Goal: Information Seeking & Learning: Understand process/instructions

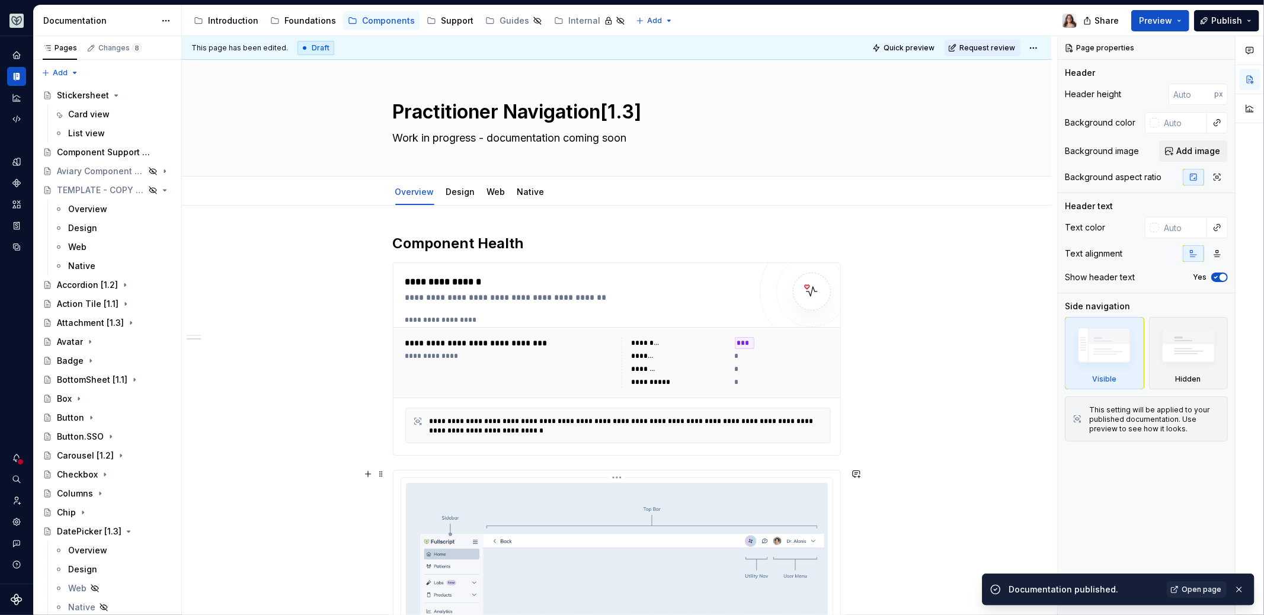
scroll to position [461, 0]
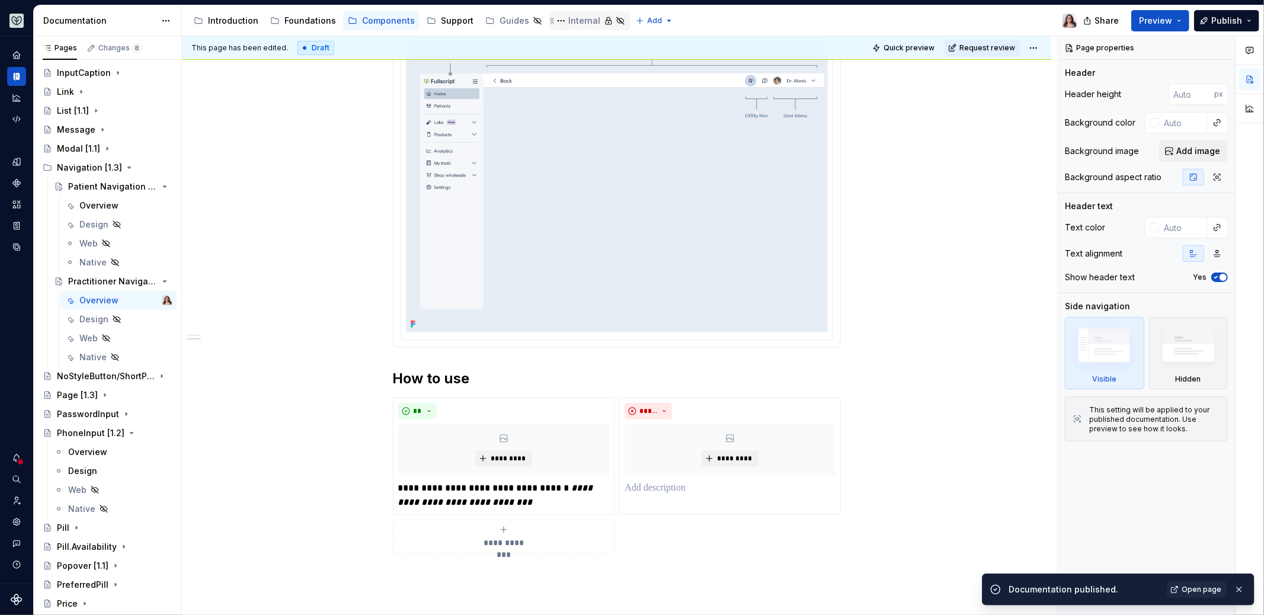
click at [572, 18] on div "Internal" at bounding box center [584, 21] width 32 height 12
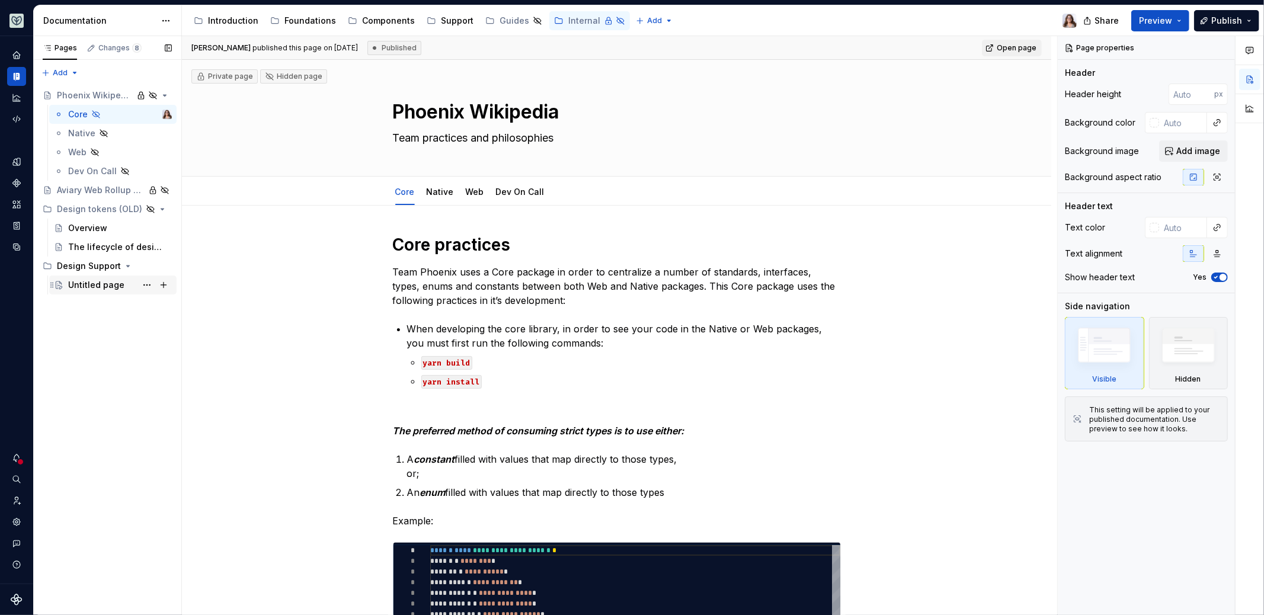
click at [96, 282] on div "Untitled page" at bounding box center [96, 285] width 56 height 12
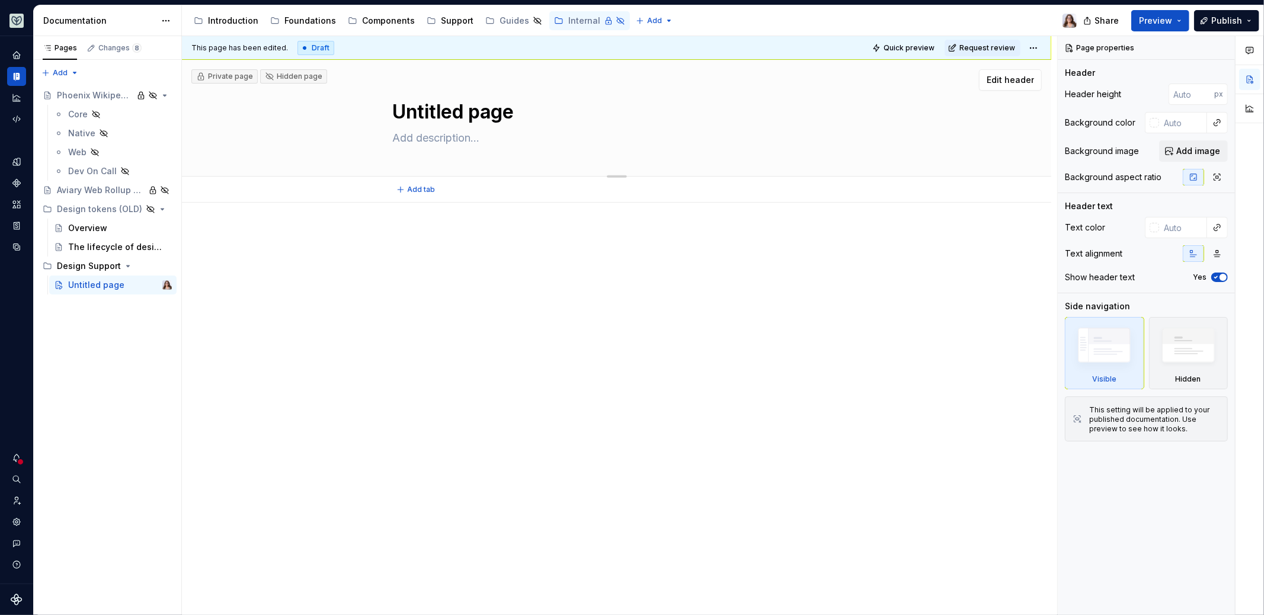
click at [446, 120] on textarea "Untitled page" at bounding box center [615, 112] width 448 height 28
type textarea "*"
type textarea "T"
type textarea "*"
type textarea "Ti"
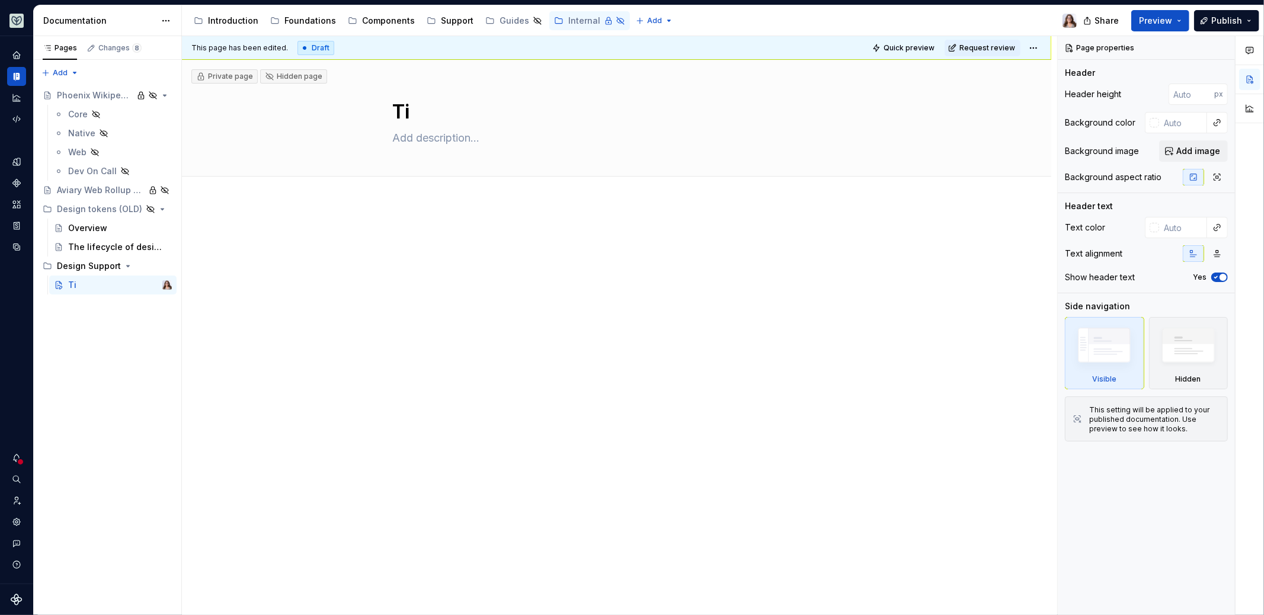
type textarea "*"
type textarea "Tic"
type textarea "*"
type textarea "Tick"
type textarea "*"
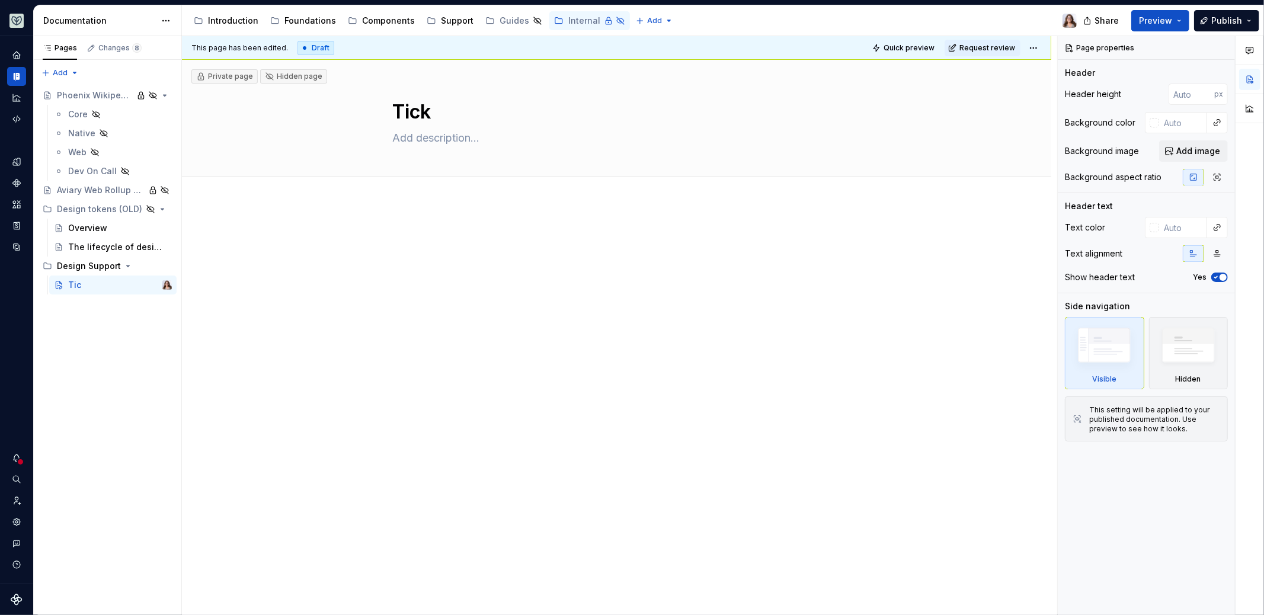
type textarea "Ticke"
type textarea "*"
type textarea "Ticket"
type textarea "*"
type textarea "Ticket"
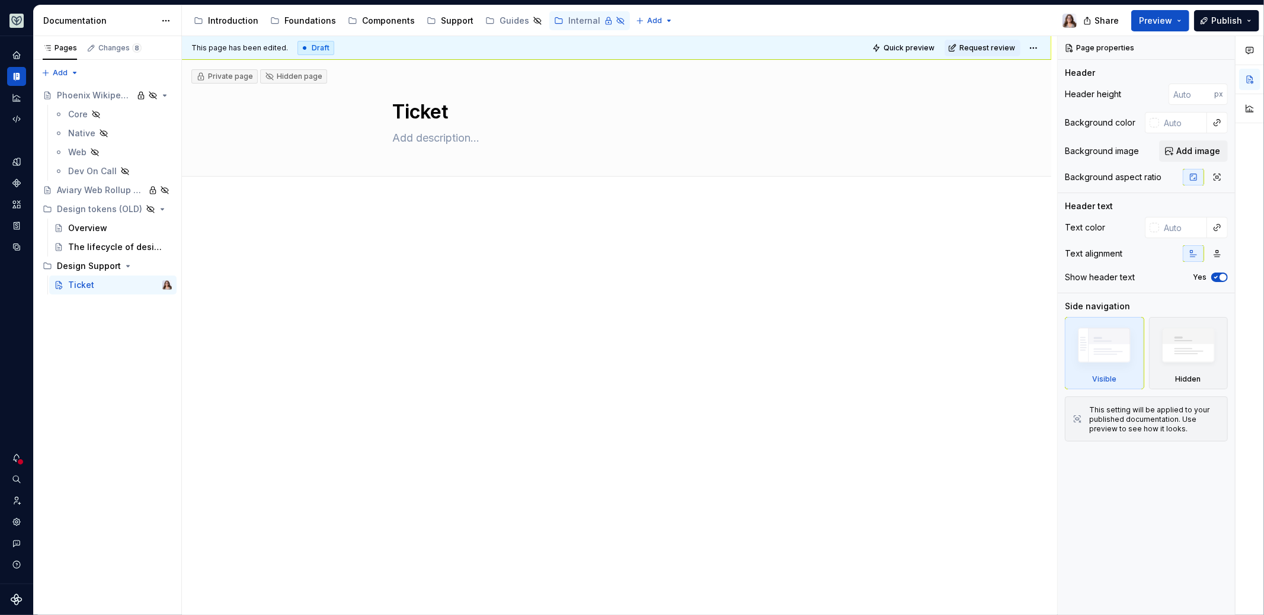
type textarea "*"
type textarea "Ticket T"
type textarea "*"
type textarea "Ticket Tr"
type textarea "*"
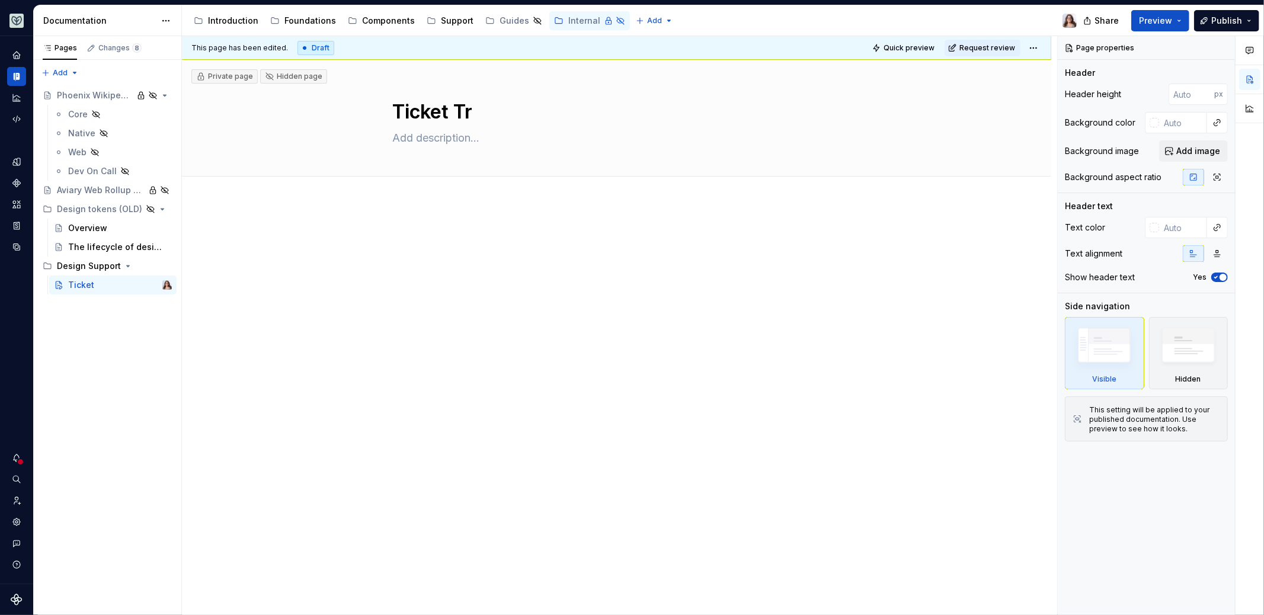
type textarea "Ticket Tri"
type textarea "*"
type textarea "Ticket Tria"
type textarea "*"
type textarea "Ticket Triag"
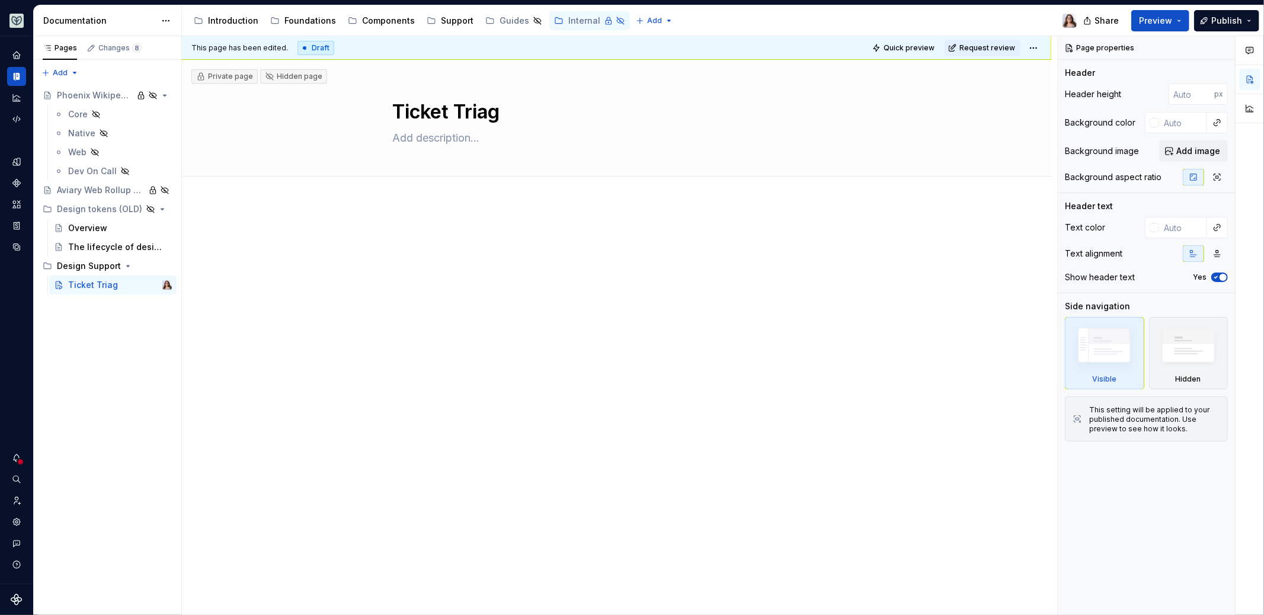
type textarea "*"
type textarea "Ticket Triage"
type textarea "*"
type textarea "Ticket Triage"
click at [452, 242] on p at bounding box center [617, 238] width 448 height 14
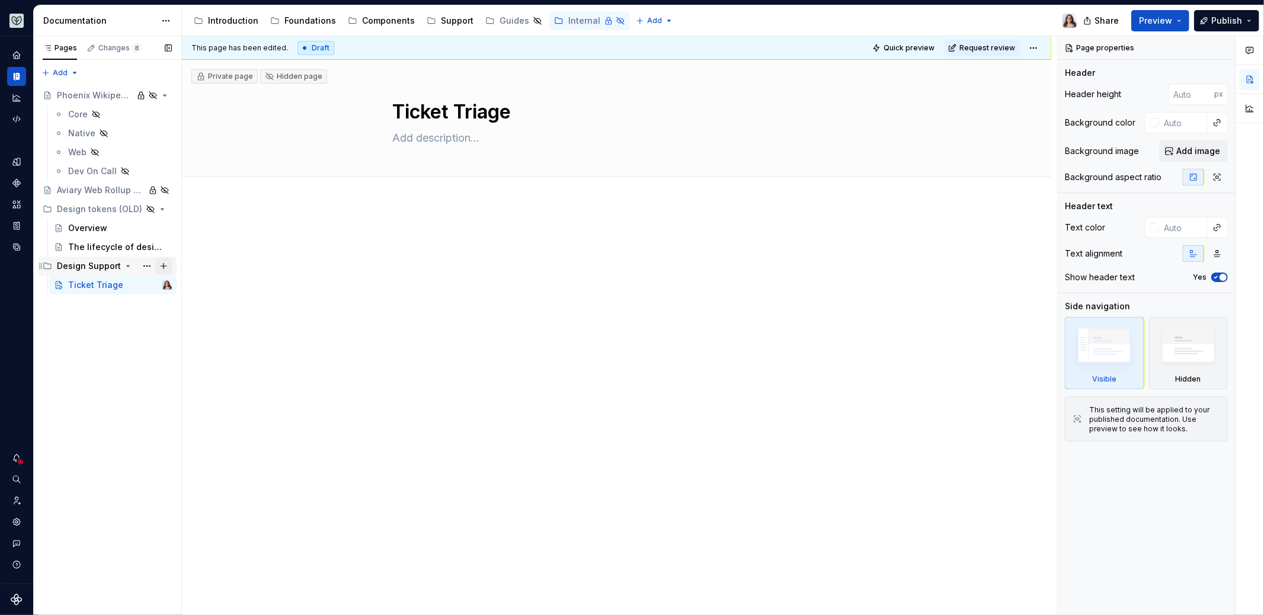
click at [162, 265] on button "Page tree" at bounding box center [163, 266] width 17 height 17
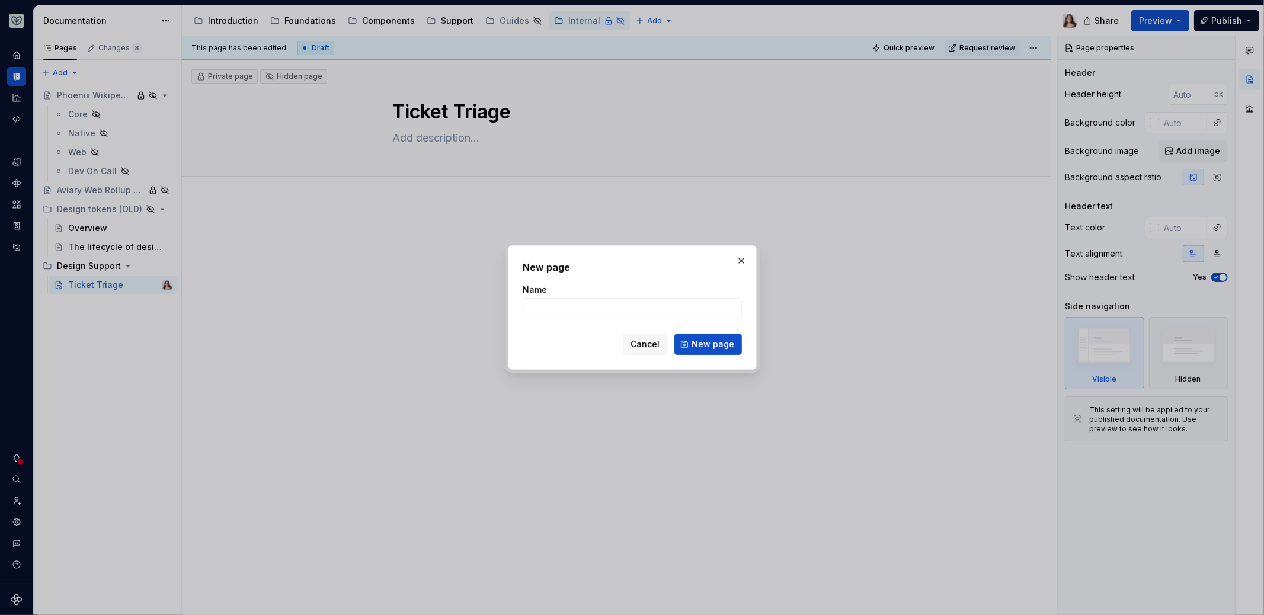
type textarea "*"
type input "Sessio"
type textarea "*"
type input "Sessions"
type textarea "*"
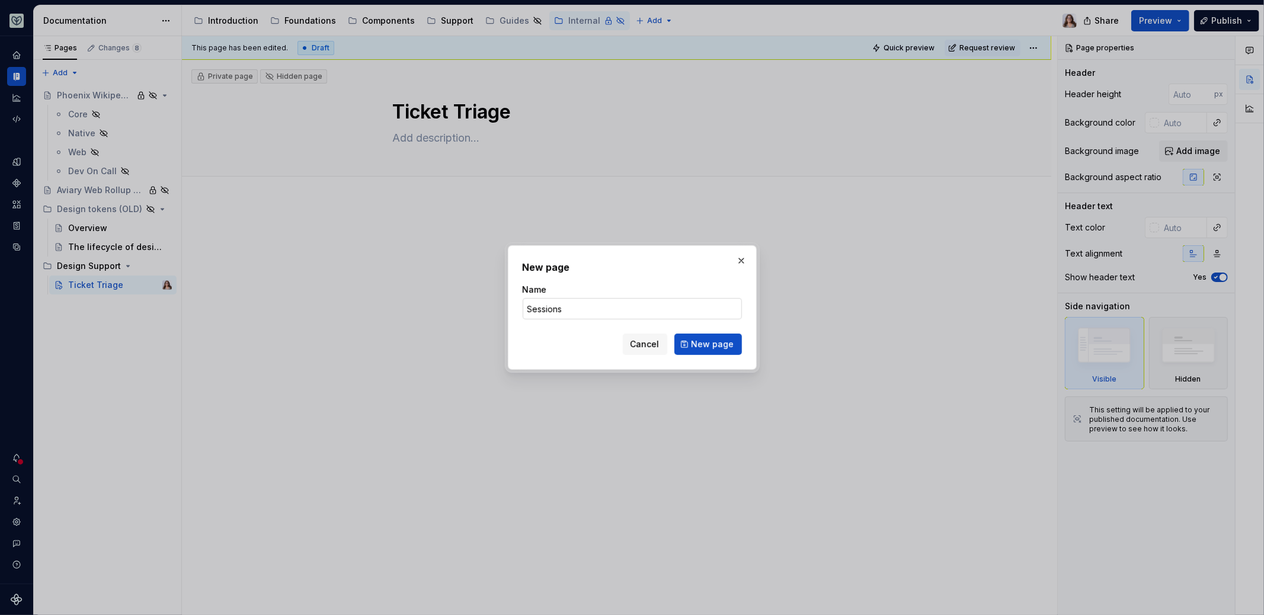
click at [528, 309] on input "Sessions" at bounding box center [632, 308] width 219 height 21
type input "Synced Sessions"
click at [717, 341] on span "New page" at bounding box center [713, 344] width 43 height 12
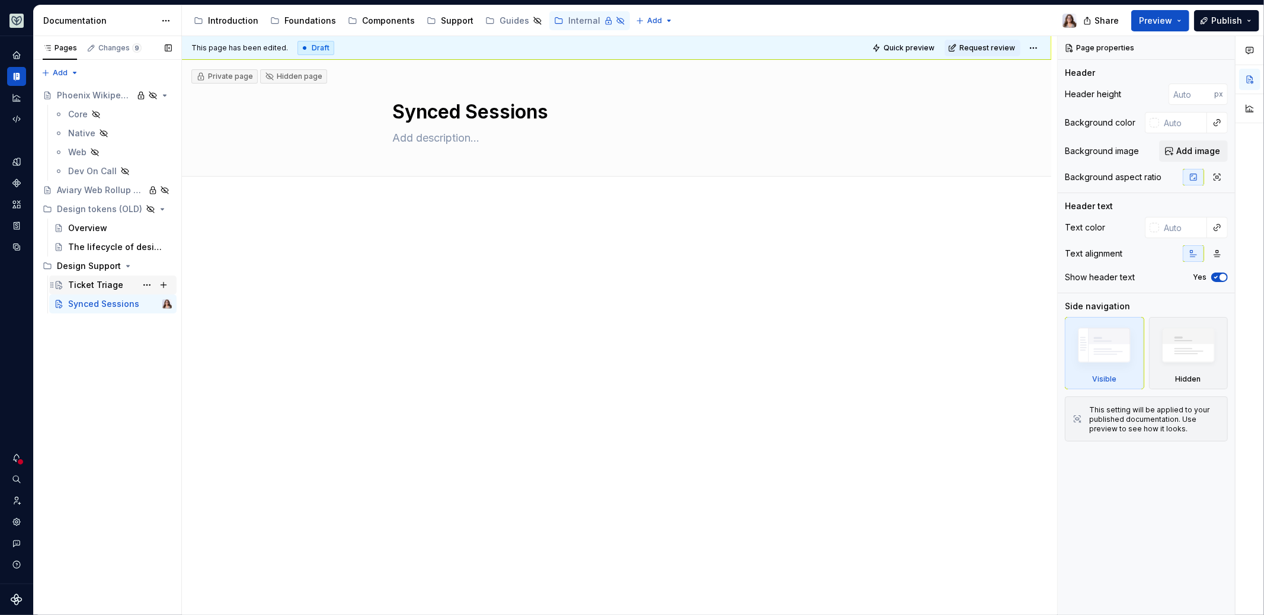
click at [111, 290] on div "Ticket Triage" at bounding box center [95, 285] width 55 height 12
click at [459, 111] on textarea "Ticket Triage" at bounding box center [615, 112] width 448 height 28
click at [464, 112] on textarea "Ticket Triage" at bounding box center [615, 112] width 448 height 28
type textarea "*"
type textarea "Ticket riage"
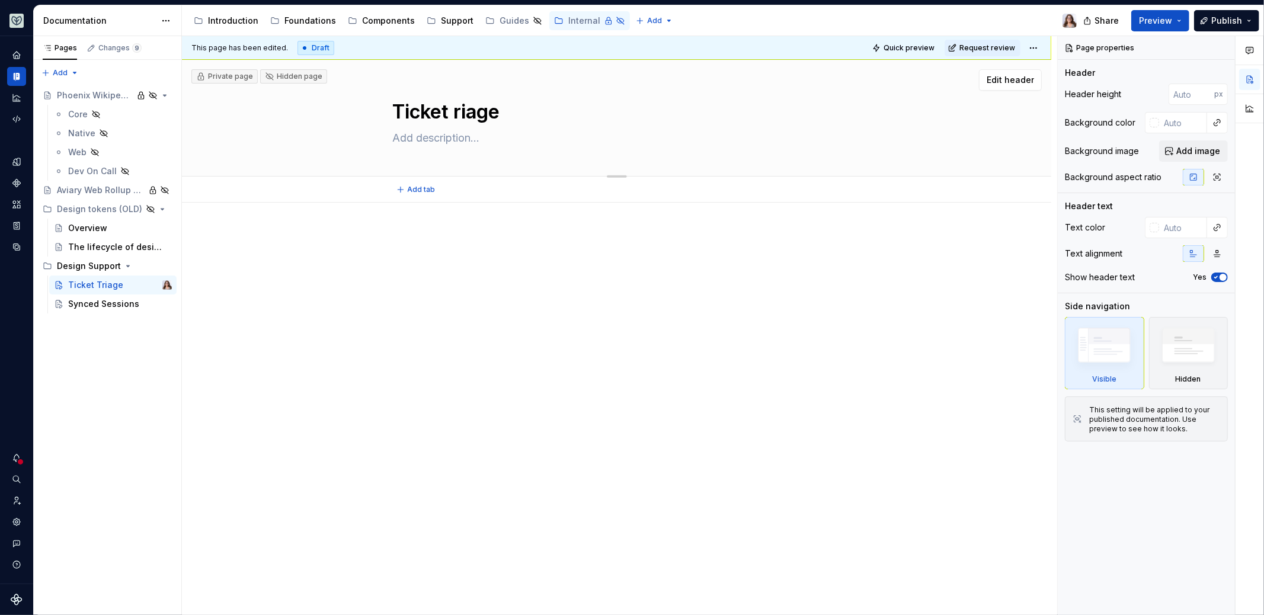
type textarea "*"
type textarea "Ticket triage"
type textarea "*"
type textarea "Ticket triage"
click at [123, 305] on div "Synced Sessions" at bounding box center [102, 304] width 68 height 12
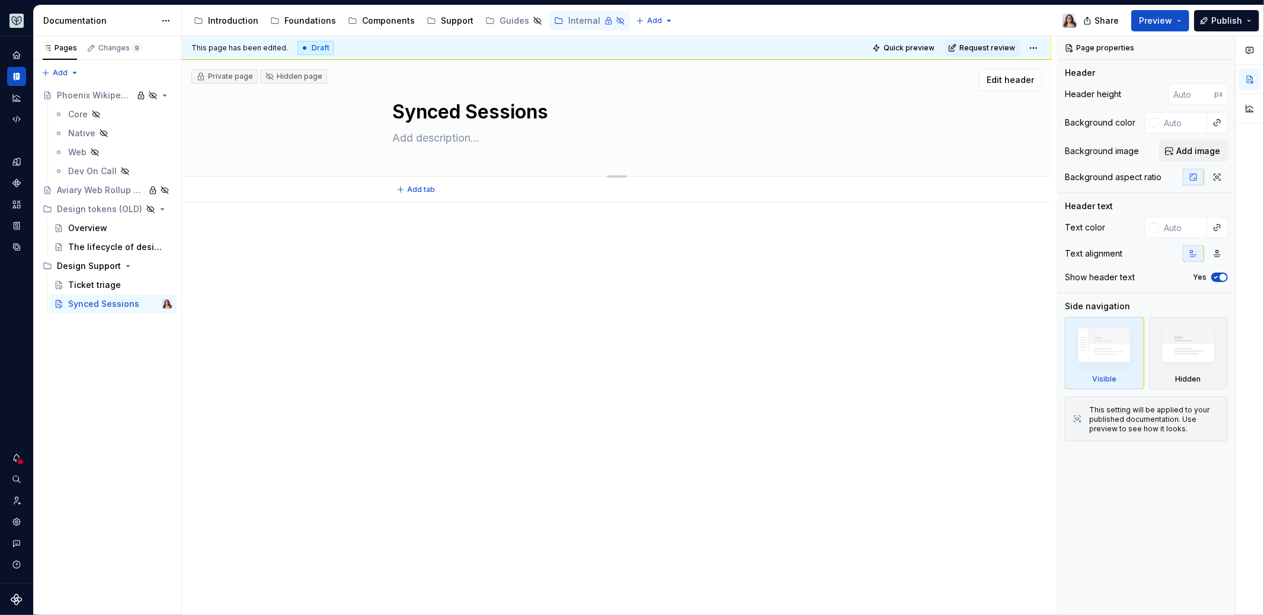
click at [473, 115] on textarea "Synced Sessions" at bounding box center [615, 112] width 448 height 28
type textarea "*"
type textarea "Synced essions"
type textarea "*"
type textarea "Synced sessions"
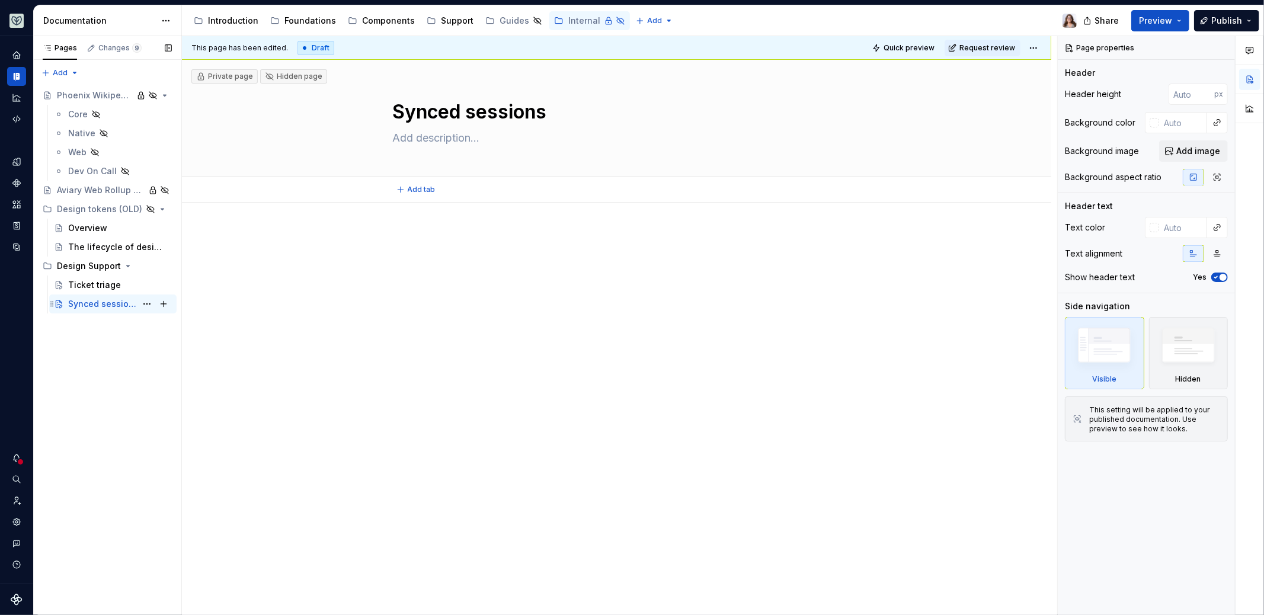
type textarea "*"
type textarea "Synced sessions"
click at [105, 288] on div "Ticket triage" at bounding box center [94, 285] width 53 height 12
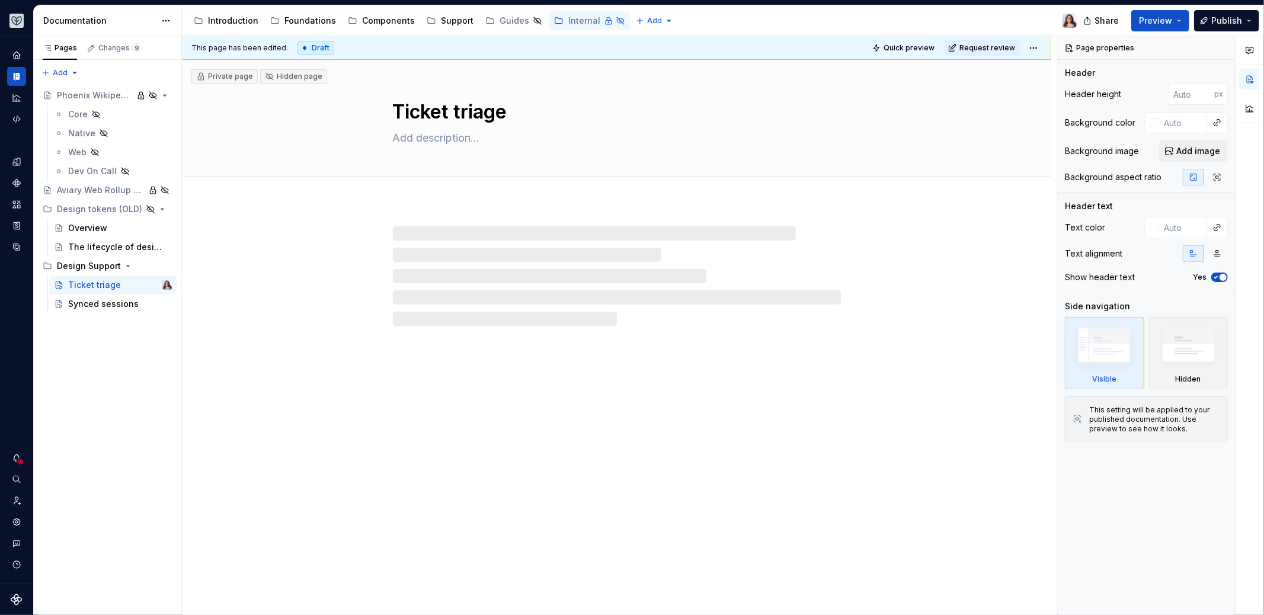
click at [452, 234] on div at bounding box center [617, 276] width 448 height 100
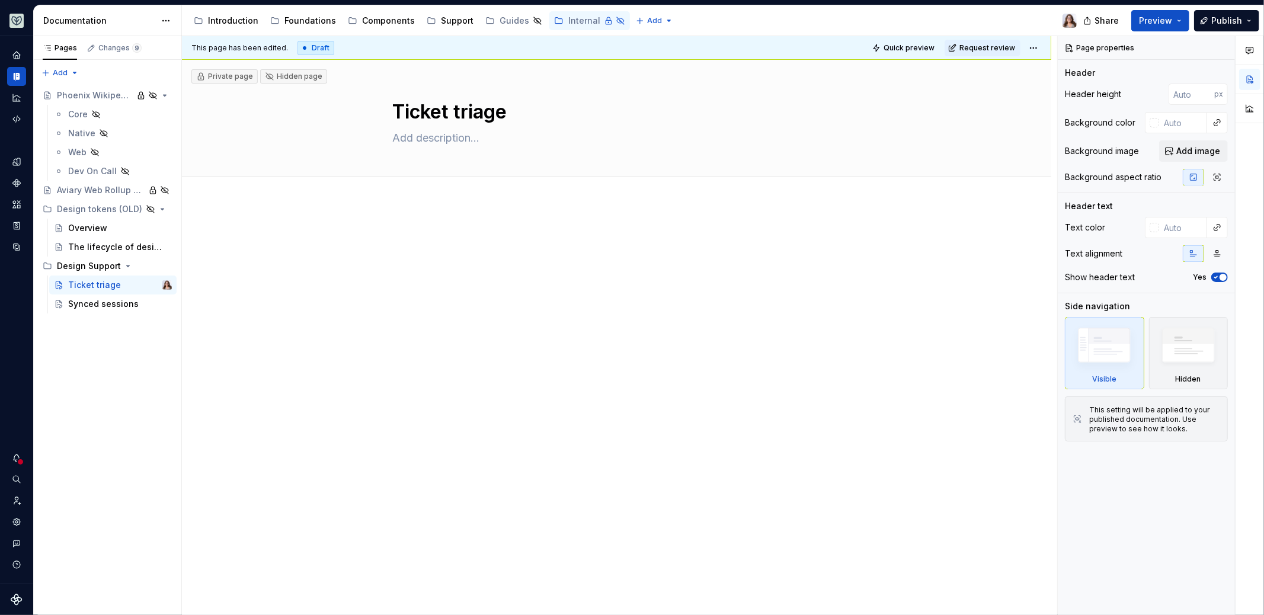
click at [426, 234] on p at bounding box center [617, 238] width 448 height 14
type textarea "*"
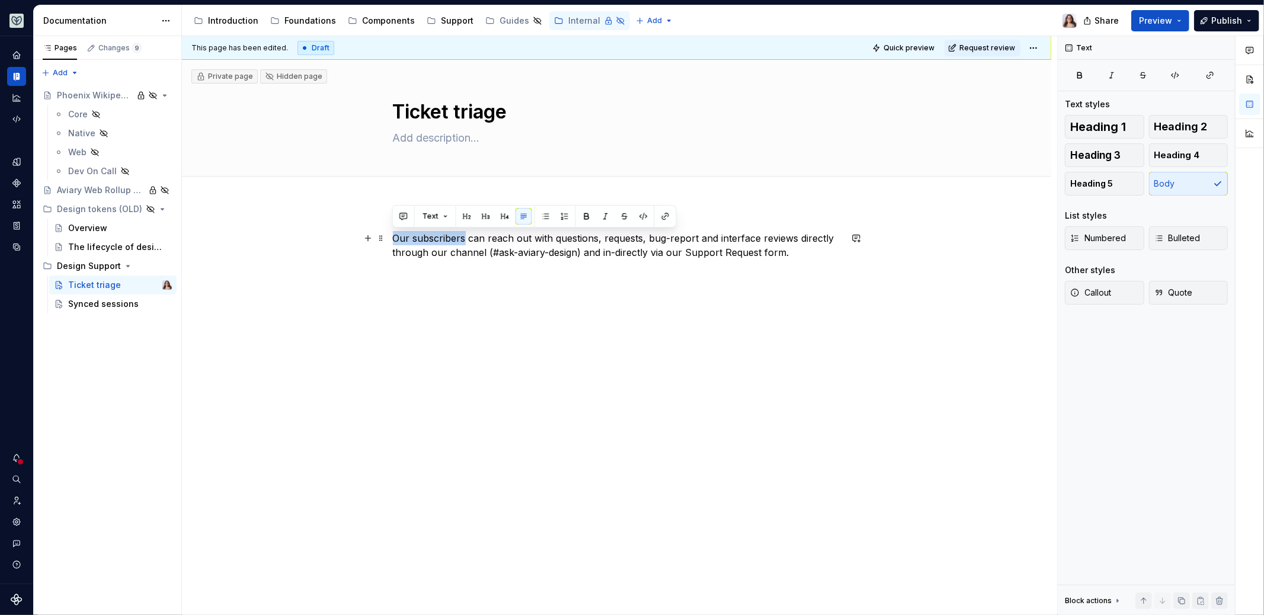
drag, startPoint x: 394, startPoint y: 238, endPoint x: 463, endPoint y: 238, distance: 69.4
click at [463, 238] on p "Our subscribers can reach out with questions, requests, bug-report and interfac…" at bounding box center [617, 245] width 448 height 28
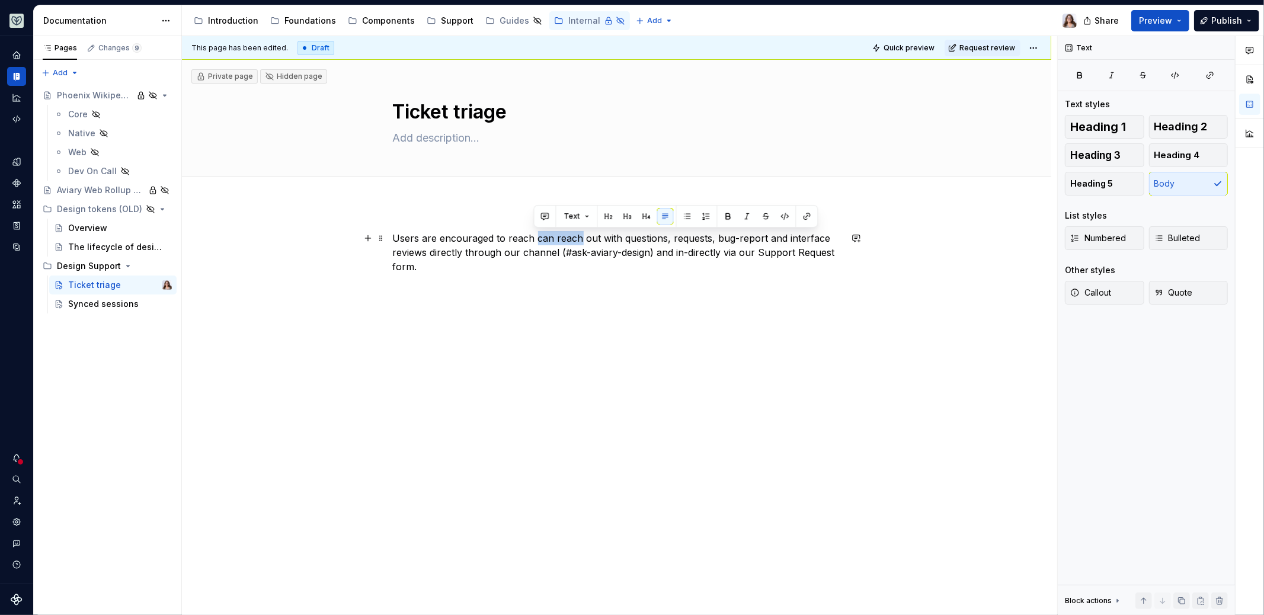
drag, startPoint x: 577, startPoint y: 237, endPoint x: 533, endPoint y: 237, distance: 43.3
click at [533, 237] on p "Users are encouraged to reach can reach out with questions, requests, bug-repor…" at bounding box center [617, 252] width 448 height 43
click at [829, 256] on p "Users are encouraged to reach out with questions, requests, bug-report and inte…" at bounding box center [617, 245] width 448 height 28
click at [663, 239] on p "Users are encouraged to reach out with questions, requests, bug-report and inte…" at bounding box center [617, 245] width 448 height 28
click at [453, 270] on p "Users are encouraged to reach out with questions, requests, feedback, bug-repor…" at bounding box center [617, 252] width 448 height 43
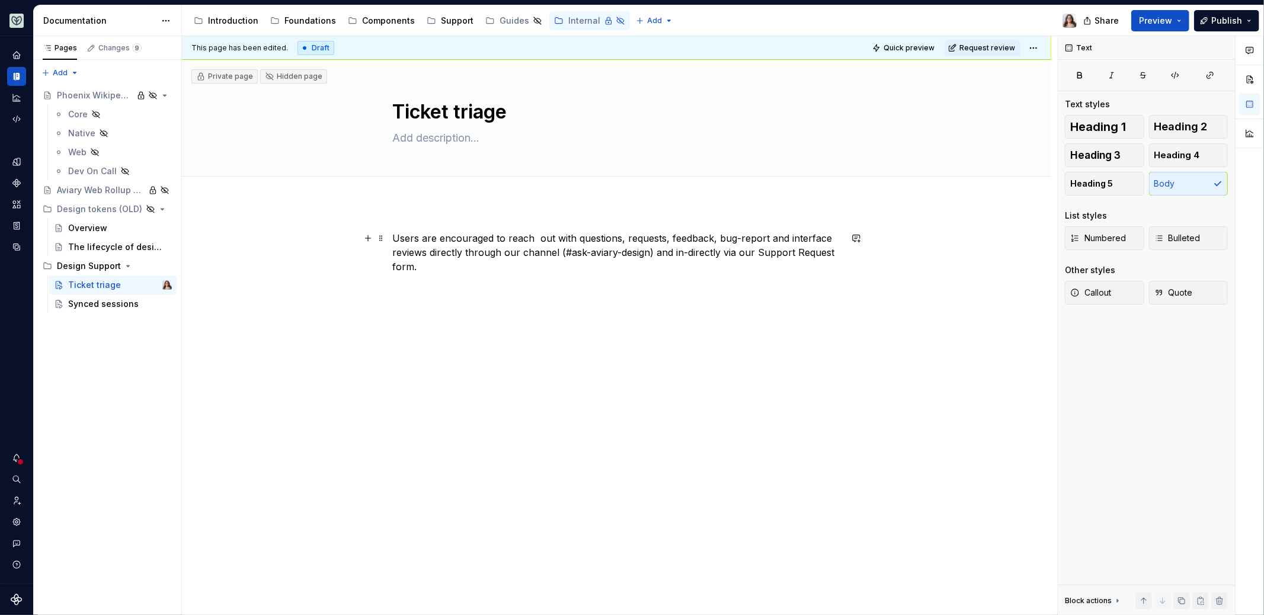
click at [634, 264] on p "Users are encouraged to reach out with questions, requests, feedback, bug-repor…" at bounding box center [617, 252] width 448 height 43
drag, startPoint x: 653, startPoint y: 254, endPoint x: 771, endPoint y: 282, distance: 121.9
click at [771, 282] on div "Users are encouraged to reach out with questions, requests, feedback, bug-repor…" at bounding box center [617, 260] width 448 height 59
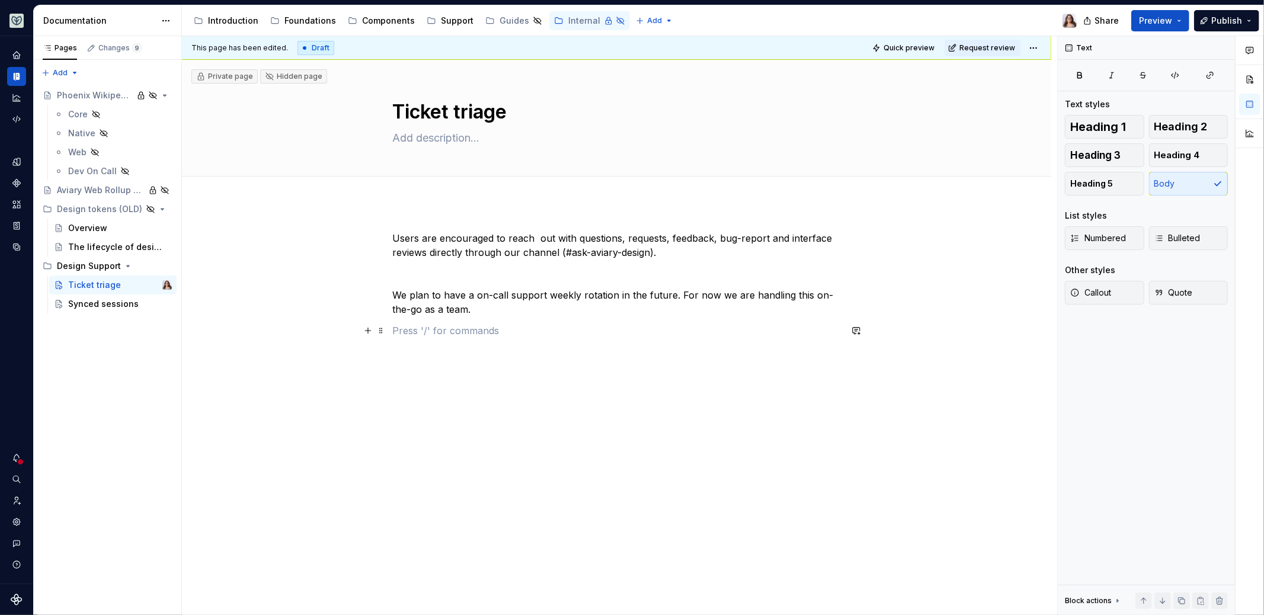
click at [409, 325] on p at bounding box center [617, 331] width 448 height 14
click at [404, 347] on p at bounding box center [617, 352] width 448 height 14
click at [399, 334] on p at bounding box center [617, 331] width 448 height 14
click at [398, 348] on p at bounding box center [617, 352] width 448 height 14
click at [676, 295] on p "We plan to have a weekly on-call support rotation in the future. For now we are…" at bounding box center [617, 302] width 448 height 28
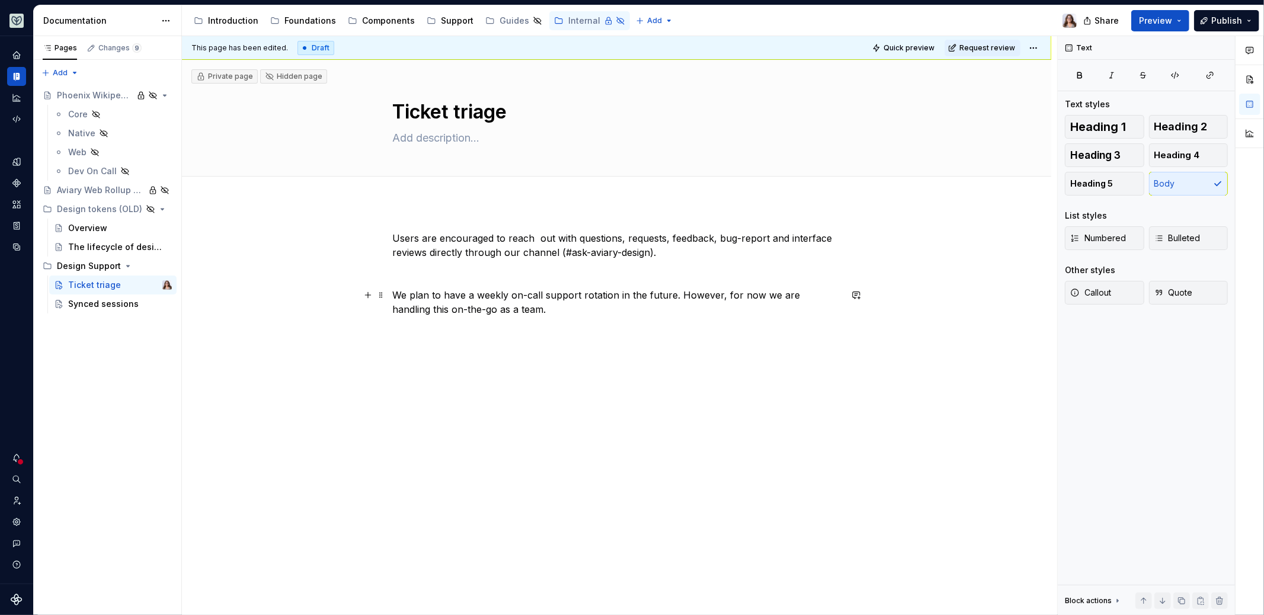
click at [506, 312] on p "We plan to have a weekly on-call support rotation in the future. However, for n…" at bounding box center [617, 302] width 448 height 28
click at [475, 332] on p at bounding box center [617, 331] width 448 height 14
click at [415, 369] on p at bounding box center [617, 373] width 448 height 14
drag, startPoint x: 478, startPoint y: 354, endPoint x: 359, endPoint y: 353, distance: 119.7
click at [393, 354] on div "Users are encouraged to reach out with questions, requests, feedback, bug-repor…" at bounding box center [617, 330] width 448 height 199
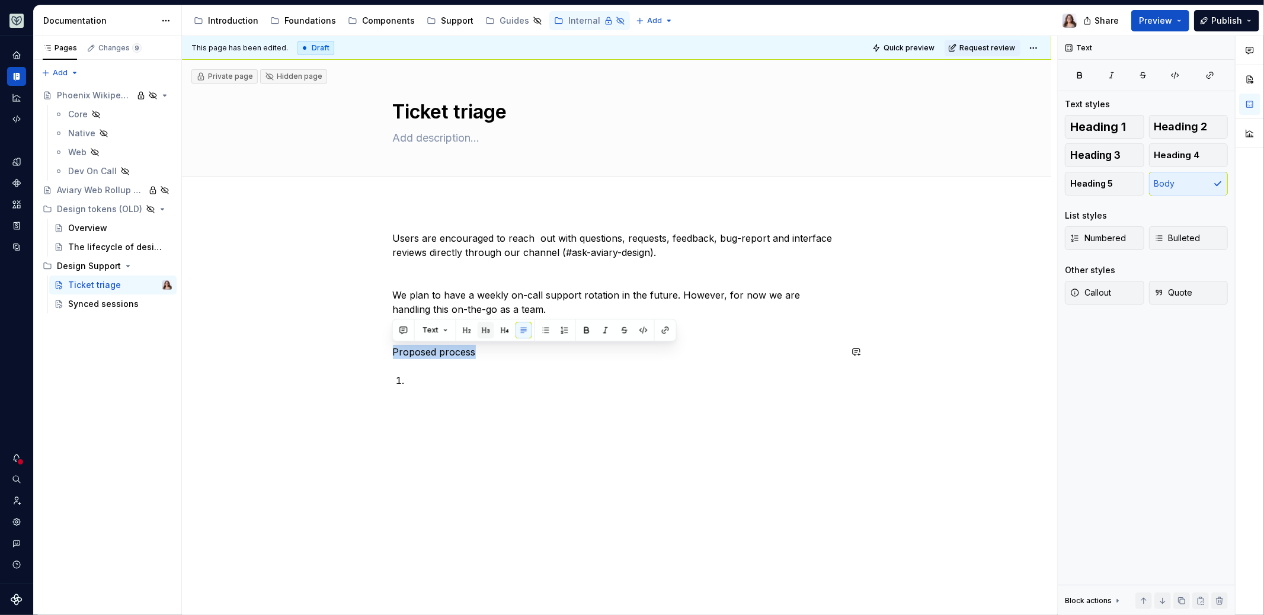
click at [486, 331] on button "button" at bounding box center [486, 330] width 17 height 17
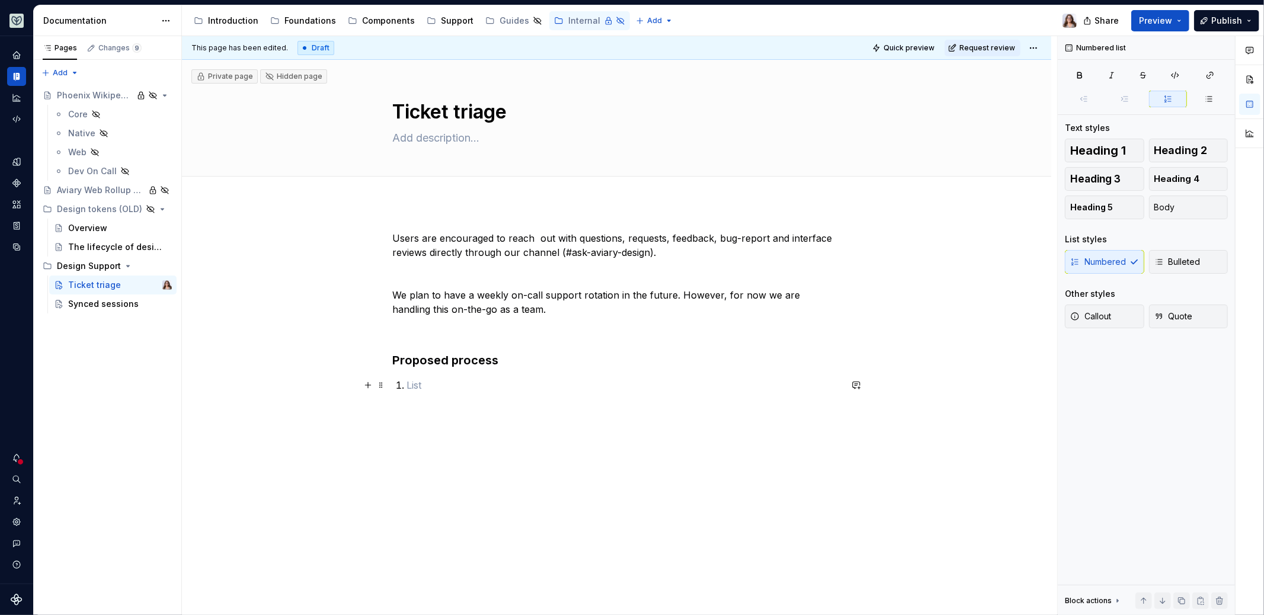
click at [411, 387] on p at bounding box center [624, 385] width 434 height 14
click at [516, 385] on p "When you see a ticket - mark it for triage." at bounding box center [624, 385] width 434 height 14
click at [587, 388] on p "When you see a ticket, mark it for triage." at bounding box center [624, 385] width 434 height 14
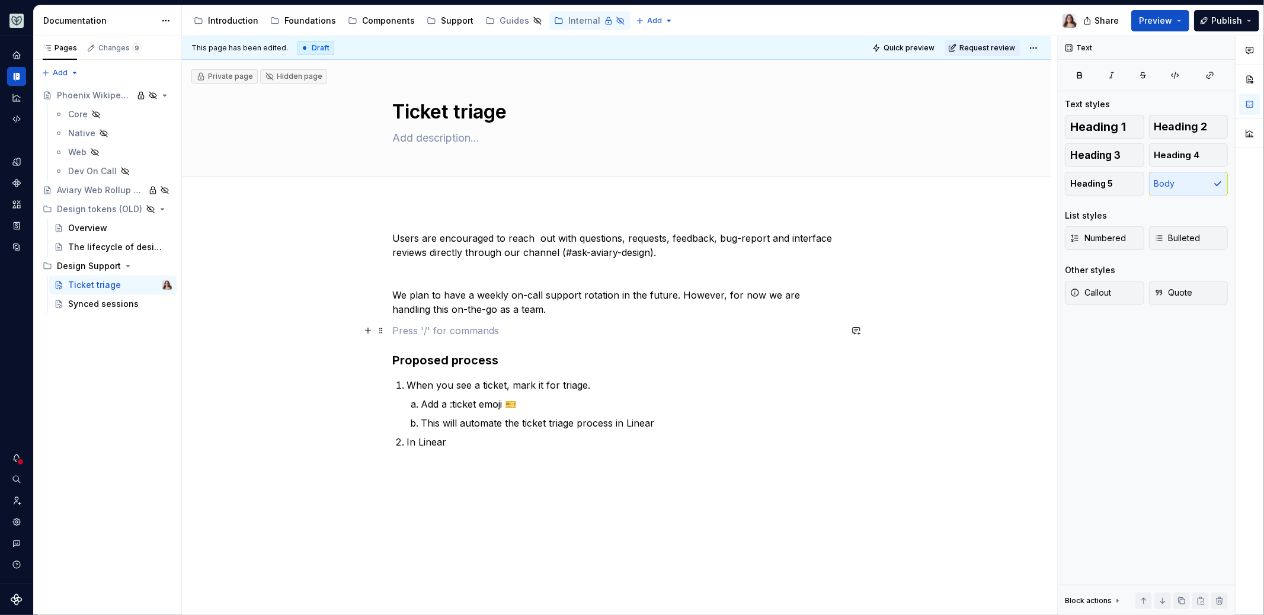
click at [475, 327] on p at bounding box center [617, 331] width 448 height 14
click at [659, 429] on p "This will automate the ticket triage process in Linear" at bounding box center [631, 423] width 420 height 14
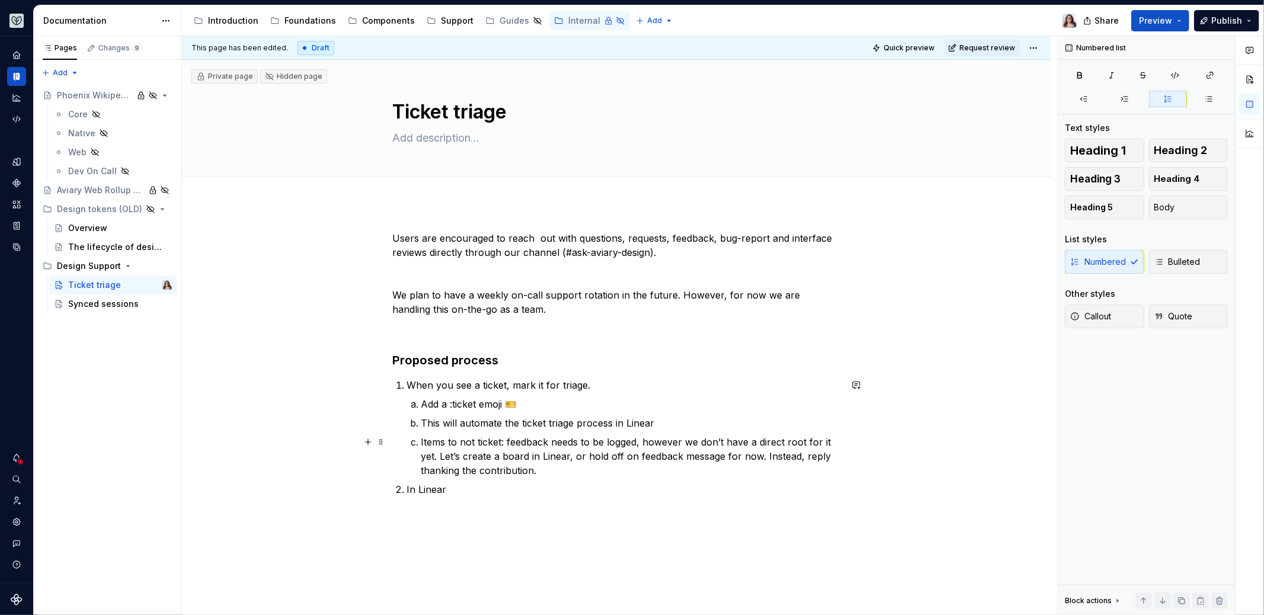
click at [551, 467] on p "Items to not ticket: feedback needs to be logged, however we don’t have a direc…" at bounding box center [631, 456] width 420 height 43
click at [421, 471] on p "Items to not ticket: feedback needs to be logged, however we don’t have a direc…" at bounding box center [631, 456] width 420 height 43
click at [708, 471] on p "Items to not ticket: feedback needs to be logged, however we don’t have a direc…" at bounding box center [631, 456] width 420 height 43
click at [655, 469] on p "Items to not ticket: feedback needs to be logged, however we don’t have a direc…" at bounding box center [631, 456] width 420 height 43
click at [710, 471] on p "Items to not ticket: feedback needs to be logged, however we don’t have a direc…" at bounding box center [631, 456] width 420 height 43
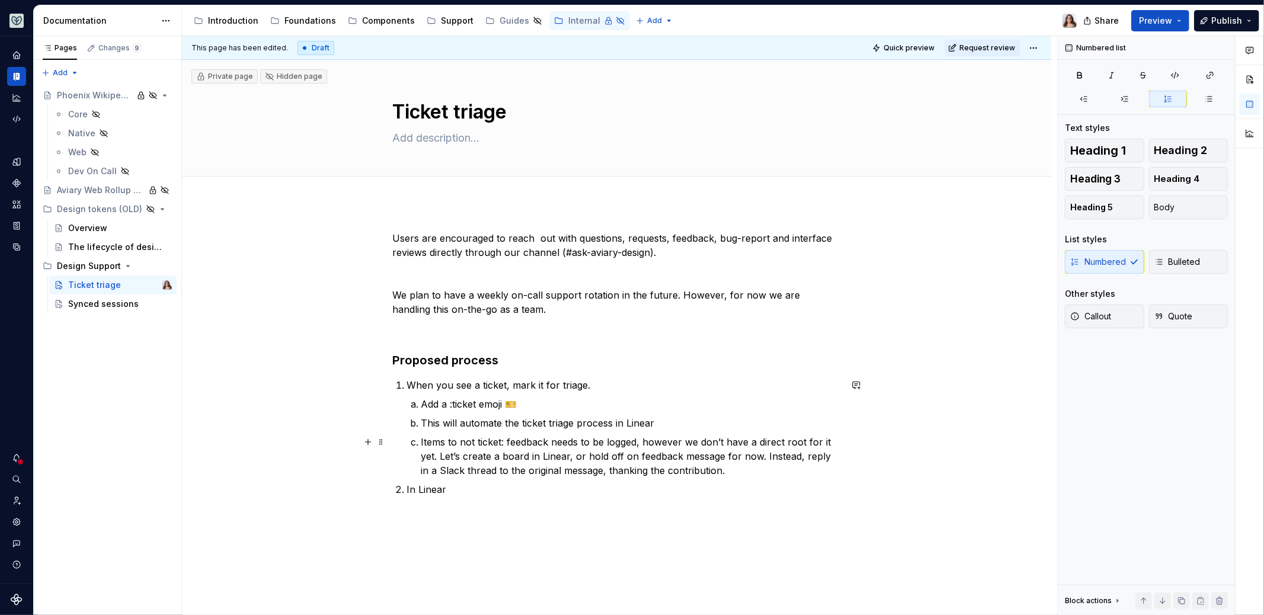
click at [726, 471] on p "Items to not ticket: feedback needs to be logged, however we don’t have a direc…" at bounding box center [631, 456] width 420 height 43
click at [453, 488] on p "In Linear" at bounding box center [624, 490] width 434 height 14
drag, startPoint x: 708, startPoint y: 474, endPoint x: 697, endPoint y: 473, distance: 11.3
click at [697, 473] on p "Items to not ticket: feedback needs to be logged, however we don’t have a direc…" at bounding box center [631, 456] width 420 height 43
click at [451, 497] on p "In Linear" at bounding box center [624, 504] width 434 height 14
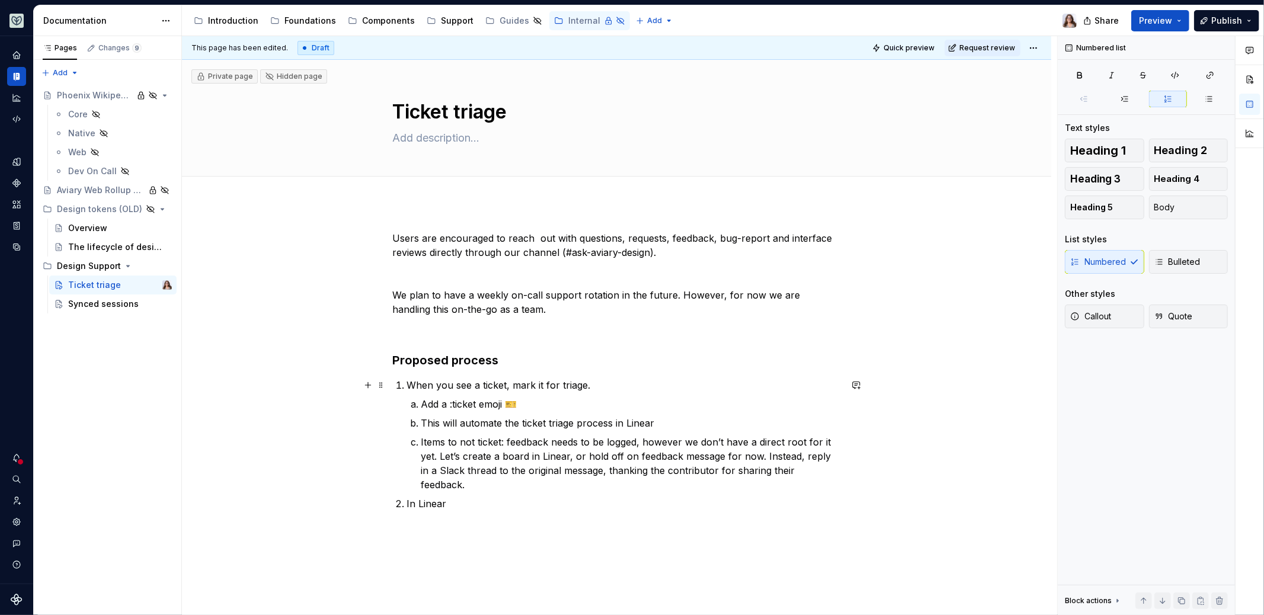
click at [409, 388] on p "When you see a ticket, mark it for triage." at bounding box center [624, 385] width 434 height 14
click at [445, 497] on p "In Linear" at bounding box center [624, 504] width 434 height 14
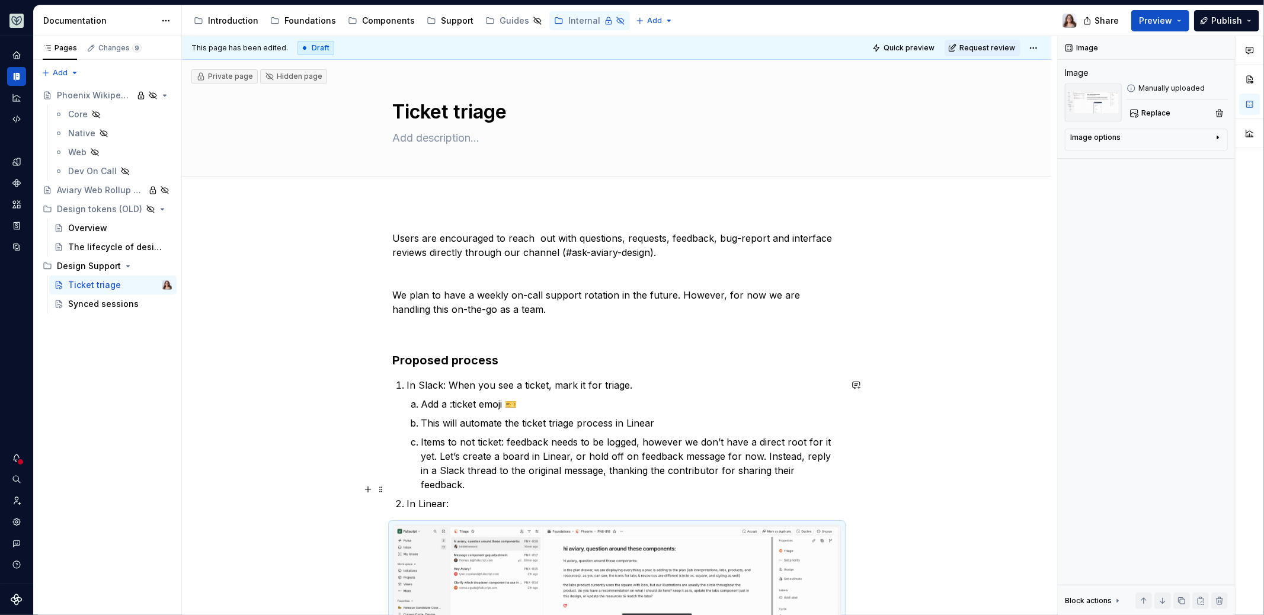
click at [462, 497] on p "In Linear:" at bounding box center [624, 504] width 434 height 14
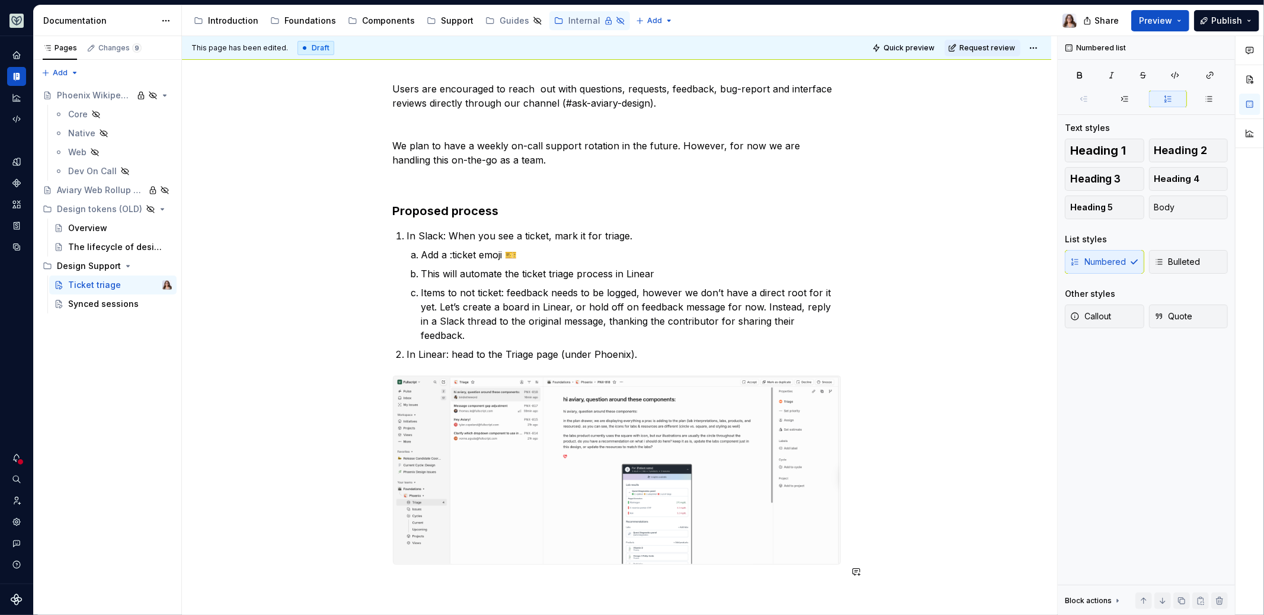
scroll to position [259, 0]
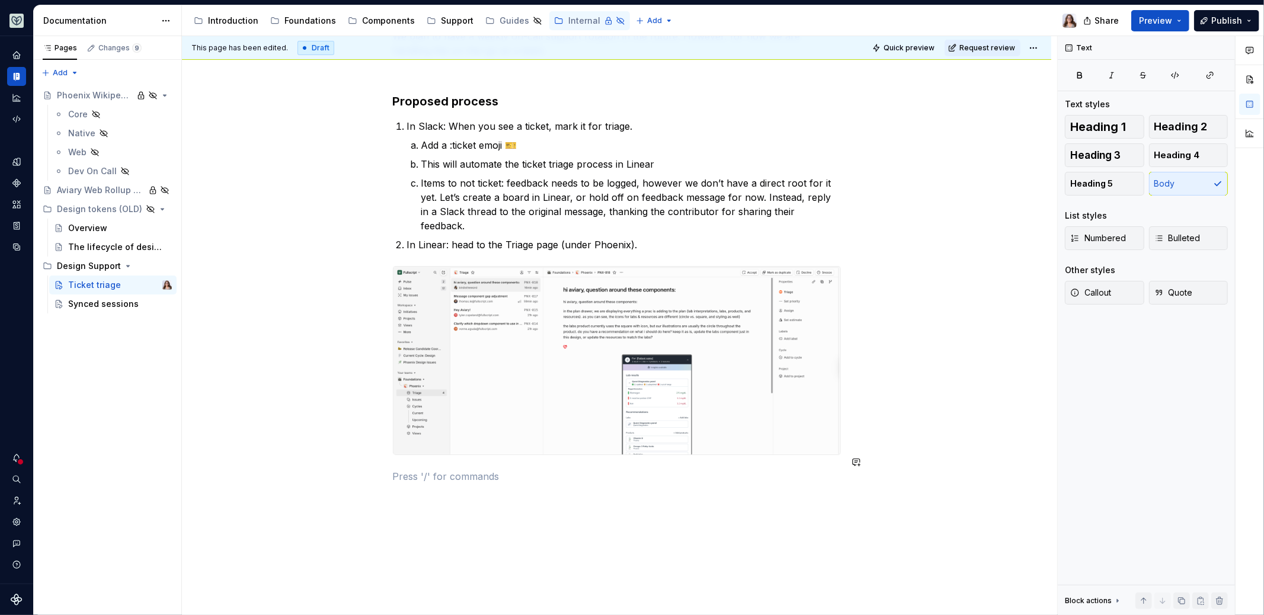
click at [487, 481] on div "Users are encouraged to reach out with questions, requests, feedback, bug-repor…" at bounding box center [617, 235] width 448 height 526
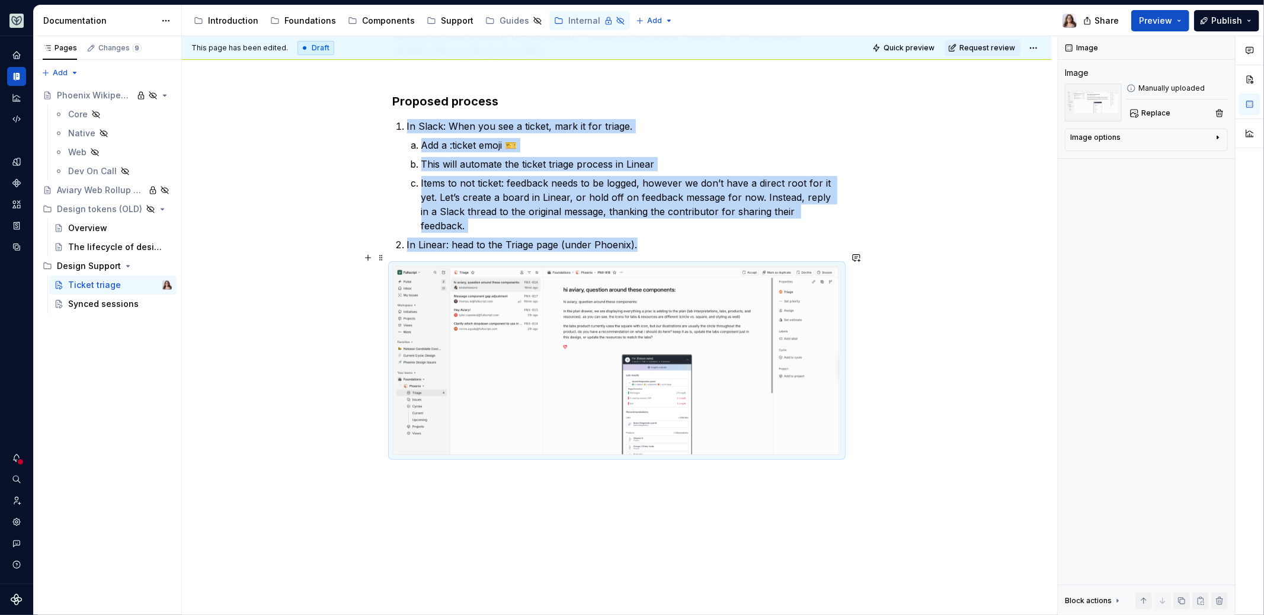
click at [877, 370] on div "Users are encouraged to reach out with questions, requests, feedback, bug-repor…" at bounding box center [617, 299] width 870 height 711
click at [666, 477] on div "This page has been edited. Draft Quick preview Request review Private page Hidd…" at bounding box center [620, 326] width 876 height 580
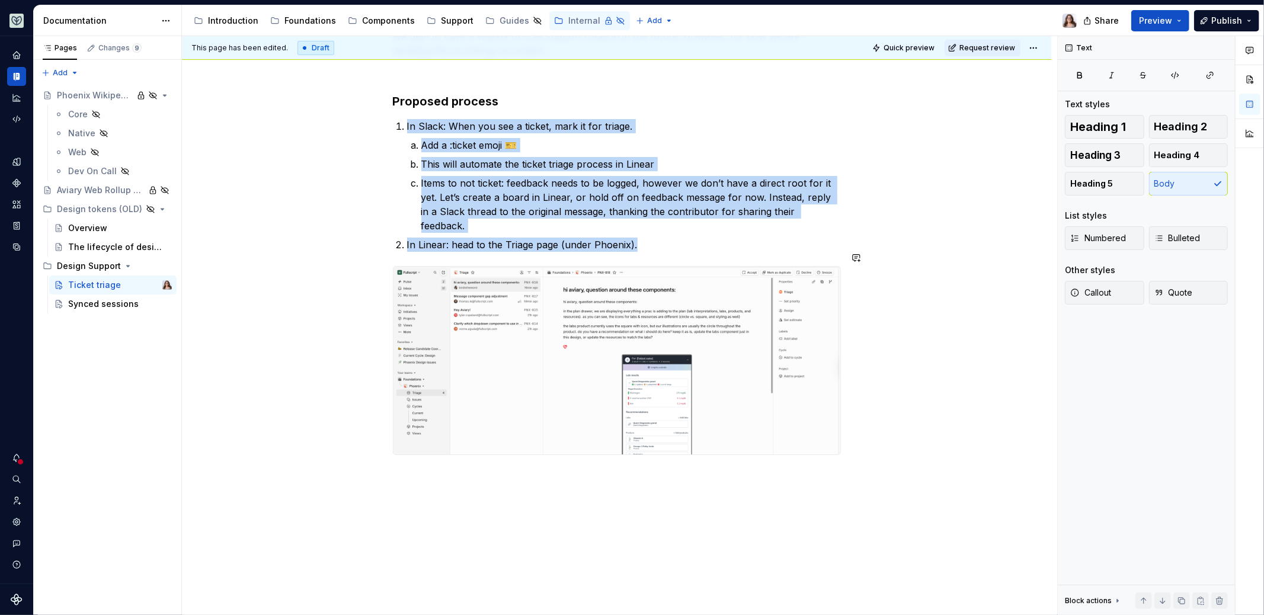
click at [619, 467] on div "Users are encouraged to reach out with questions, requests, feedback, bug-repor…" at bounding box center [617, 299] width 870 height 711
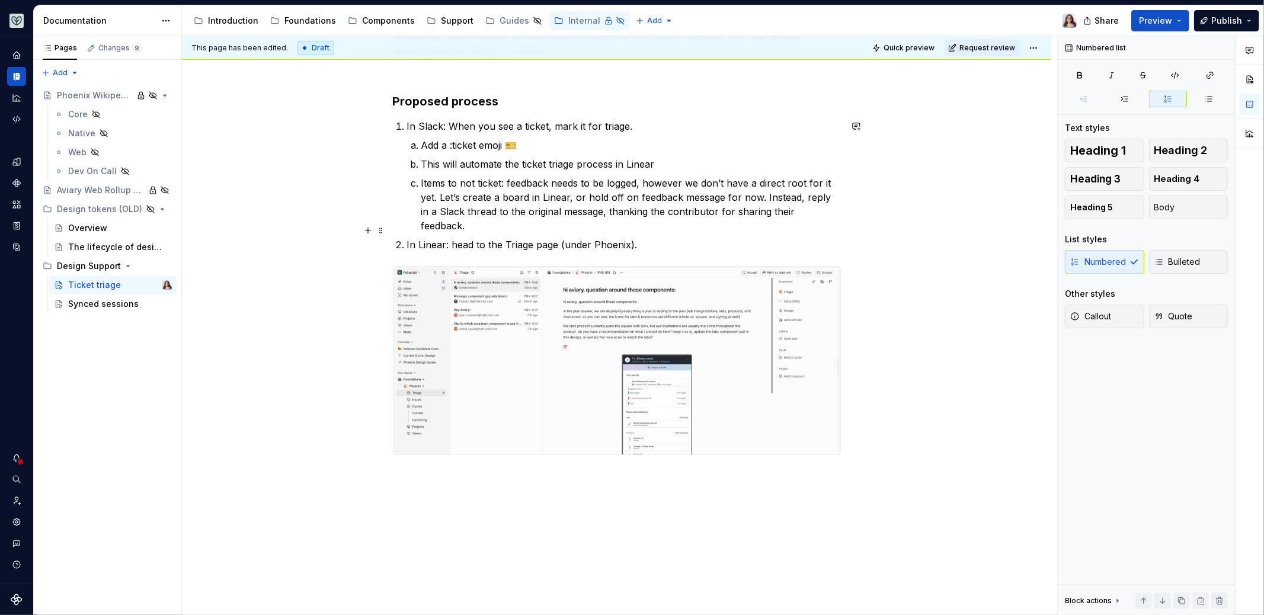
click at [638, 238] on p "In Linear: head to the Triage page (under Phoenix)." at bounding box center [624, 245] width 434 height 14
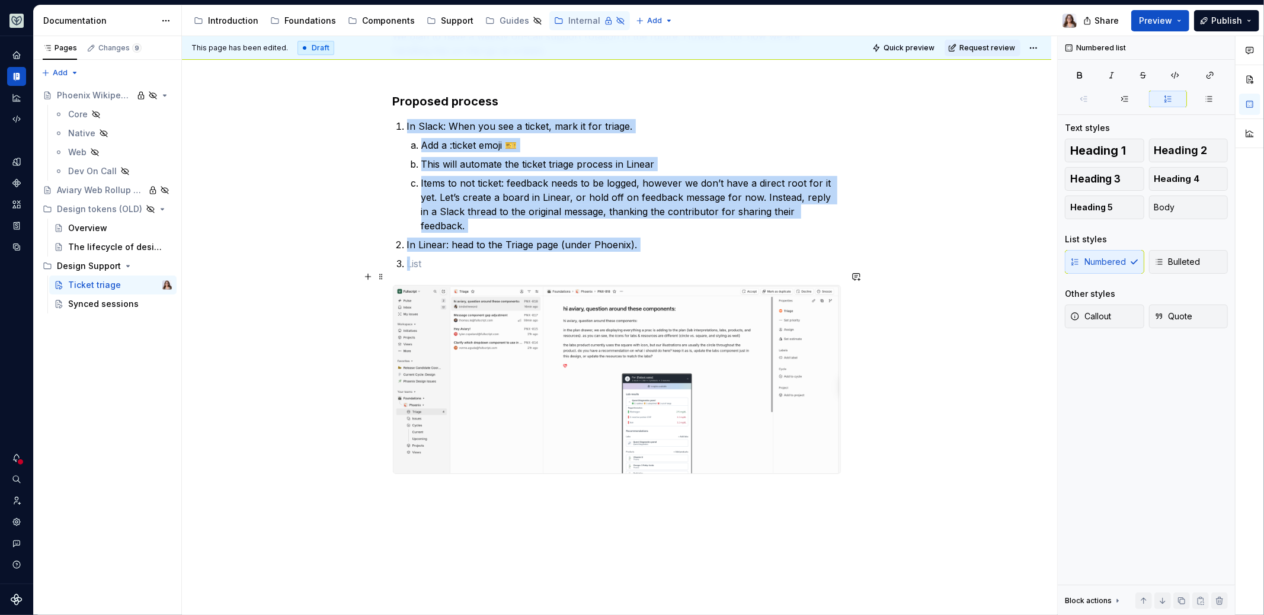
click at [420, 311] on img at bounding box center [617, 380] width 447 height 188
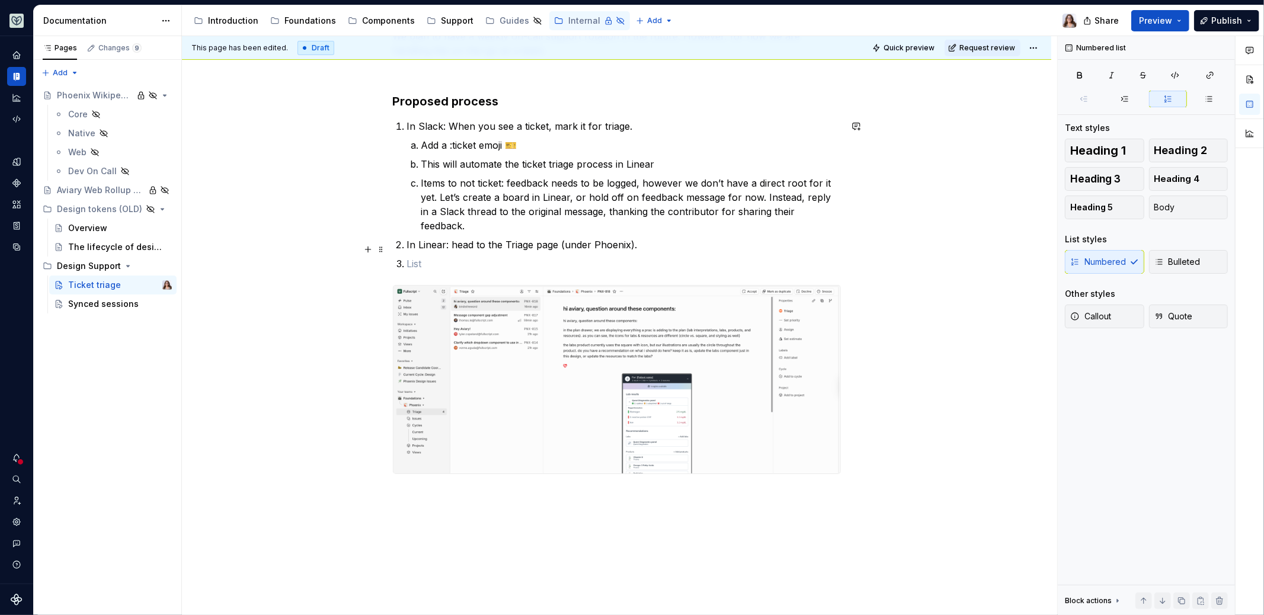
click at [419, 239] on ol "In Slack: When you see a ticket, mark it for triage. Add a :ticket emoji 🎫 This…" at bounding box center [624, 195] width 434 height 152
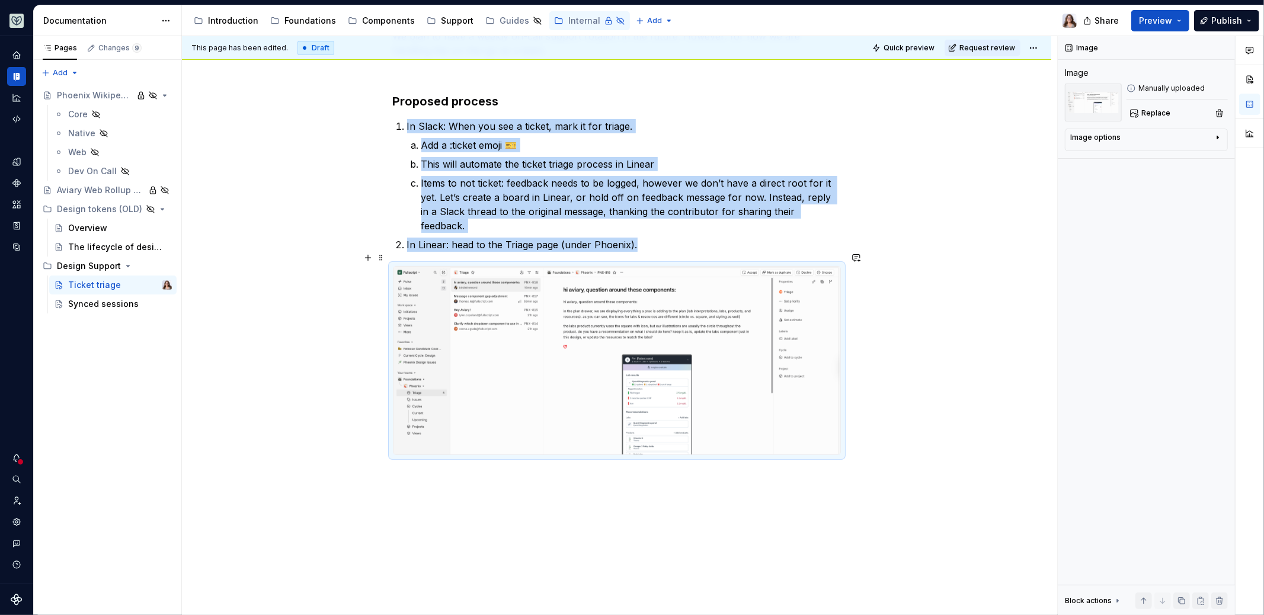
click at [430, 274] on img at bounding box center [617, 361] width 447 height 188
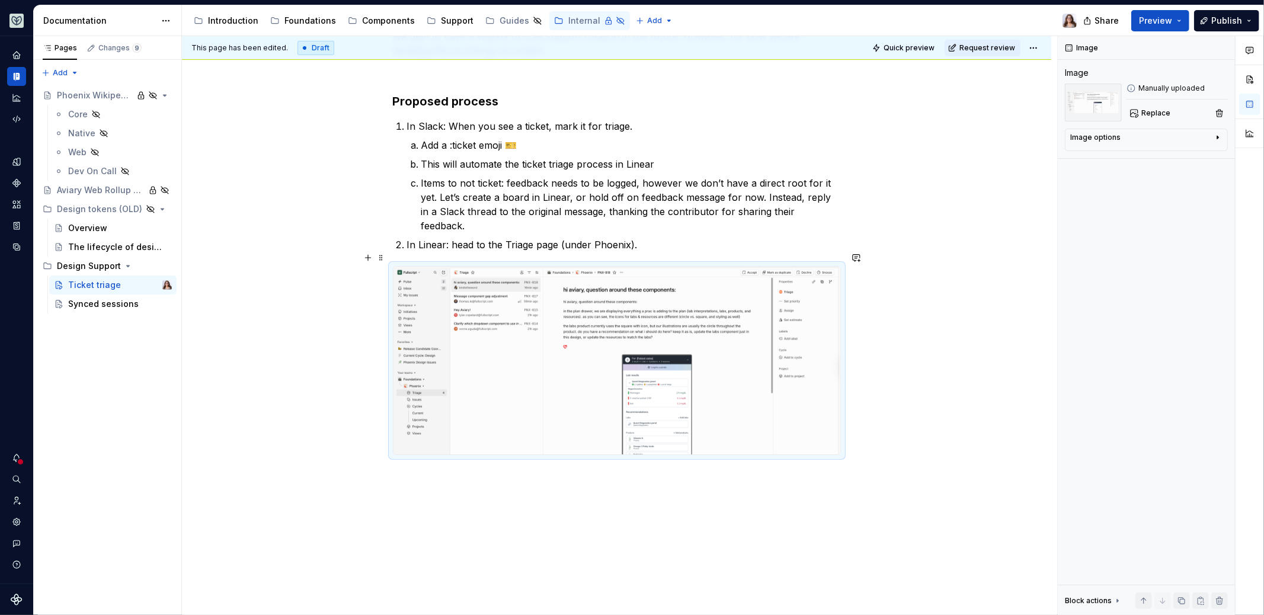
click at [490, 266] on div at bounding box center [617, 360] width 448 height 189
click at [414, 267] on img at bounding box center [617, 361] width 447 height 188
click at [432, 267] on img at bounding box center [617, 361] width 447 height 188
click at [636, 238] on p "In Linear: head to the Triage page (under Phoenix)." at bounding box center [624, 245] width 434 height 14
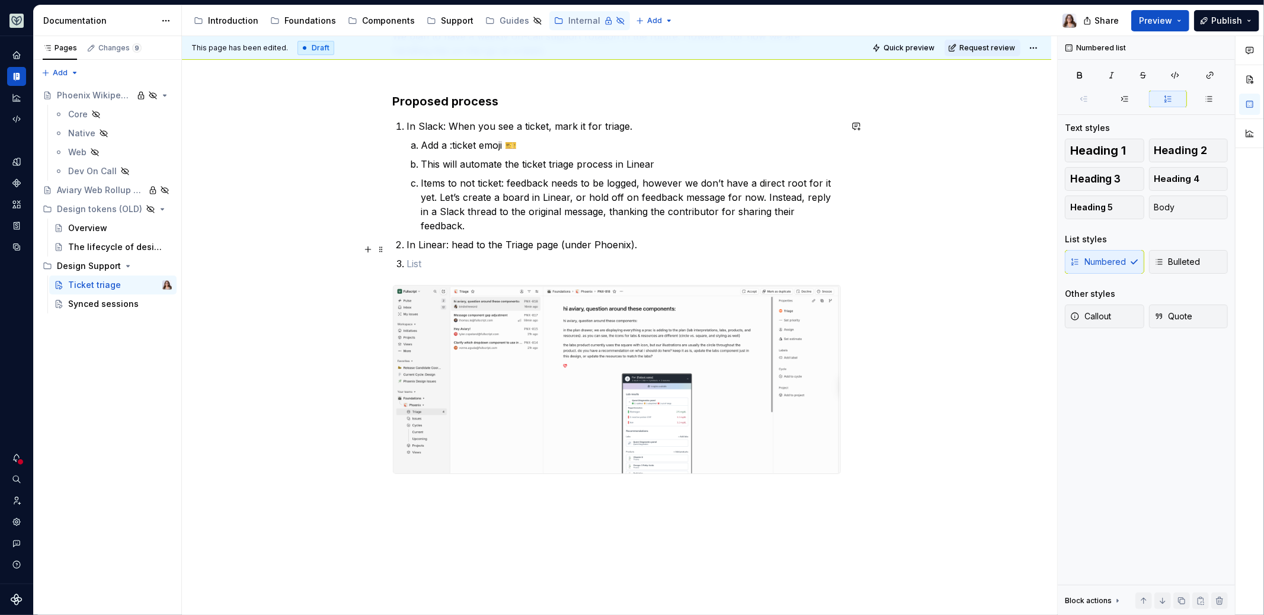
click at [410, 257] on p at bounding box center [624, 264] width 434 height 14
click at [407, 238] on p "In Linear: head to the Triage page (under Phoenix)." at bounding box center [624, 245] width 434 height 14
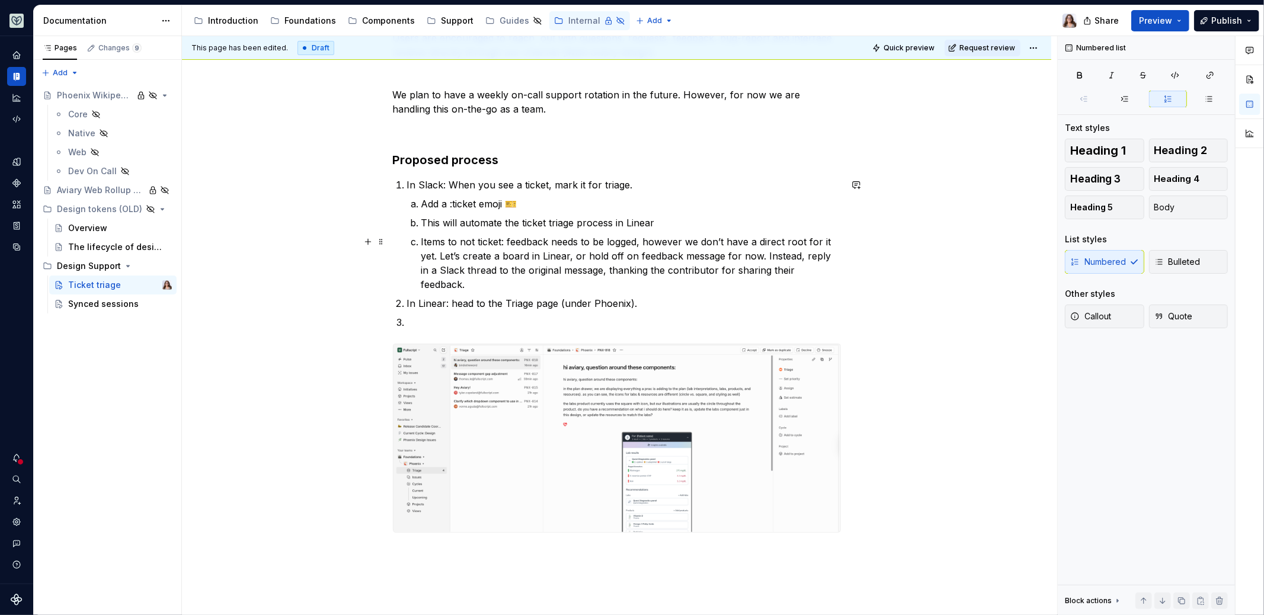
scroll to position [189, 0]
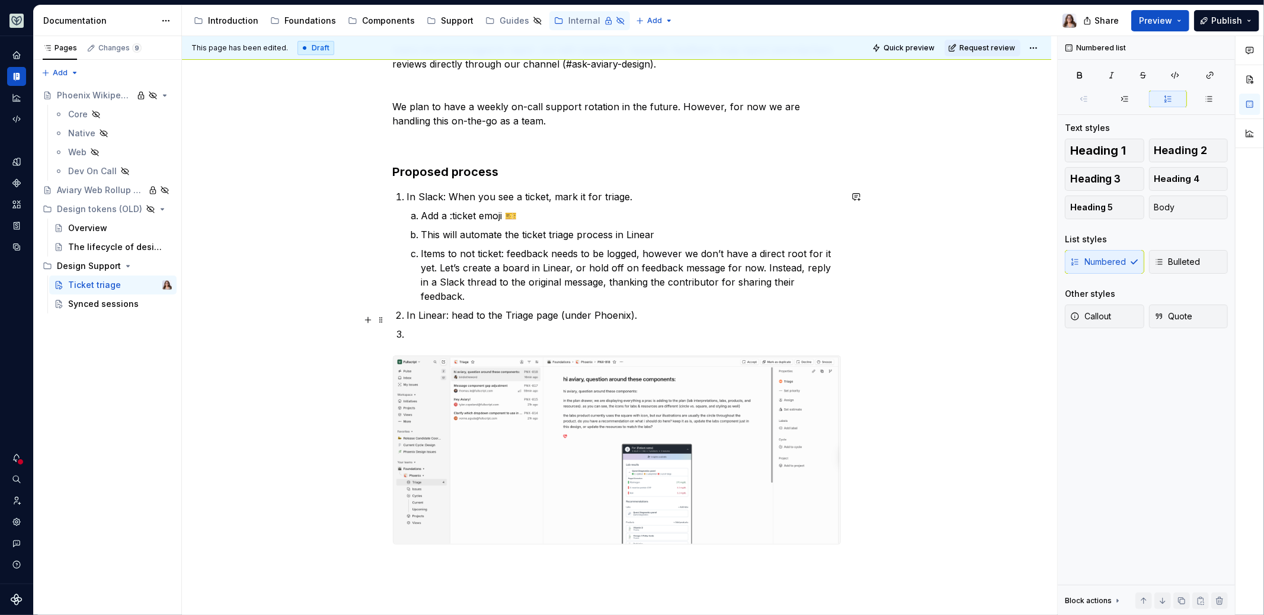
click at [407, 327] on p at bounding box center [624, 334] width 434 height 14
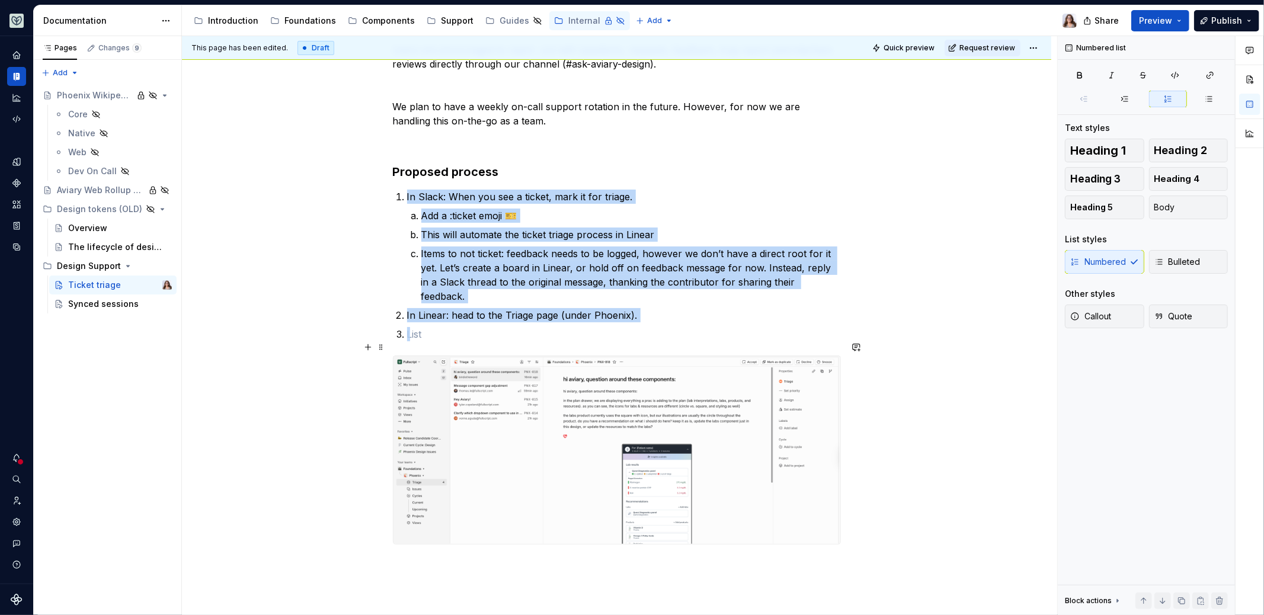
click at [439, 505] on img at bounding box center [617, 450] width 447 height 188
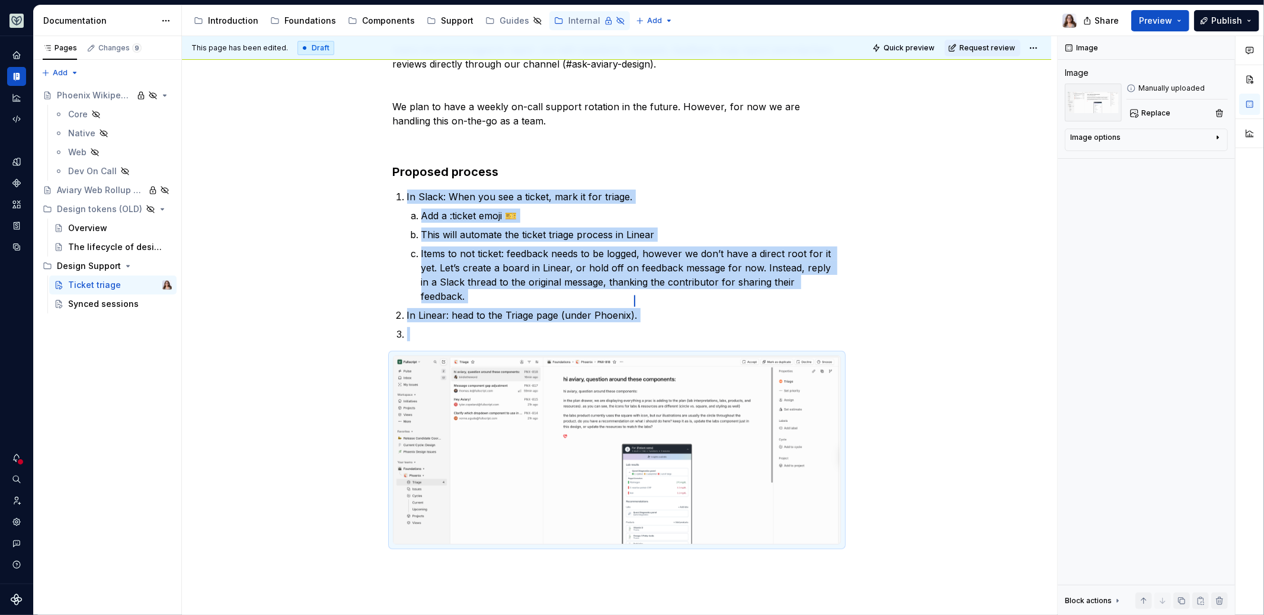
drag, startPoint x: 398, startPoint y: 378, endPoint x: 404, endPoint y: 376, distance: 6.4
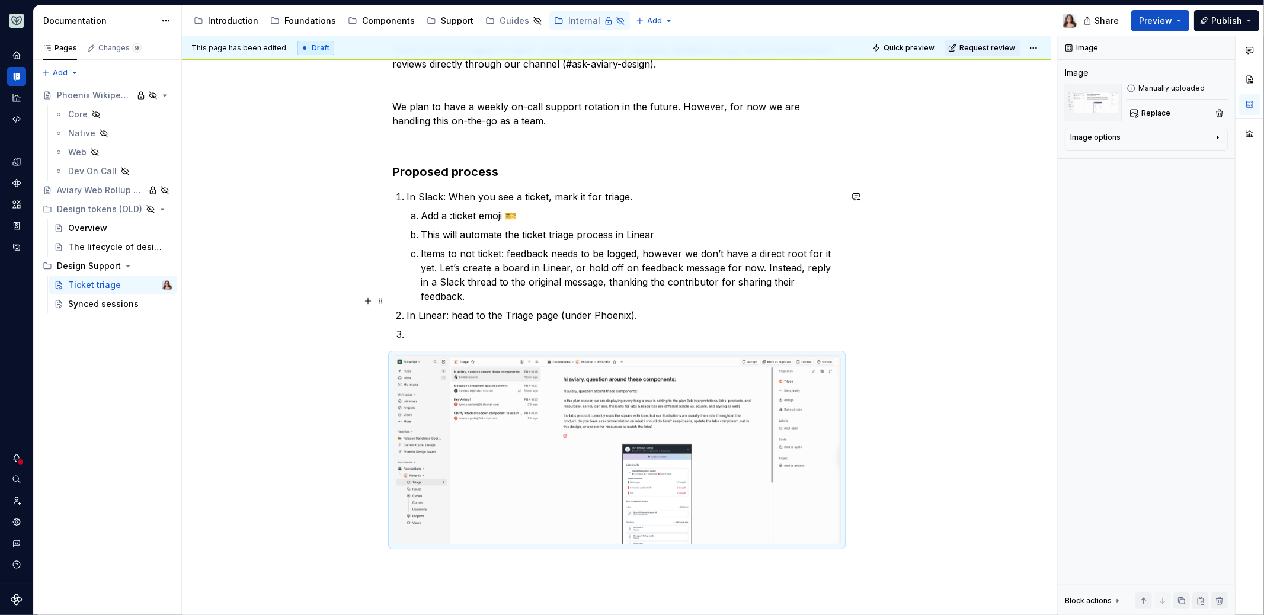
click at [635, 308] on p "In Linear: head to the Triage page (under Phoenix)." at bounding box center [624, 315] width 434 height 14
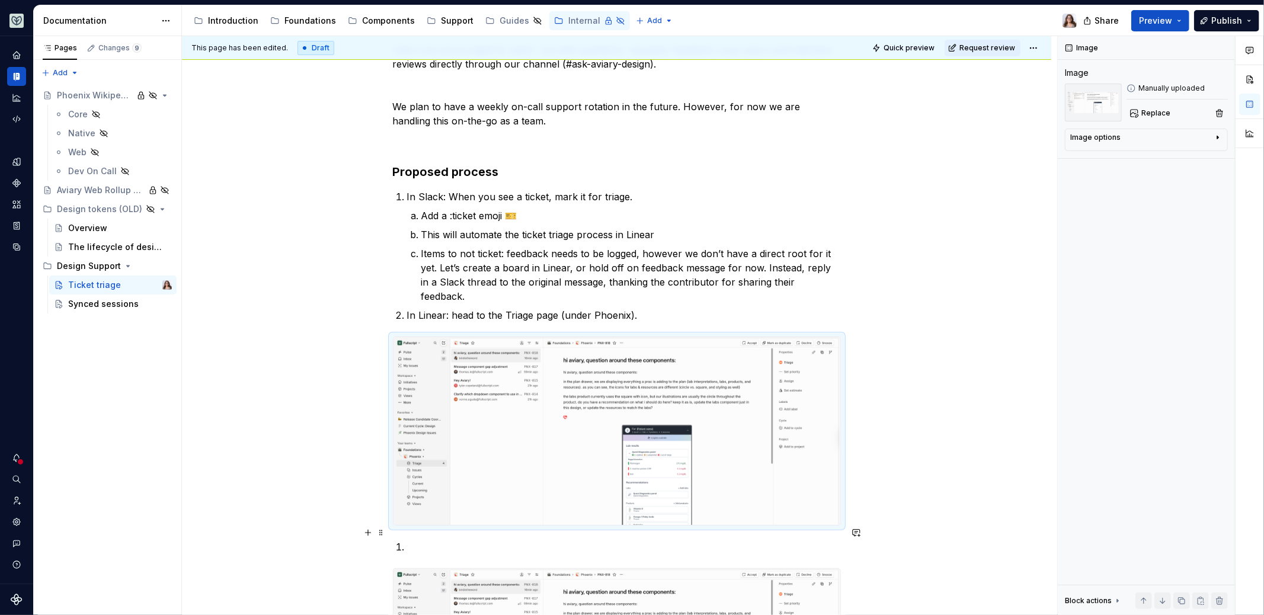
click at [409, 540] on p at bounding box center [624, 547] width 434 height 14
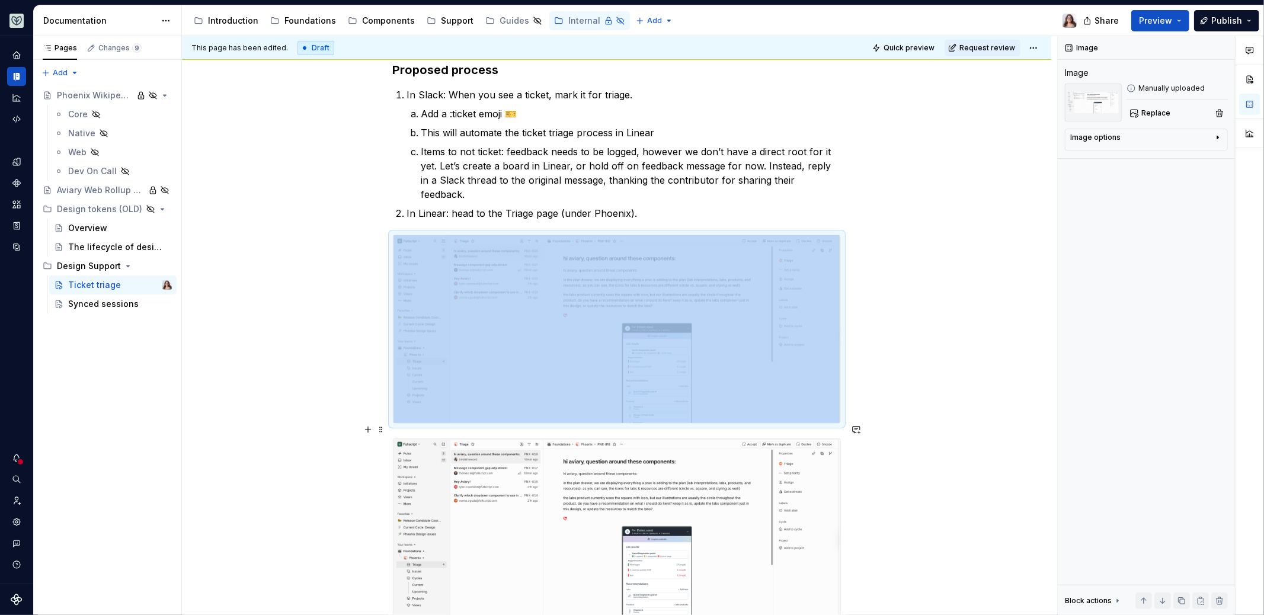
click at [635, 440] on img at bounding box center [617, 533] width 447 height 188
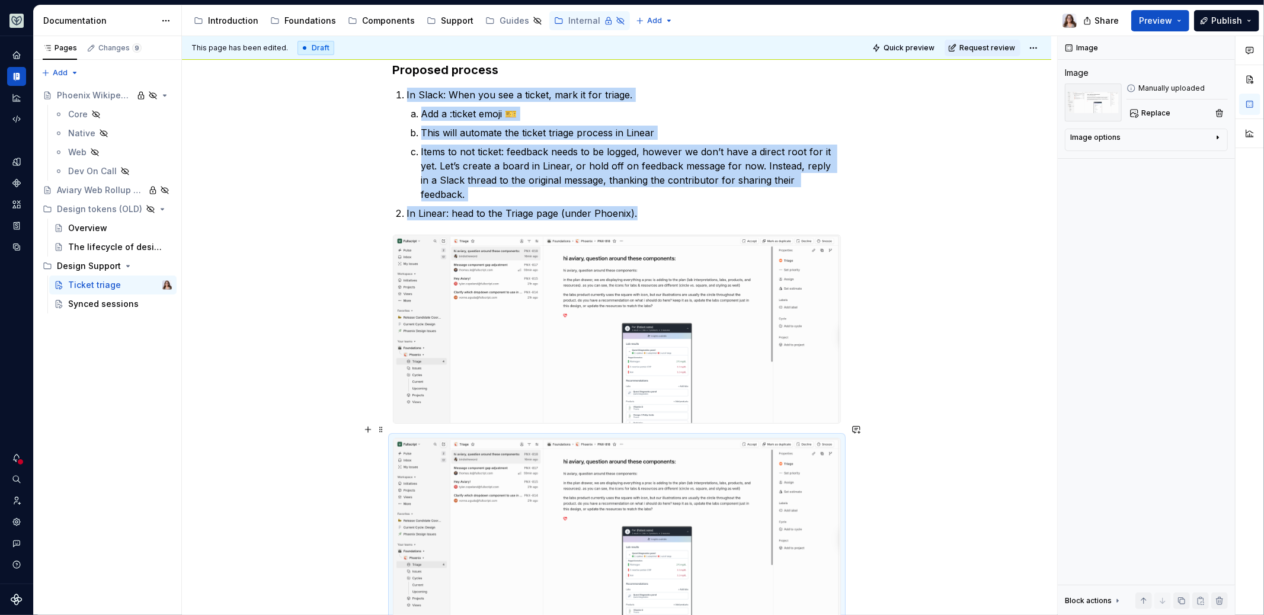
scroll to position [282, 0]
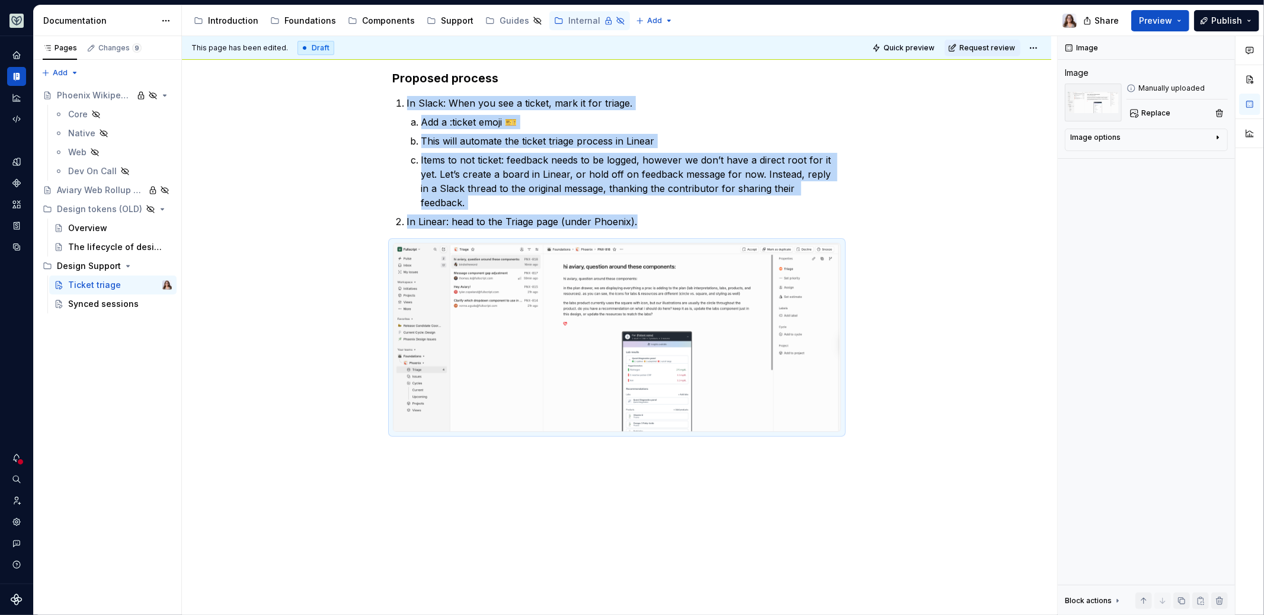
click at [487, 448] on div "Users are encouraged to reach out with questions, requests, feedback, bug-repor…" at bounding box center [617, 276] width 870 height 711
click at [472, 453] on div "Users are encouraged to reach out with questions, requests, feedback, bug-repor…" at bounding box center [617, 276] width 870 height 711
click at [464, 451] on div "Users are encouraged to reach out with questions, requests, feedback, bug-repor…" at bounding box center [617, 276] width 870 height 711
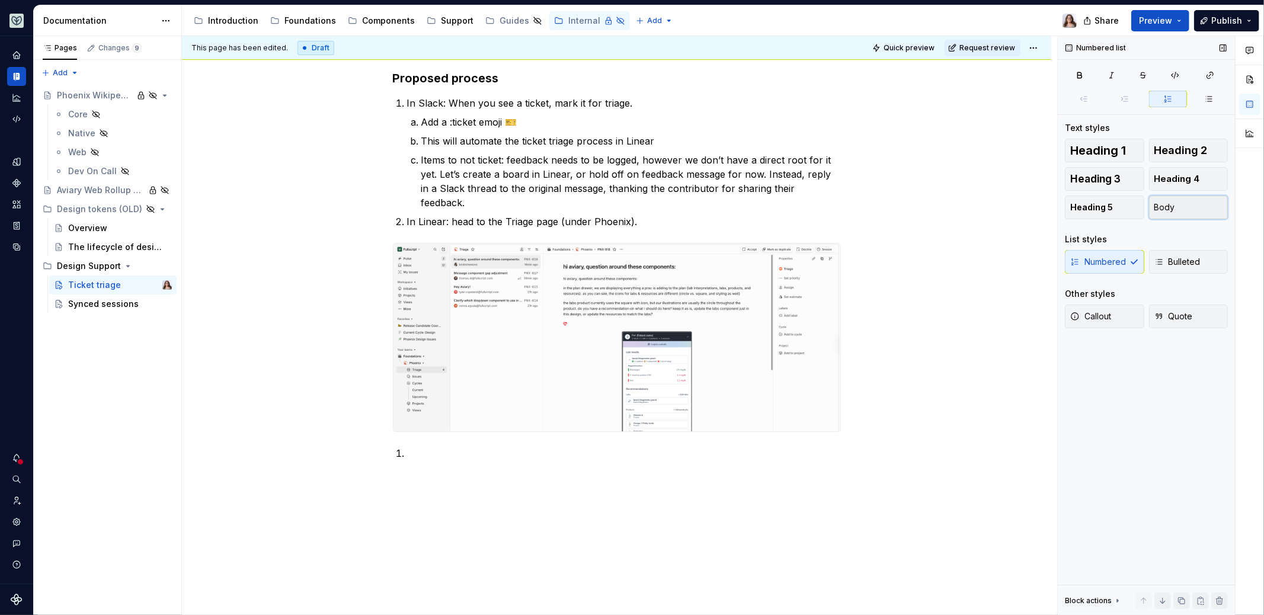
click at [1162, 208] on span "Body" at bounding box center [1165, 208] width 21 height 12
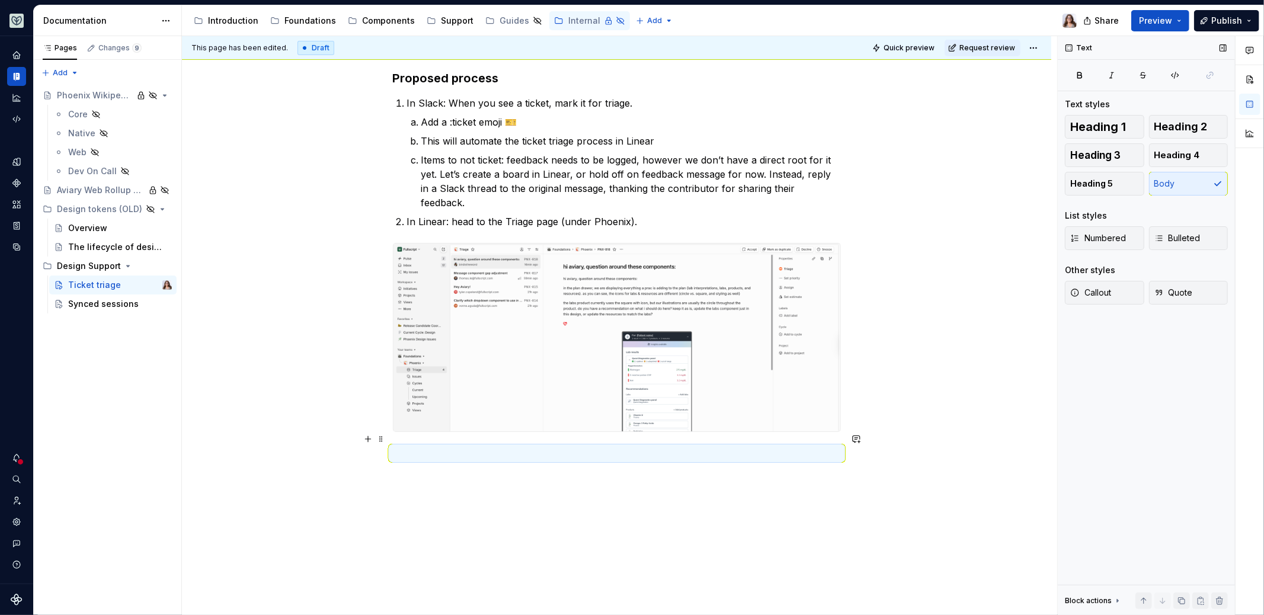
click at [406, 446] on p at bounding box center [617, 453] width 448 height 14
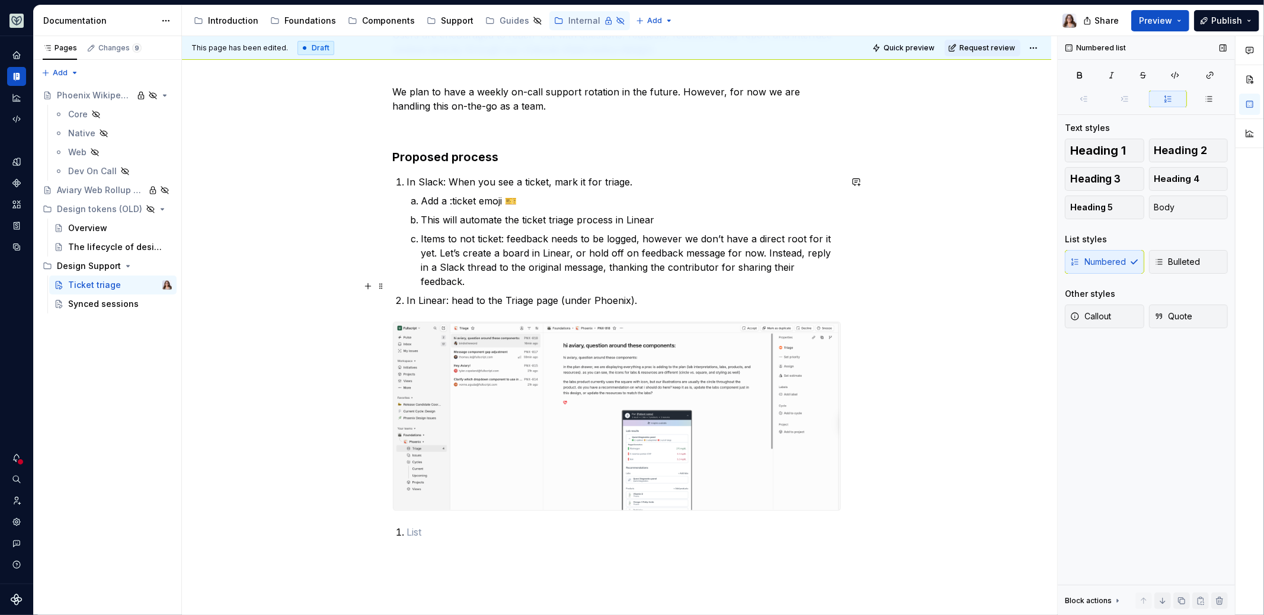
scroll to position [254, 0]
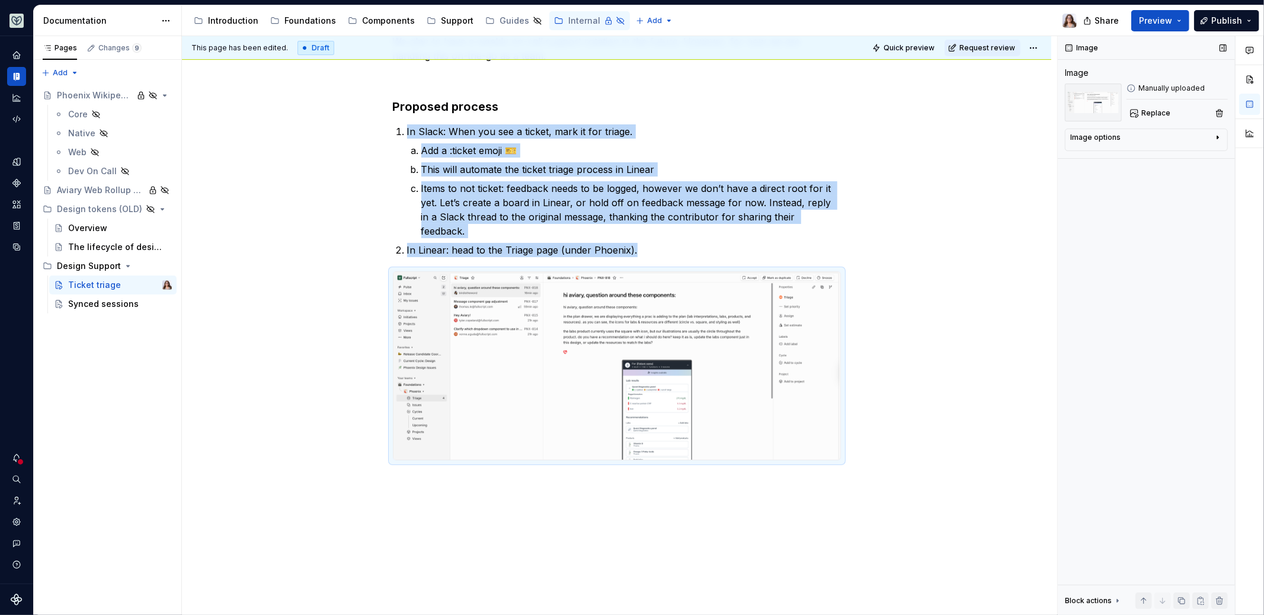
click at [401, 473] on div "Users are encouraged to reach out with questions, requests, feedback, bug-repor…" at bounding box center [617, 304] width 870 height 711
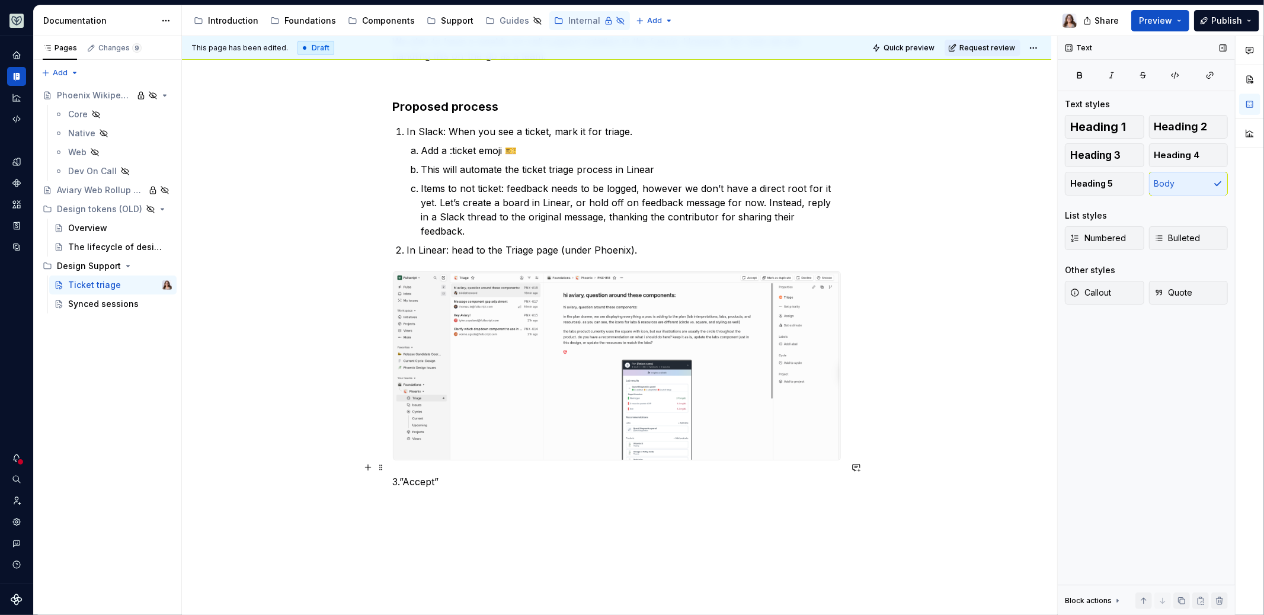
click at [400, 475] on p "3.”Accept”" at bounding box center [617, 482] width 448 height 14
click at [471, 475] on p "3.”Accept”" at bounding box center [617, 482] width 448 height 14
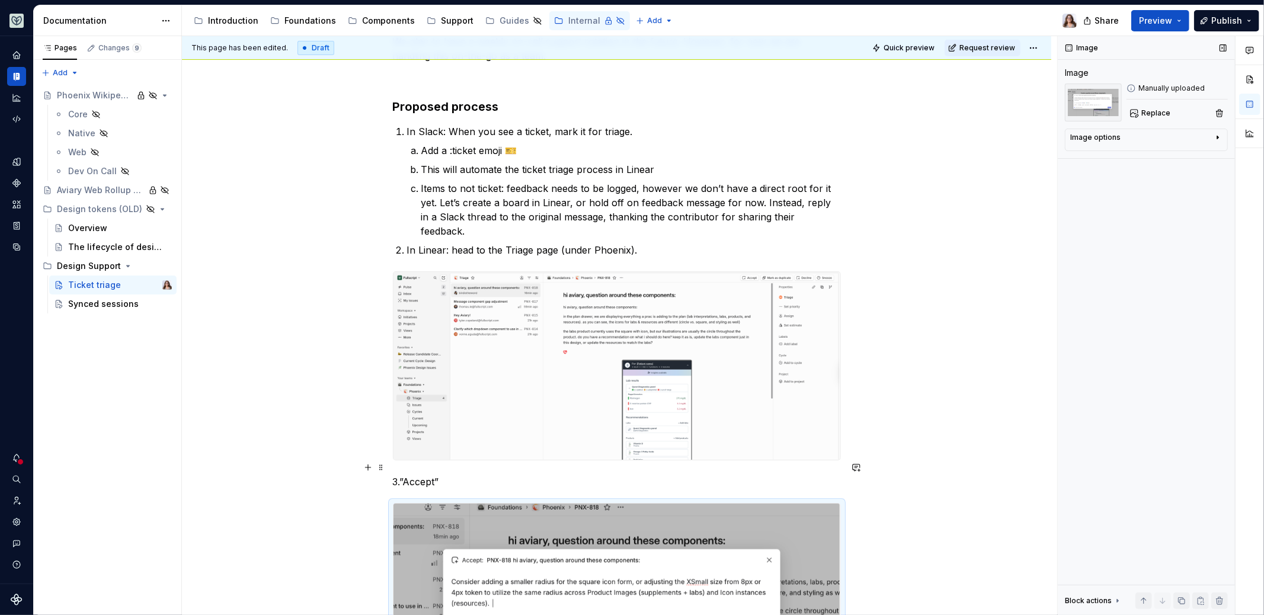
click at [450, 475] on p "3.”Accept”" at bounding box center [617, 482] width 448 height 14
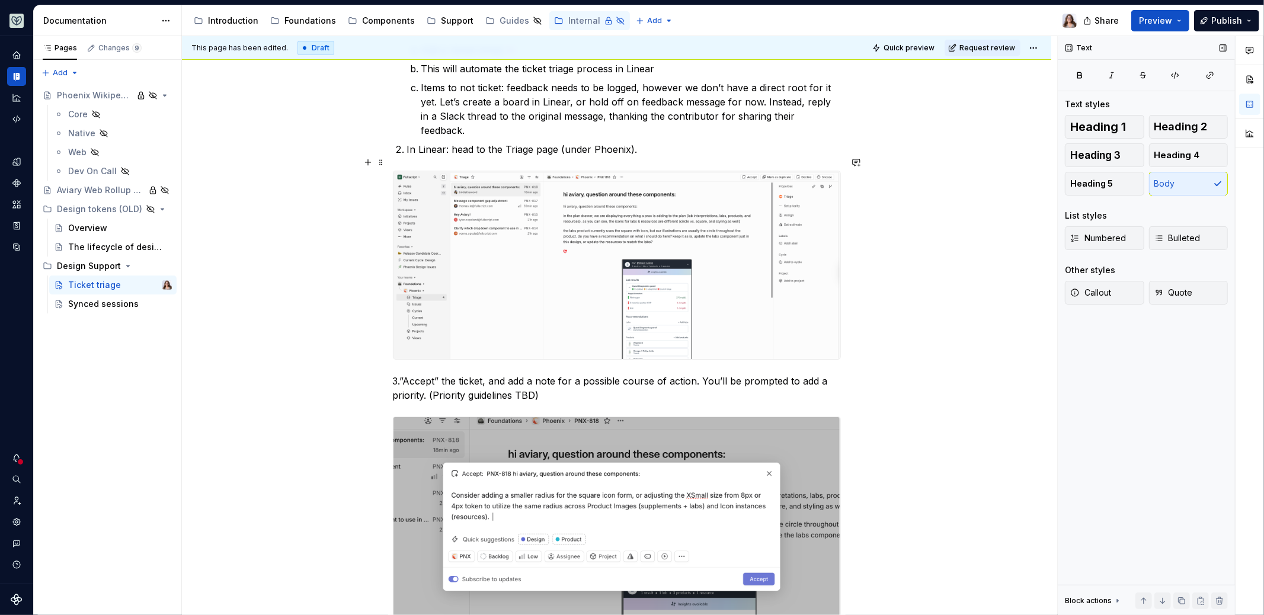
scroll to position [356, 0]
click at [483, 372] on p "3.”Accept” the ticket, and add a note for a possible course of action. You’ll b…" at bounding box center [617, 386] width 448 height 28
click at [608, 383] on p "3.”Accept” the ticket (top right), and add a note for a possible course of acti…" at bounding box center [617, 386] width 448 height 28
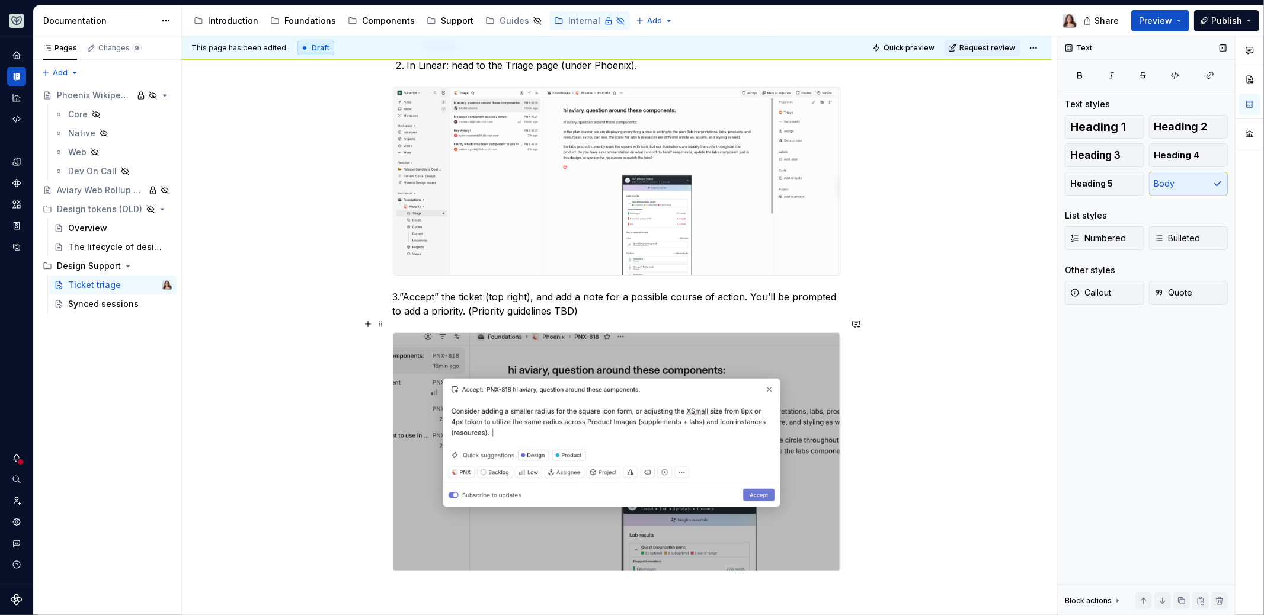
scroll to position [434, 0]
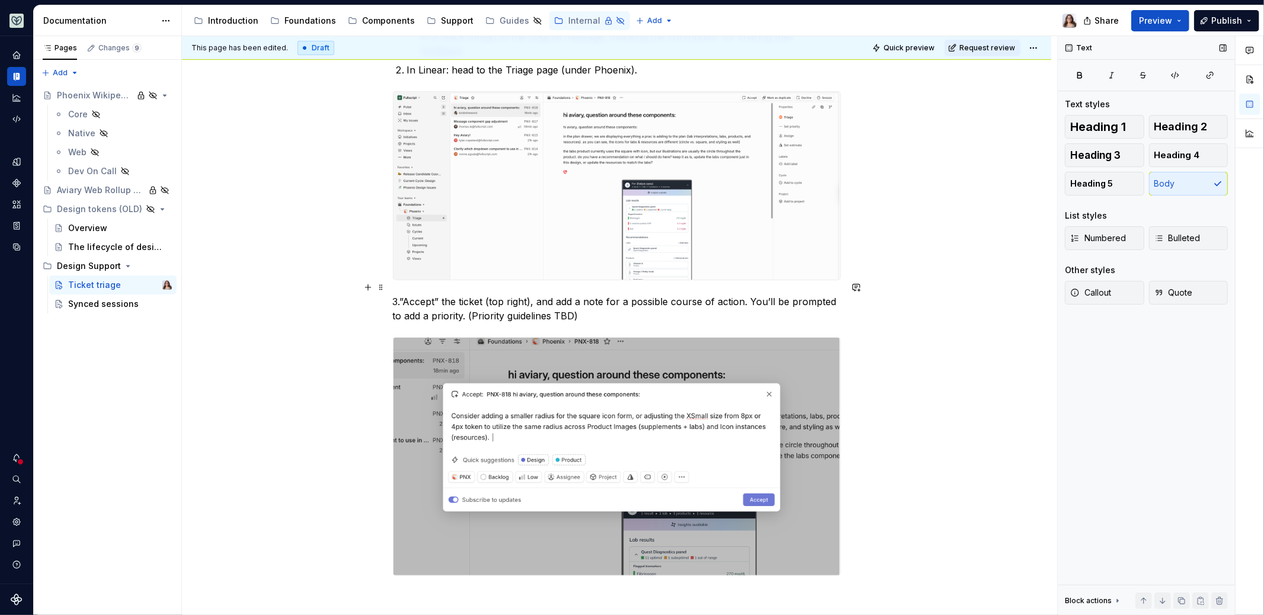
click at [747, 295] on p "3.”Accept” the ticket (top right), and add a note for a possible course of acti…" at bounding box center [617, 309] width 448 height 28
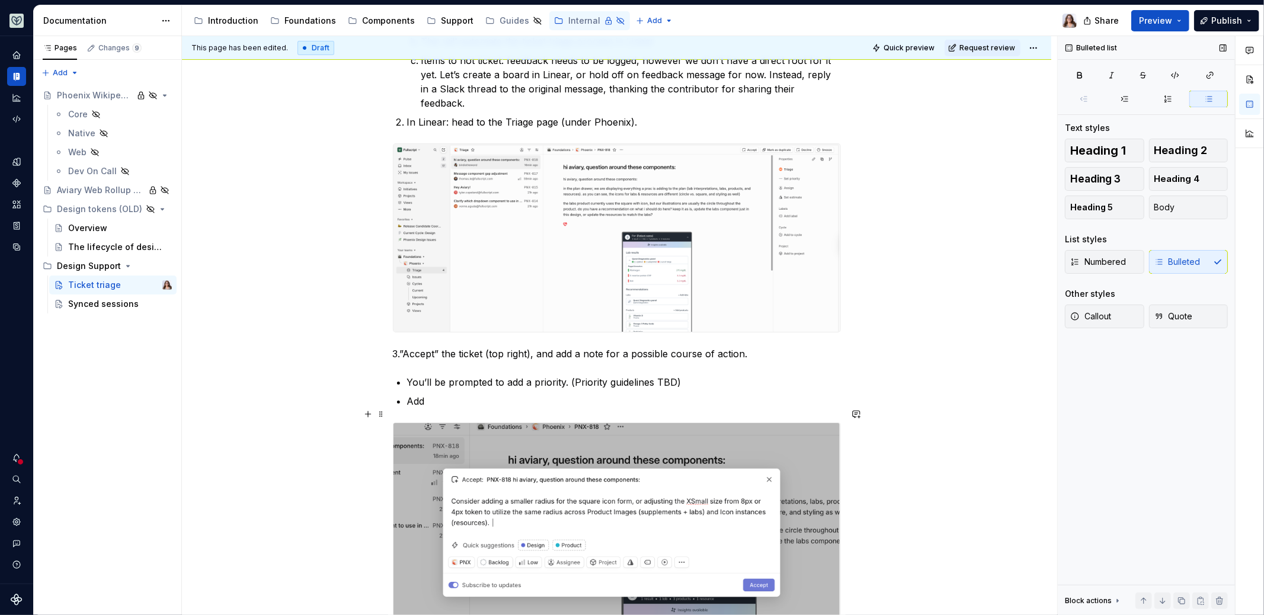
scroll to position [387, 0]
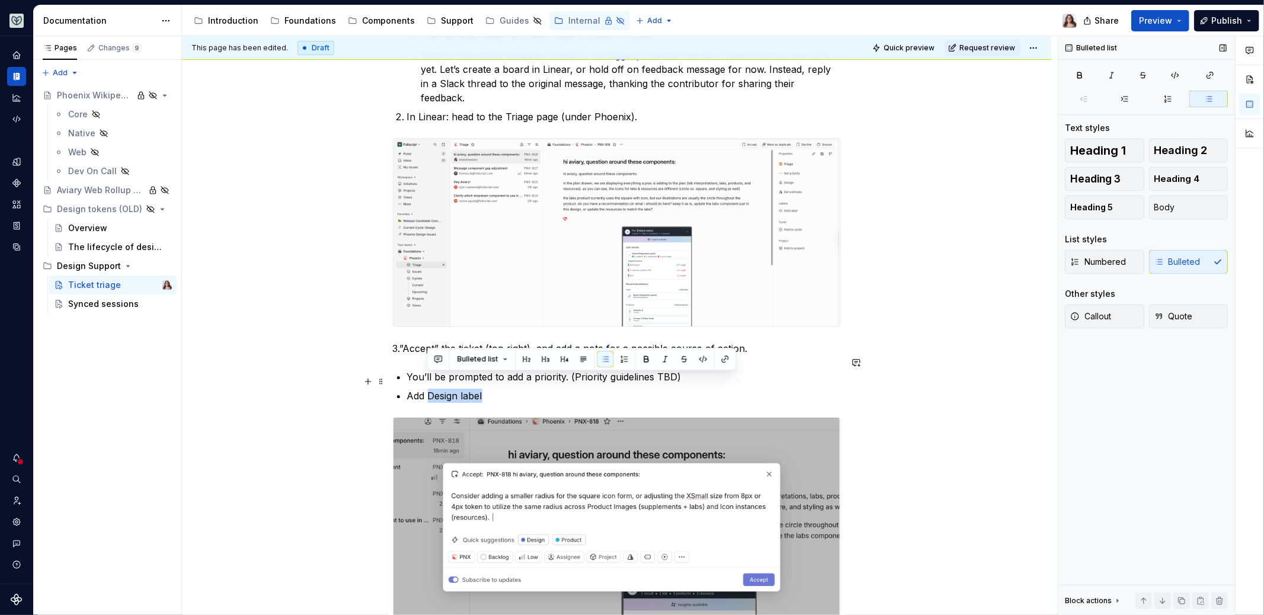
drag, startPoint x: 426, startPoint y: 381, endPoint x: 481, endPoint y: 382, distance: 55.1
click at [481, 389] on p "Add Design label" at bounding box center [624, 396] width 434 height 14
click at [465, 389] on p "Add Design label" at bounding box center [624, 396] width 434 height 14
drag, startPoint x: 458, startPoint y: 384, endPoint x: 429, endPoint y: 383, distance: 29.1
click at [429, 389] on p "Add Design label" at bounding box center [624, 396] width 434 height 14
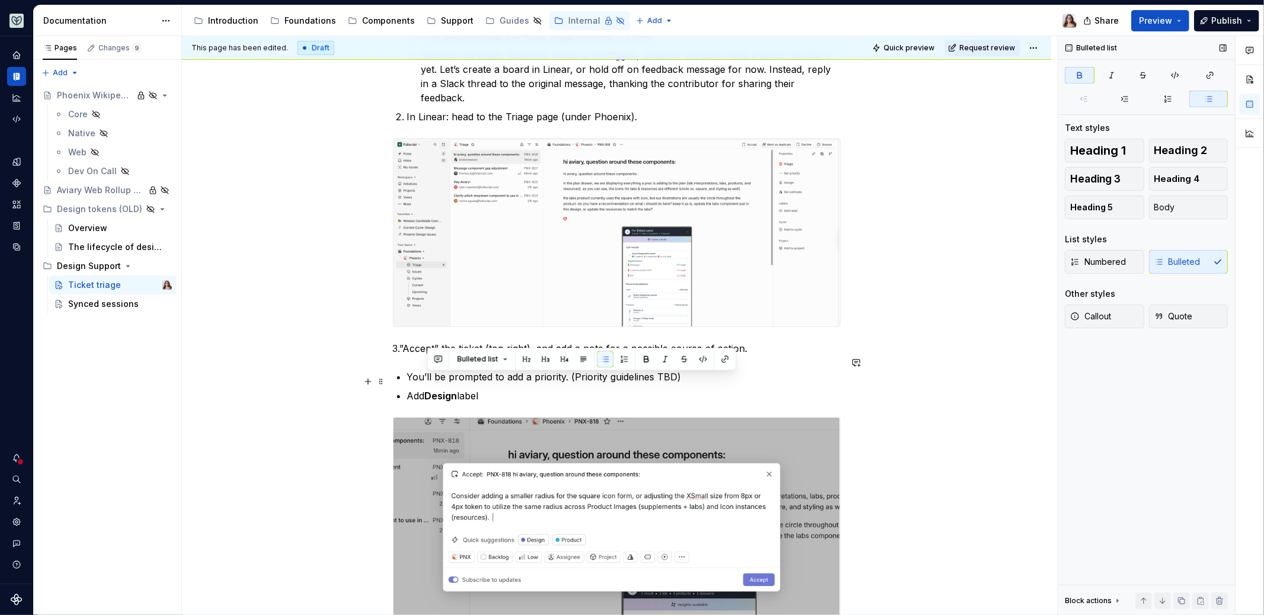
click at [493, 389] on p "Add Design label" at bounding box center [624, 396] width 434 height 14
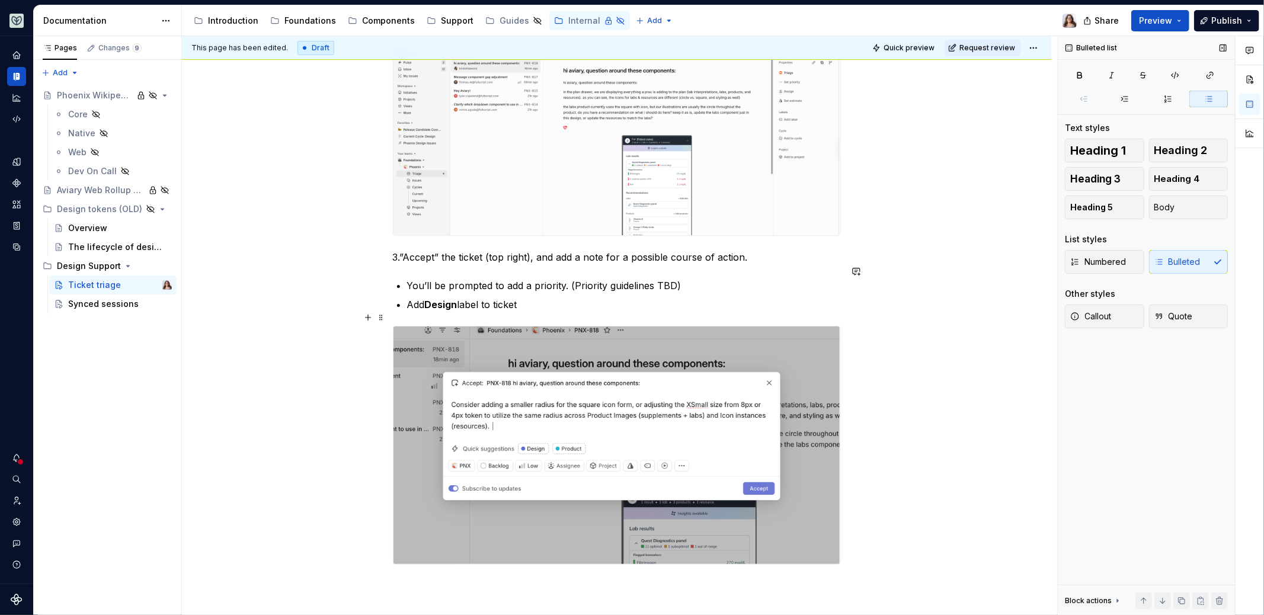
scroll to position [611, 0]
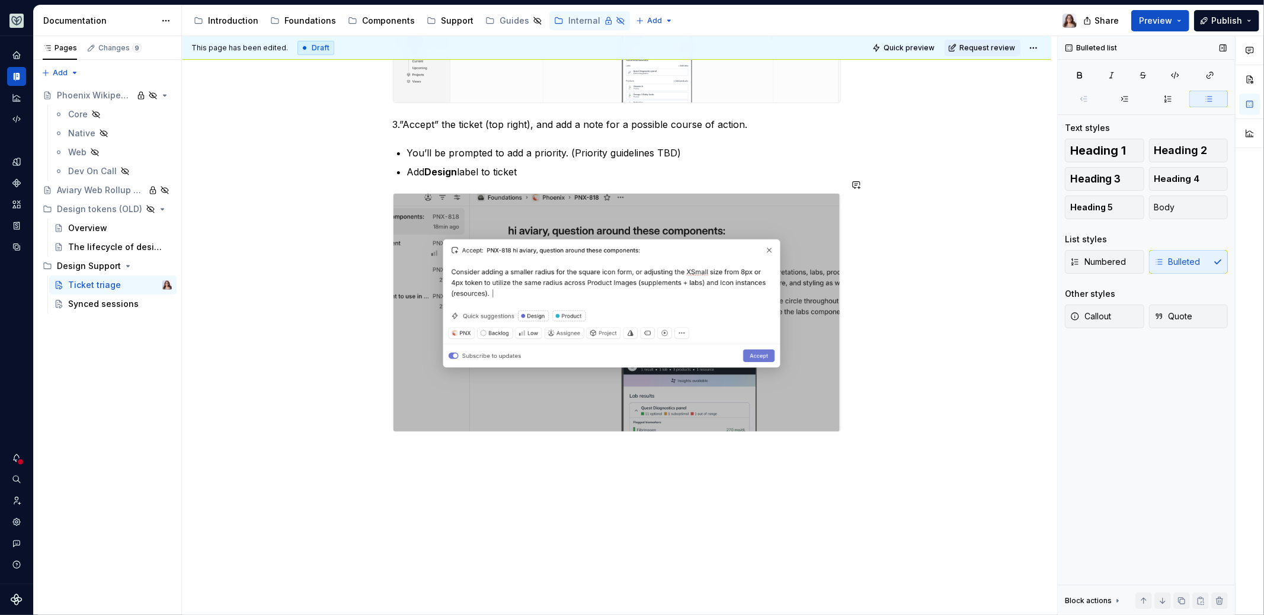
click at [453, 449] on div "Users are encouraged to reach out with questions, requests, feedback, bug-repor…" at bounding box center [617, 112] width 870 height 1040
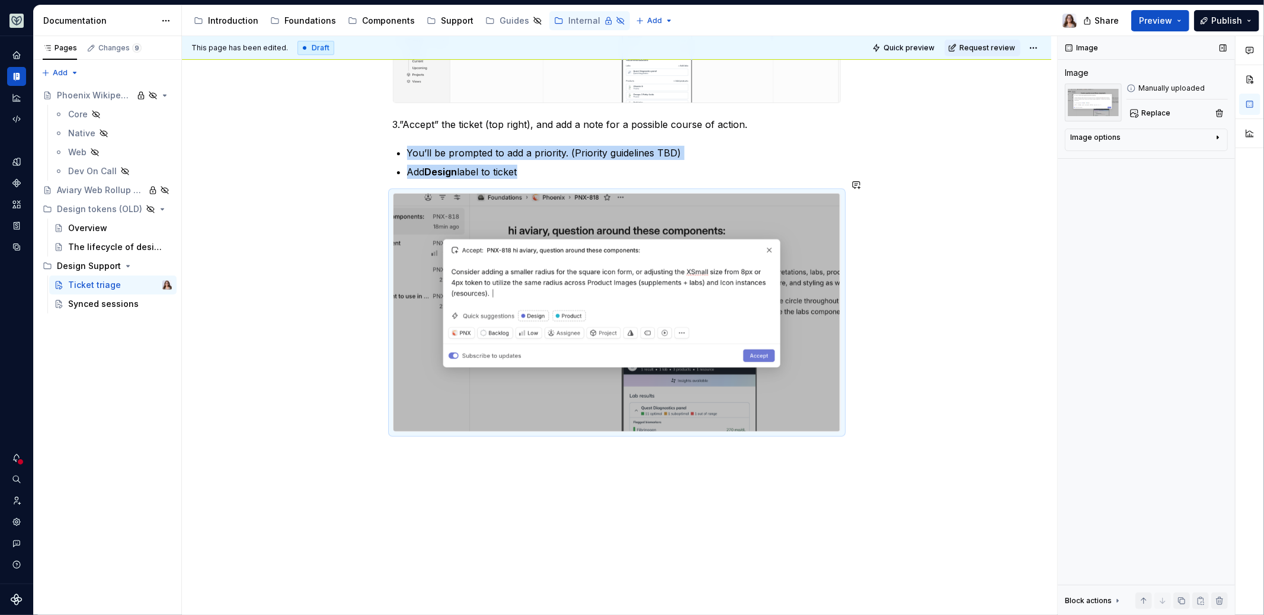
click at [400, 445] on div "Users are encouraged to reach out with questions, requests, feedback, bug-repor…" at bounding box center [617, 112] width 870 height 1040
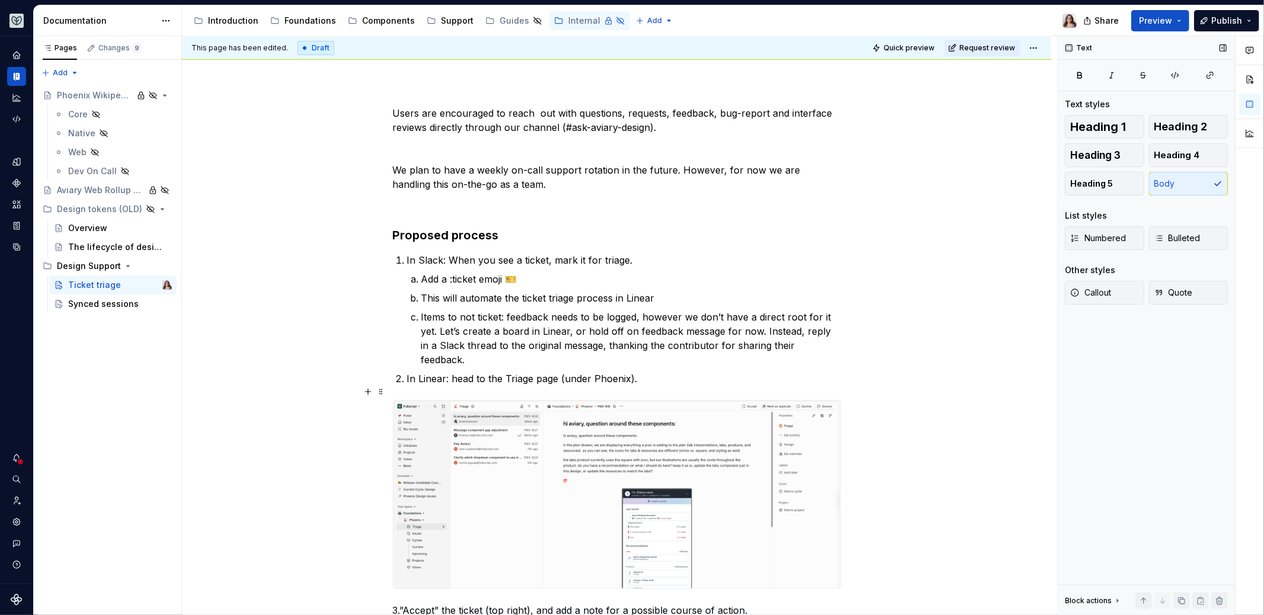
scroll to position [0, 0]
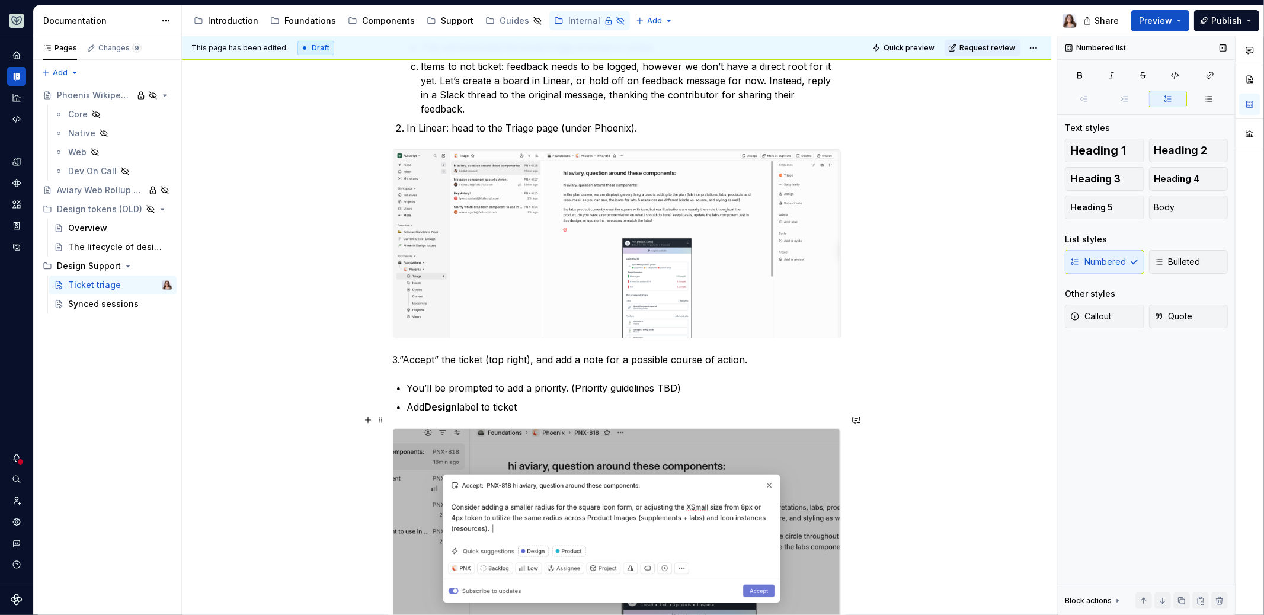
scroll to position [372, 0]
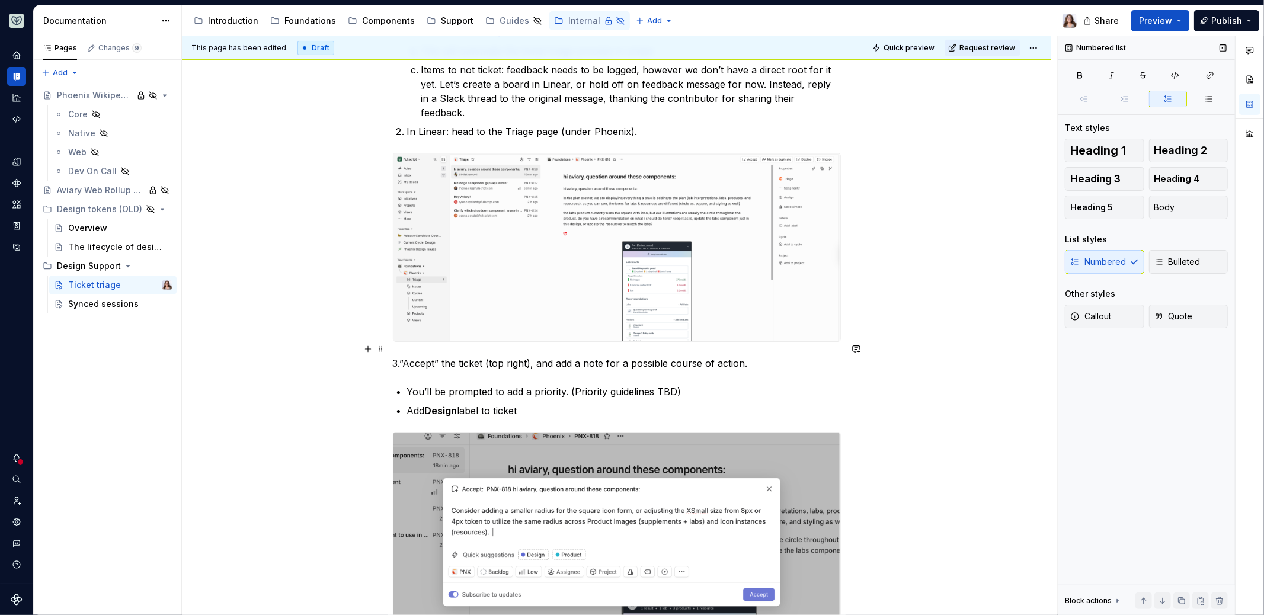
click at [393, 356] on p "3.”Accept” the ticket (top right), and add a note for a possible course of acti…" at bounding box center [617, 363] width 448 height 14
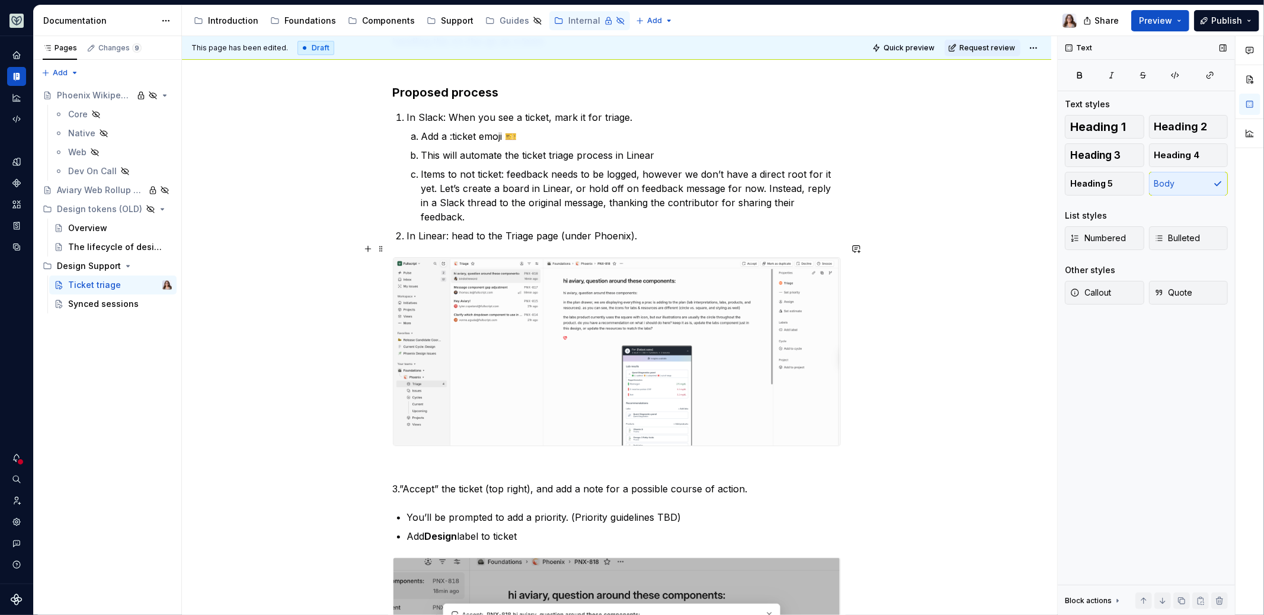
scroll to position [273, 0]
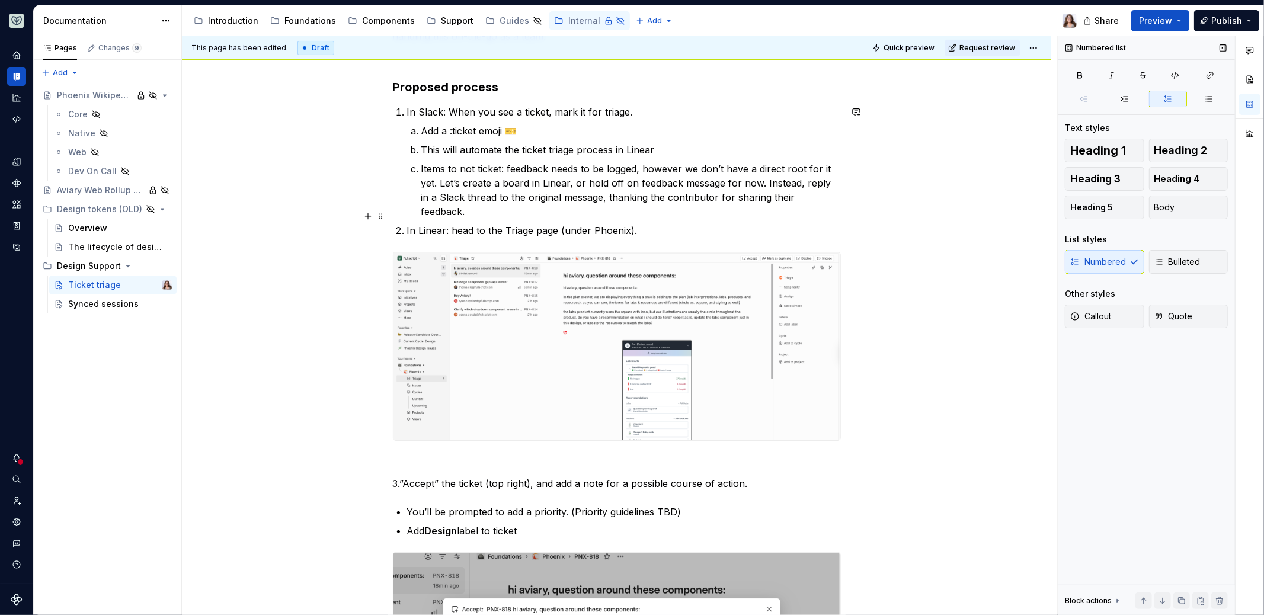
click at [635, 223] on p "In Linear: head to the Triage page (under Phoenix)." at bounding box center [624, 230] width 434 height 14
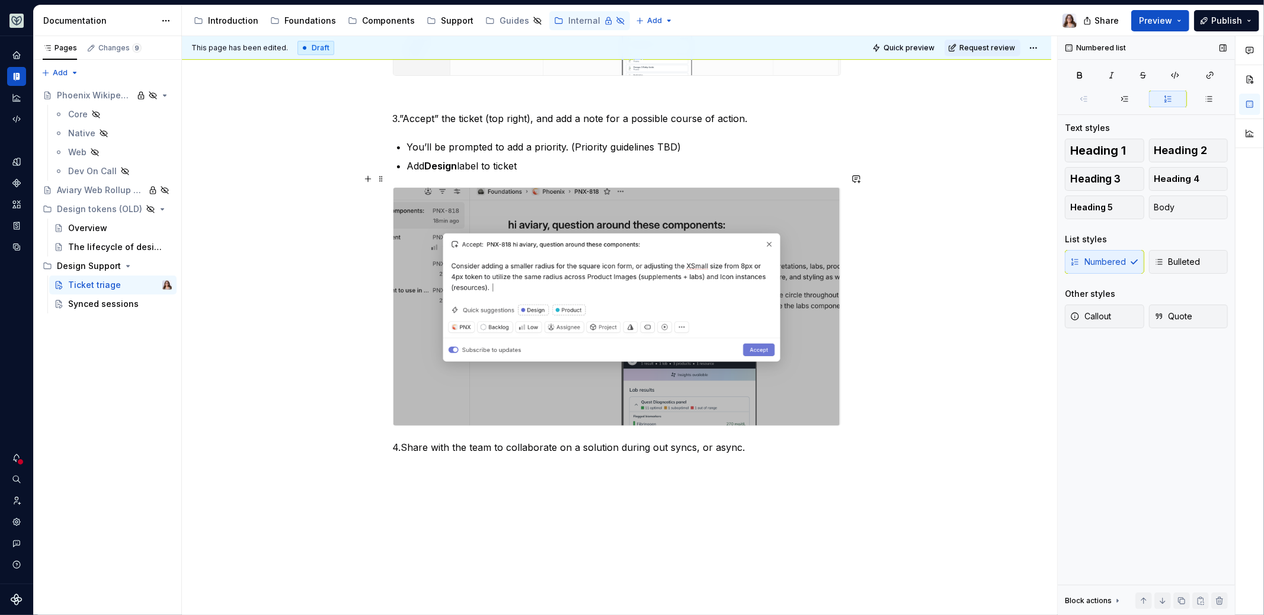
scroll to position [640, 0]
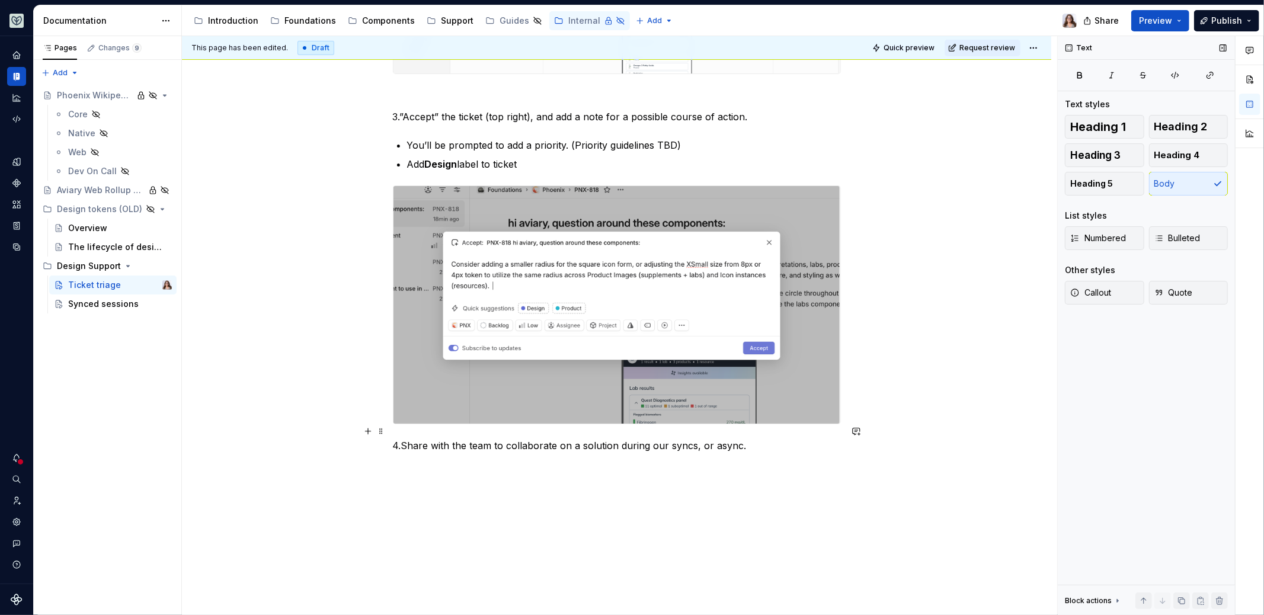
click at [743, 439] on p "4.Share with the team to collaborate on a solution during our syncs, or async." at bounding box center [617, 446] width 448 height 14
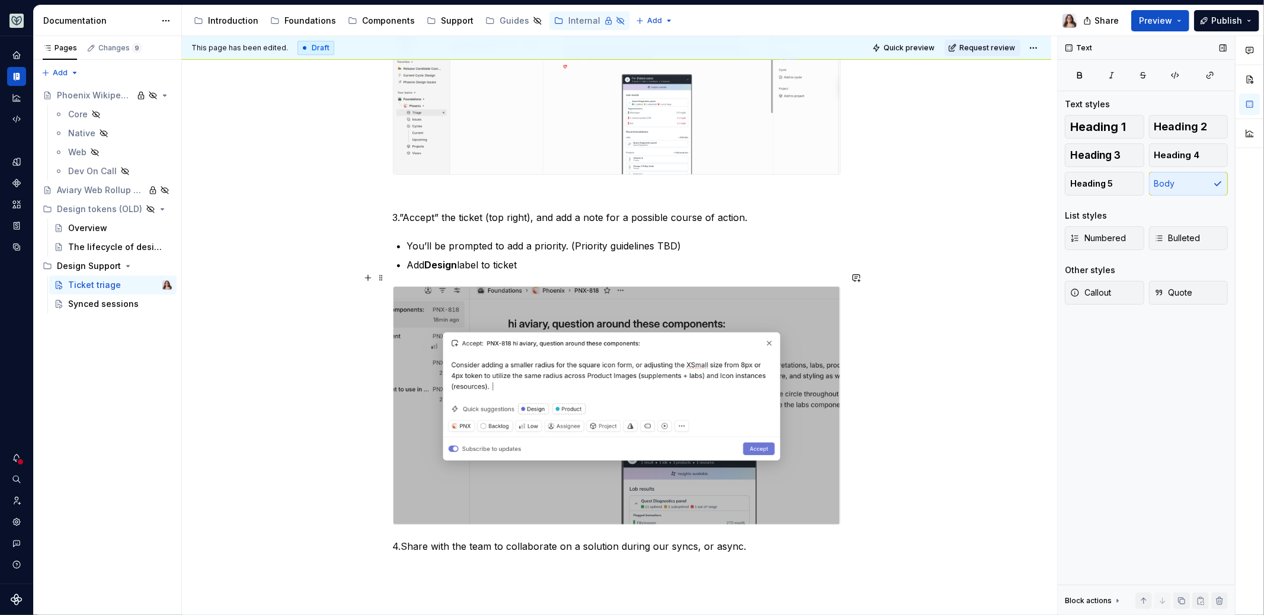
scroll to position [544, 0]
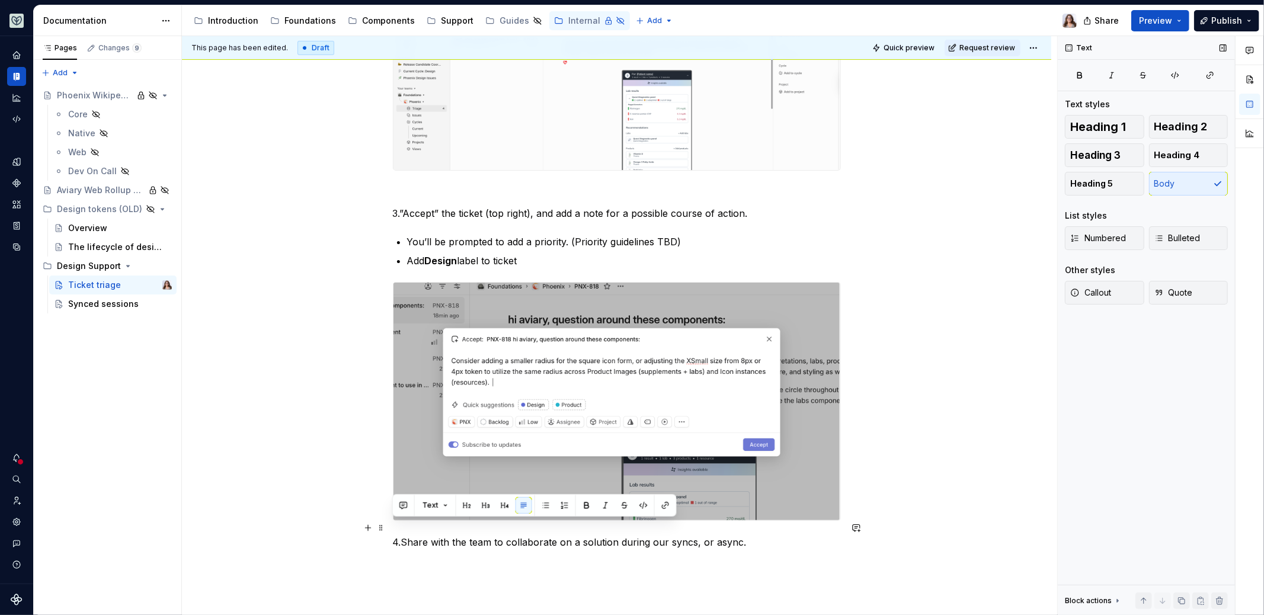
drag, startPoint x: 393, startPoint y: 527, endPoint x: 781, endPoint y: 525, distance: 388.3
click at [781, 535] on p "4.Share with the team to collaborate on a solution during our syncs, or async." at bounding box center [617, 542] width 448 height 14
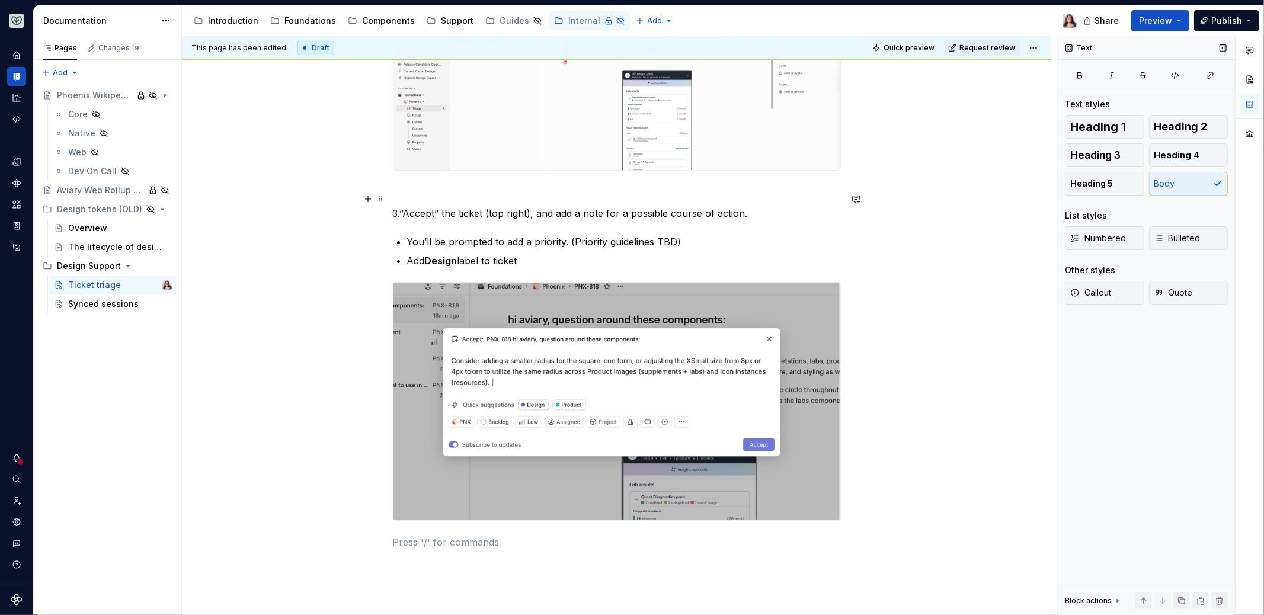
click at [401, 206] on p "3.”Accept” the ticket (top right), and add a note for a possible course of acti…" at bounding box center [617, 213] width 448 height 14
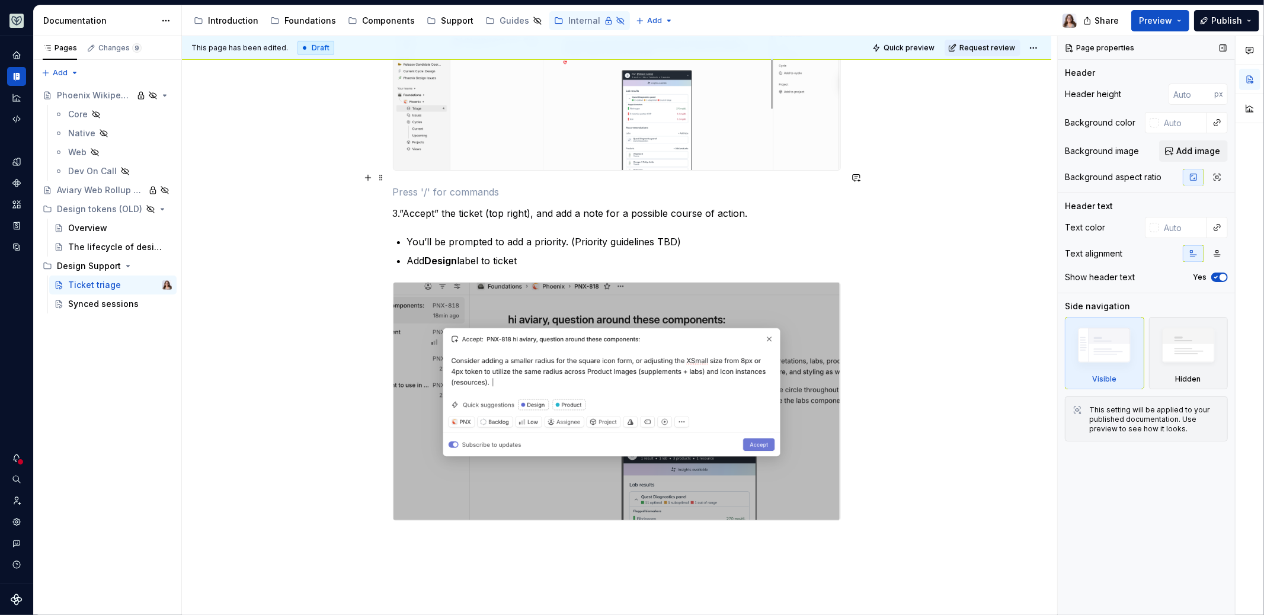
click at [405, 184] on div "Users are encouraged to reach out with questions, requests, feedback, bug-repor…" at bounding box center [617, 119] width 448 height 862
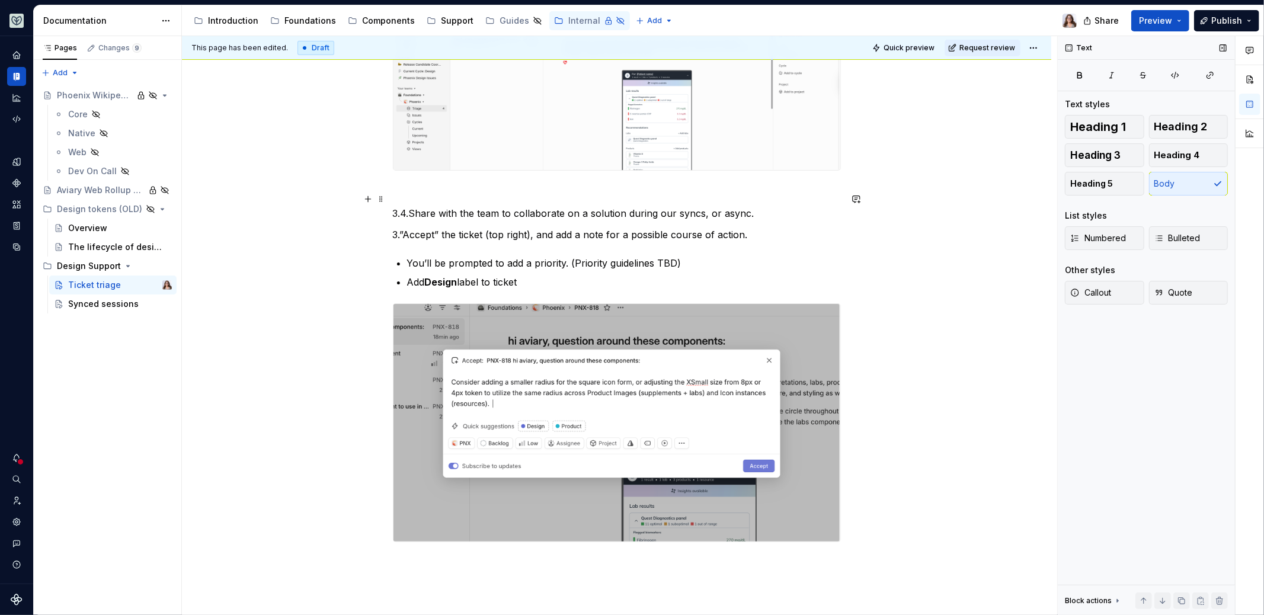
click at [409, 206] on p "3.4.Share with the team to collaborate on a solution during our syncs, or async." at bounding box center [617, 213] width 448 height 14
click at [394, 228] on p "3.”Accept” the ticket (top right), and add a note for a possible course of acti…" at bounding box center [617, 235] width 448 height 14
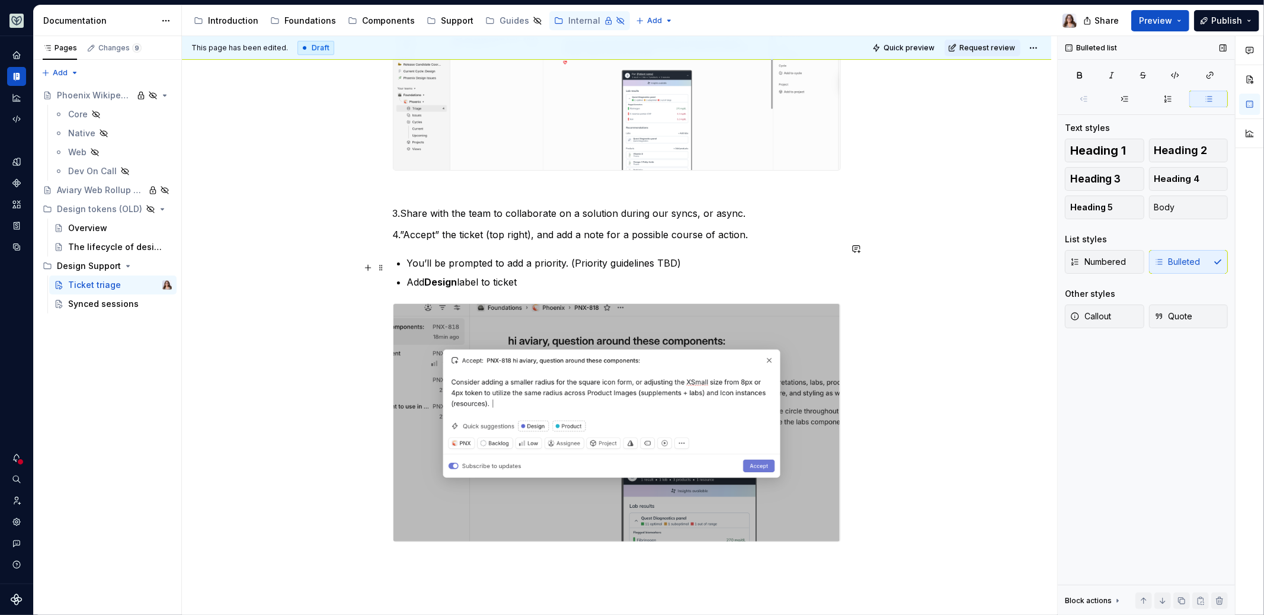
click at [527, 275] on p "Add Design label to ticket" at bounding box center [624, 282] width 434 height 14
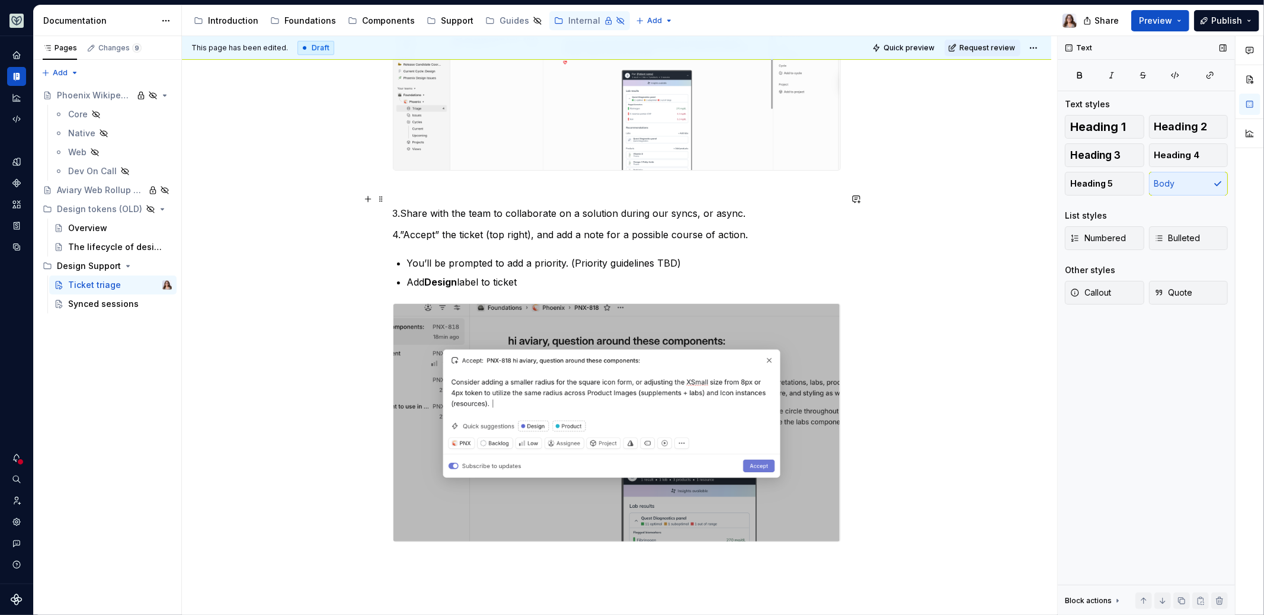
click at [740, 206] on p "3.Share with the team to collaborate on a solution during our syncs, or async." at bounding box center [617, 213] width 448 height 14
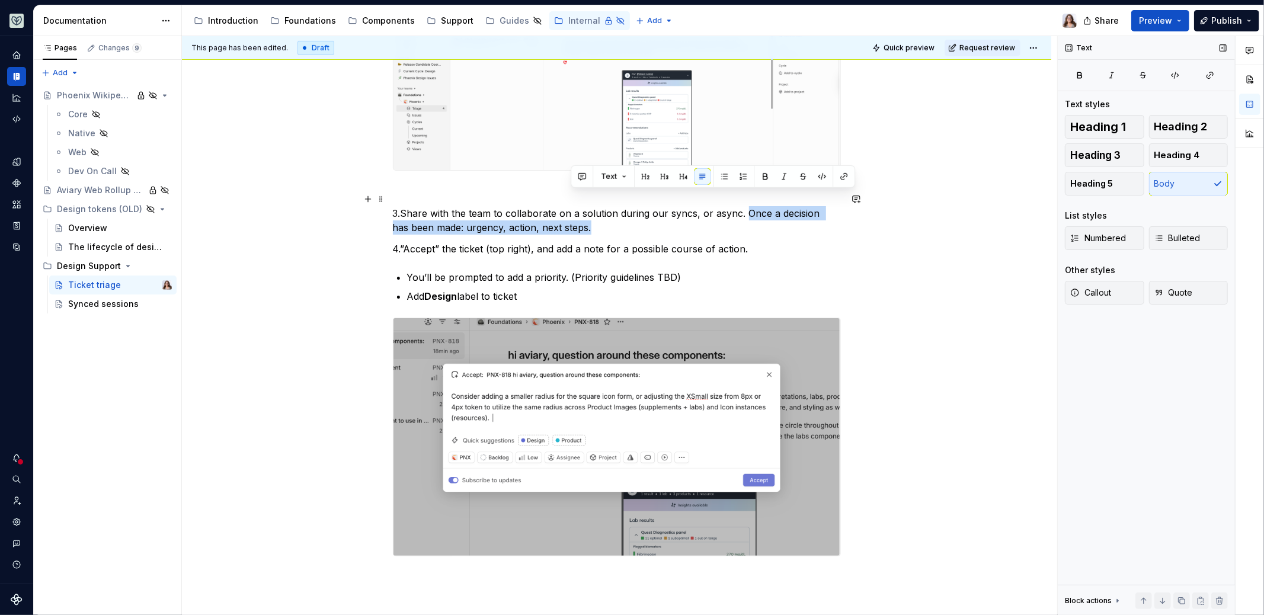
drag, startPoint x: 743, startPoint y: 195, endPoint x: 576, endPoint y: 212, distance: 168.0
click at [576, 212] on p "3.Share with the team to collaborate on a solution during our syncs, or async. …" at bounding box center [617, 220] width 448 height 28
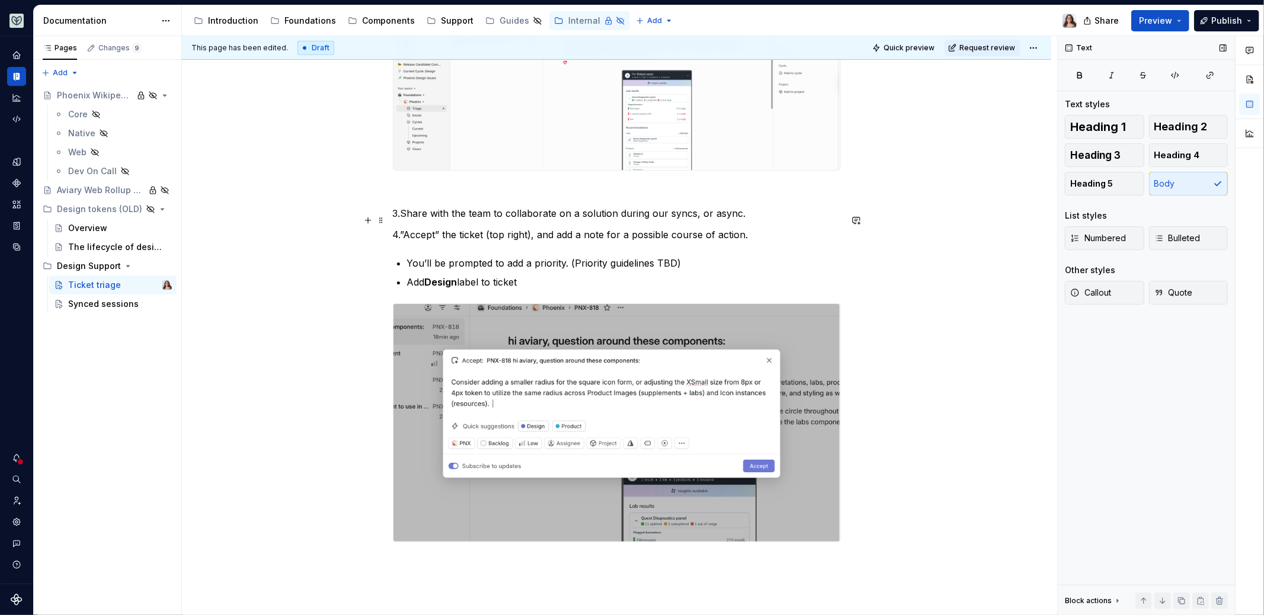
click at [401, 228] on p "4.”Accept” the ticket (top right), and add a note for a possible course of acti…" at bounding box center [617, 235] width 448 height 14
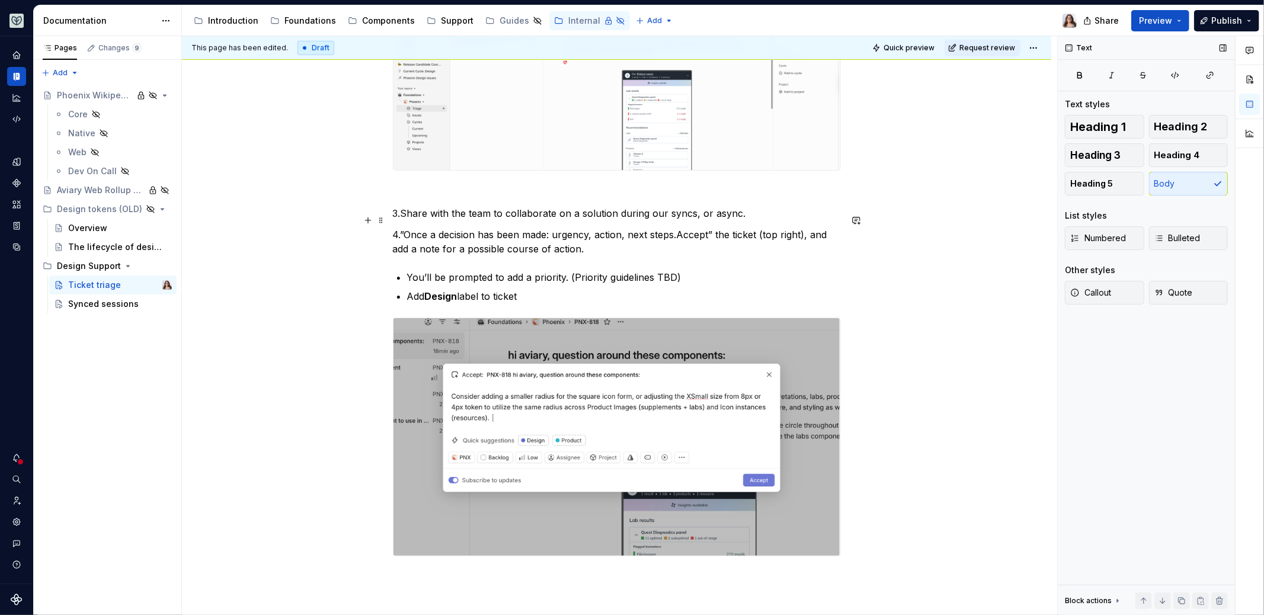
click at [674, 228] on p "4.”Once a decision has been made: urgency, action, next steps.Accept” the ticke…" at bounding box center [617, 242] width 448 height 28
click at [404, 228] on p "4.”Once a decision has been made: urgency, action, next steps and ownership. “A…" at bounding box center [617, 242] width 448 height 28
click at [666, 235] on p "4.Once a decision has been made: urgency, action, next steps and ownership. “Ac…" at bounding box center [617, 242] width 448 height 28
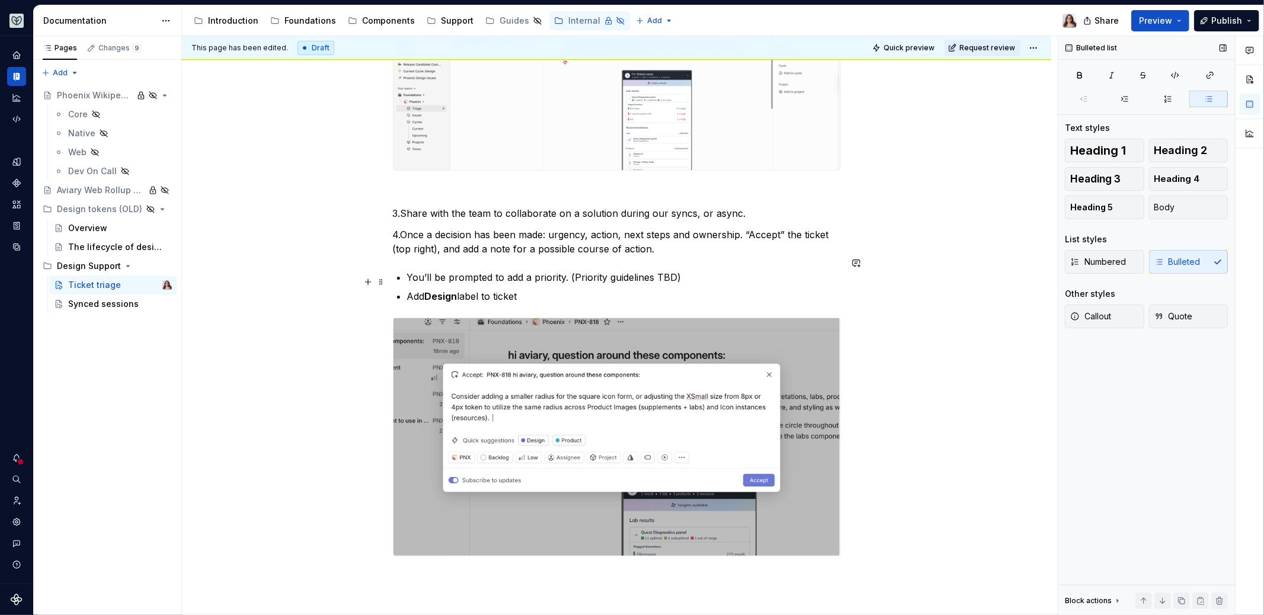
click at [538, 289] on p "Add Design label to ticket" at bounding box center [624, 296] width 434 height 14
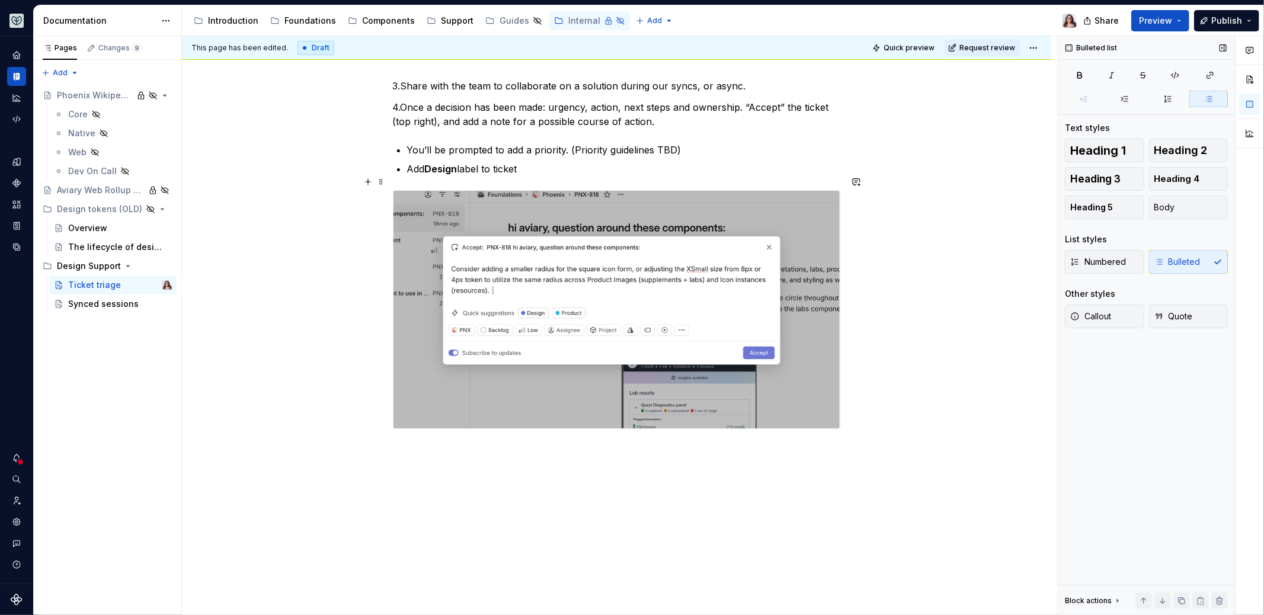
scroll to position [697, 0]
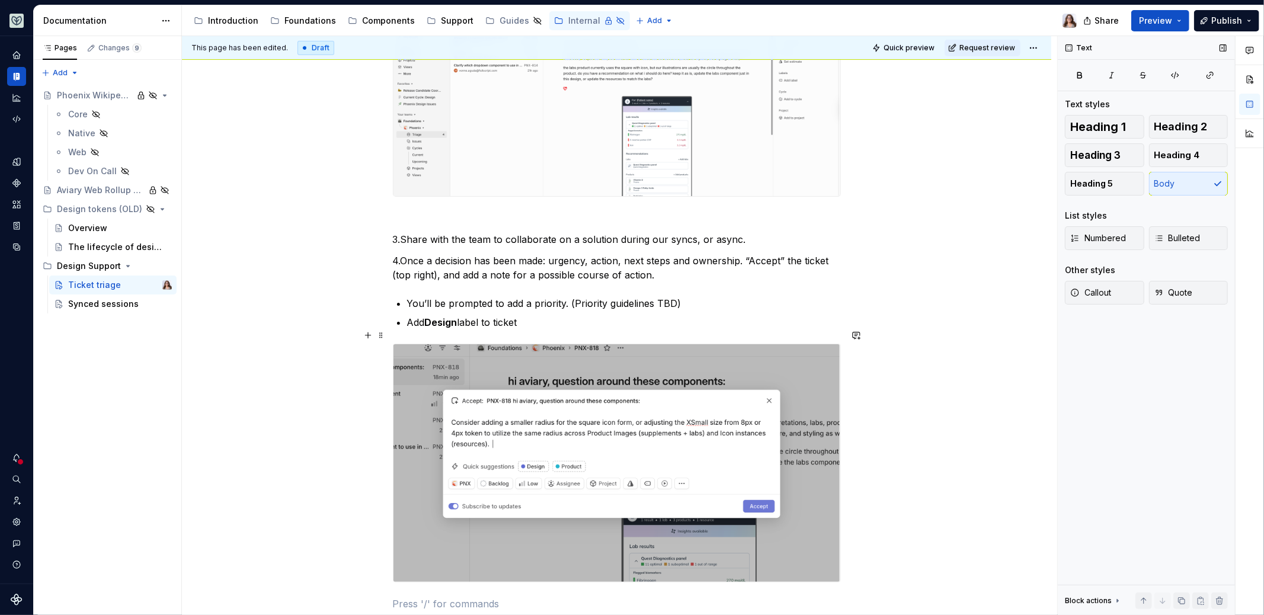
scroll to position [516, 0]
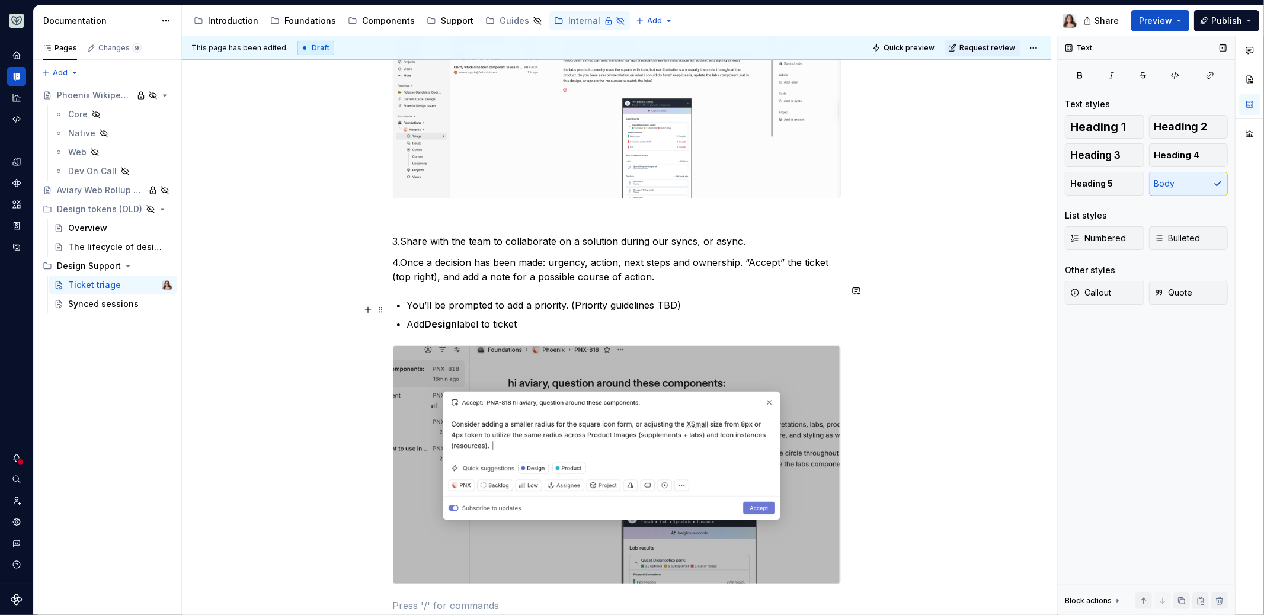
click at [526, 317] on p "Add Design label to ticket" at bounding box center [624, 324] width 434 height 14
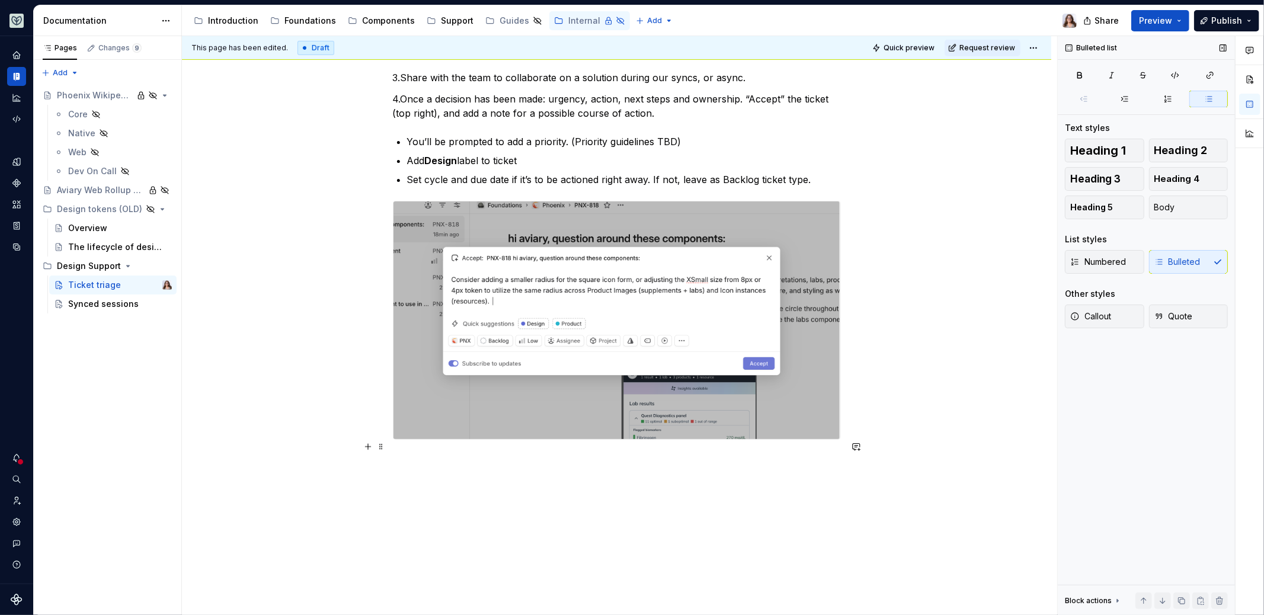
click at [442, 454] on p at bounding box center [617, 461] width 448 height 14
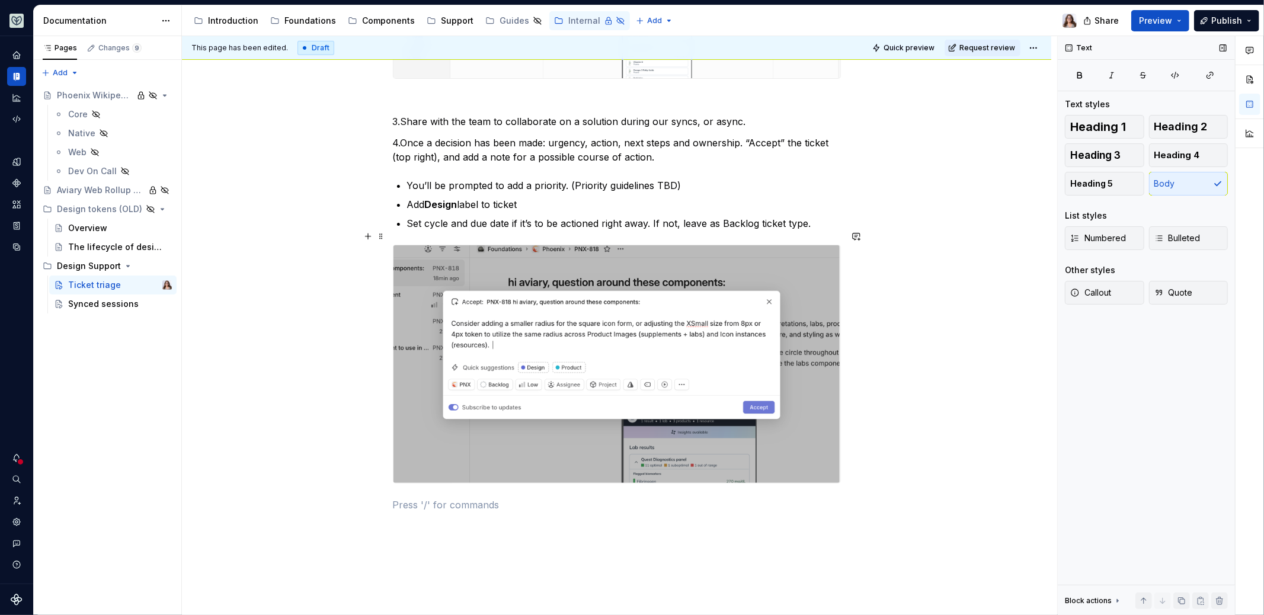
scroll to position [715, 0]
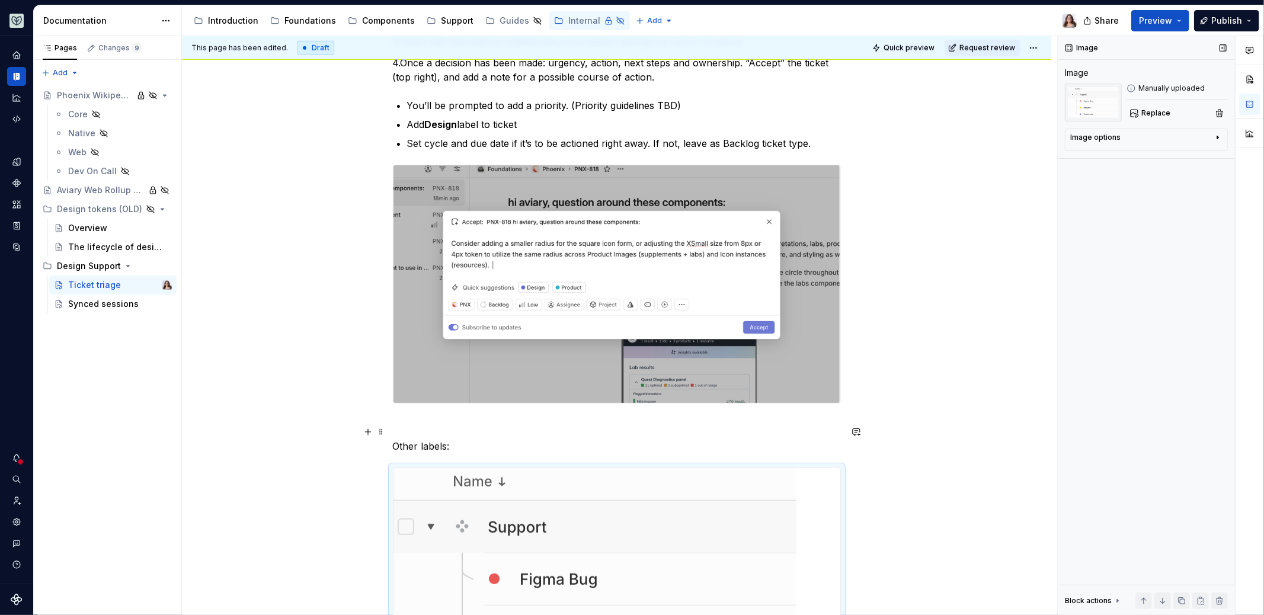
click at [465, 439] on p "Other labels:" at bounding box center [617, 446] width 448 height 14
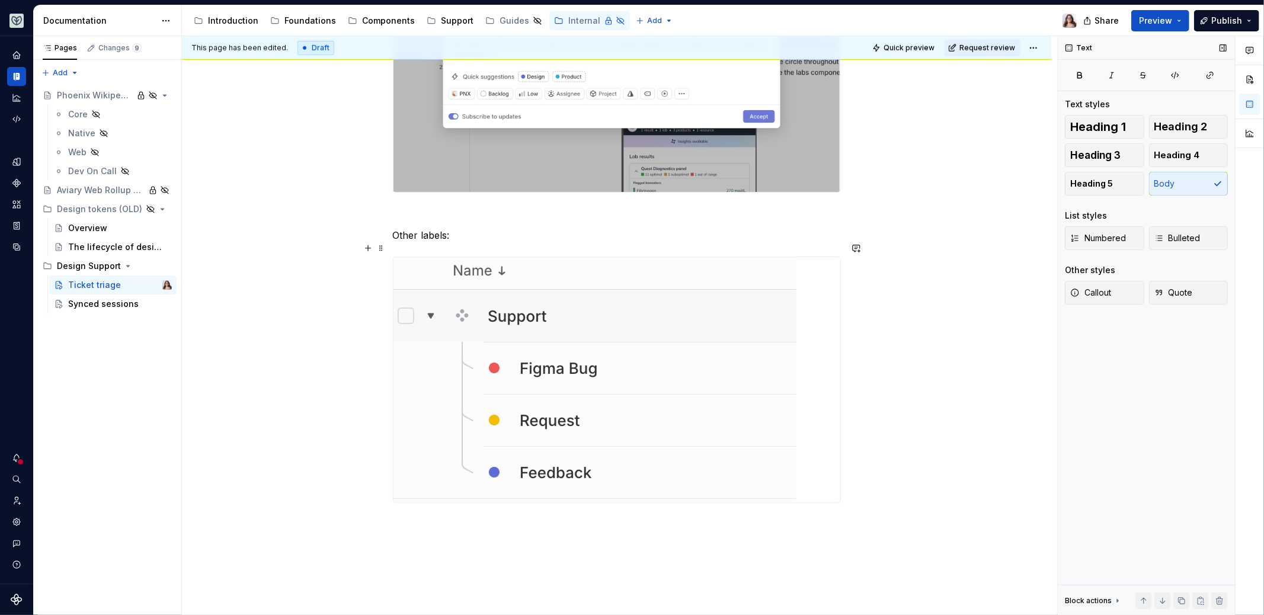
scroll to position [929, 0]
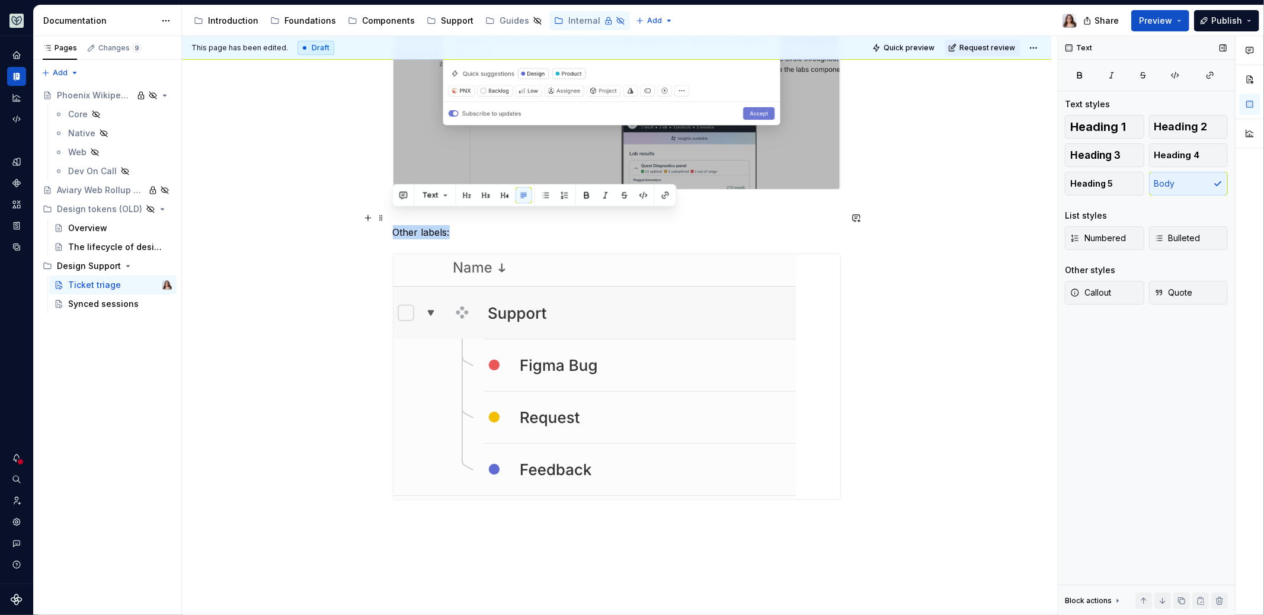
drag, startPoint x: 449, startPoint y: 217, endPoint x: 388, endPoint y: 216, distance: 61.7
click at [388, 216] on div "Users are encouraged to reach out with questions, requests, feedback, bug-repor…" at bounding box center [617, 0] width 870 height 1455
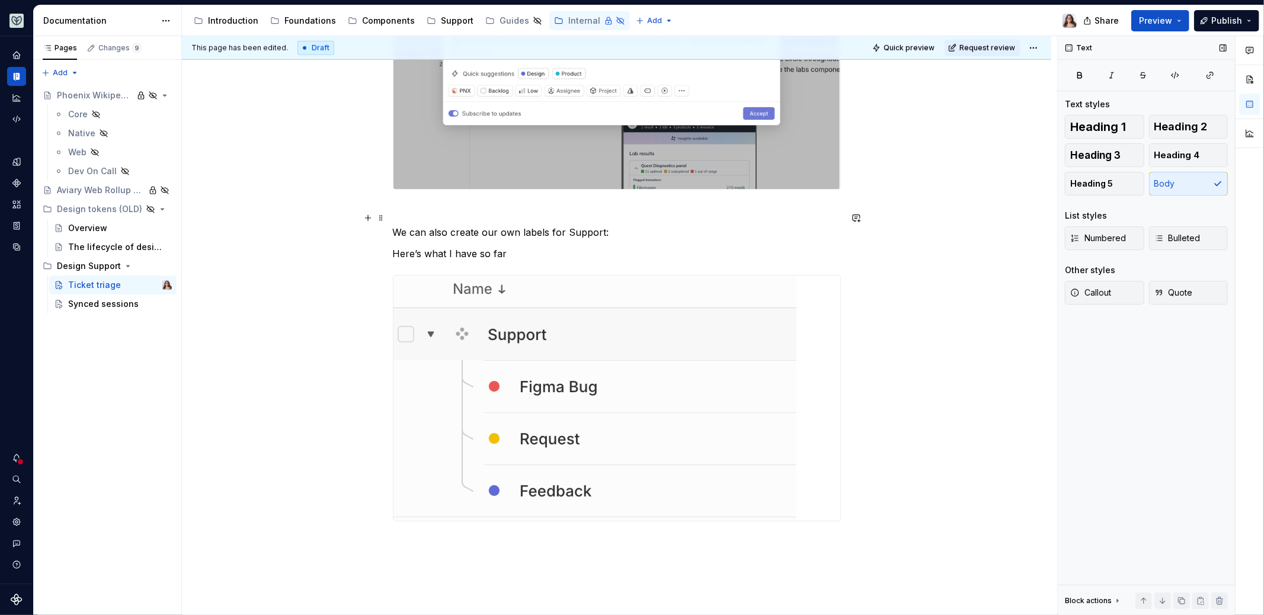
click at [602, 225] on p "We can also create our own labels for Support:" at bounding box center [617, 232] width 448 height 14
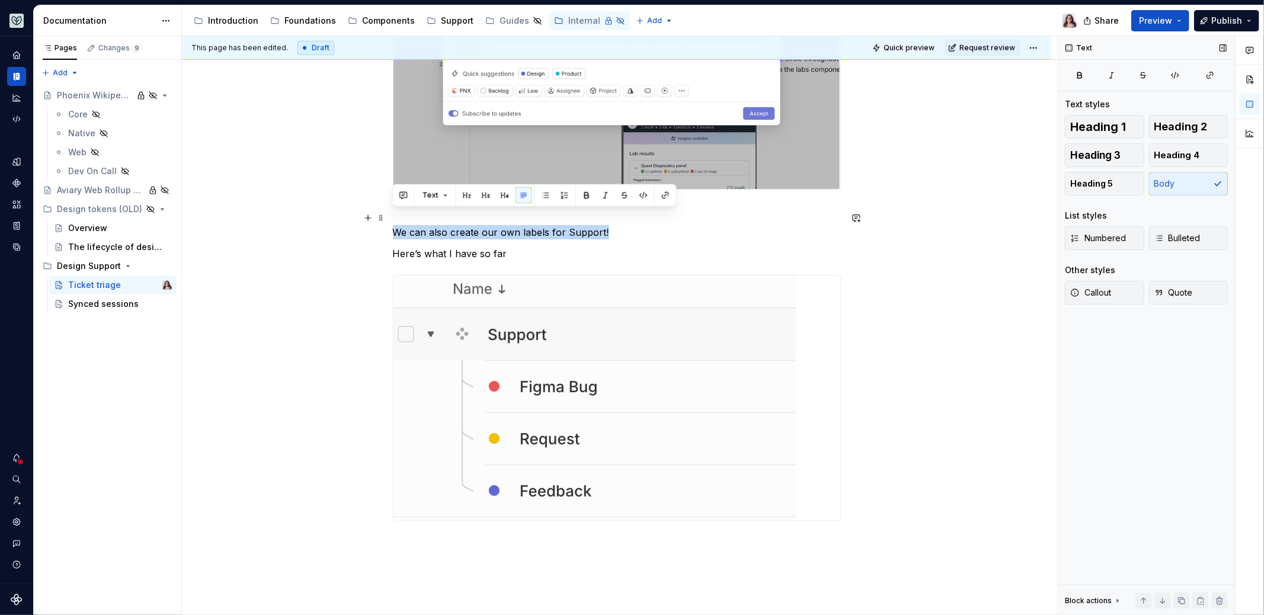
drag, startPoint x: 618, startPoint y: 221, endPoint x: 391, endPoint y: 216, distance: 227.1
click at [389, 216] on div "Users are encouraged to reach out with questions, requests, feedback, bug-repor…" at bounding box center [617, 11] width 870 height 1476
click at [506, 247] on p "Here’s what I have so far" at bounding box center [617, 254] width 448 height 14
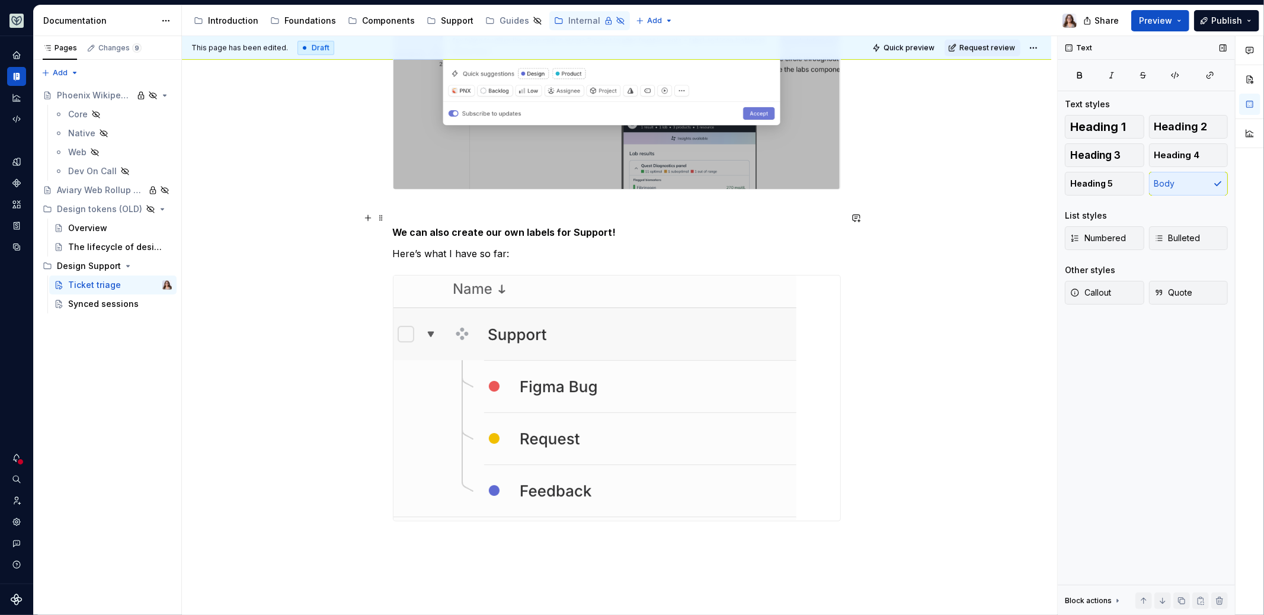
click at [393, 226] on strong "We can also create our own labels for Support!" at bounding box center [504, 232] width 223 height 12
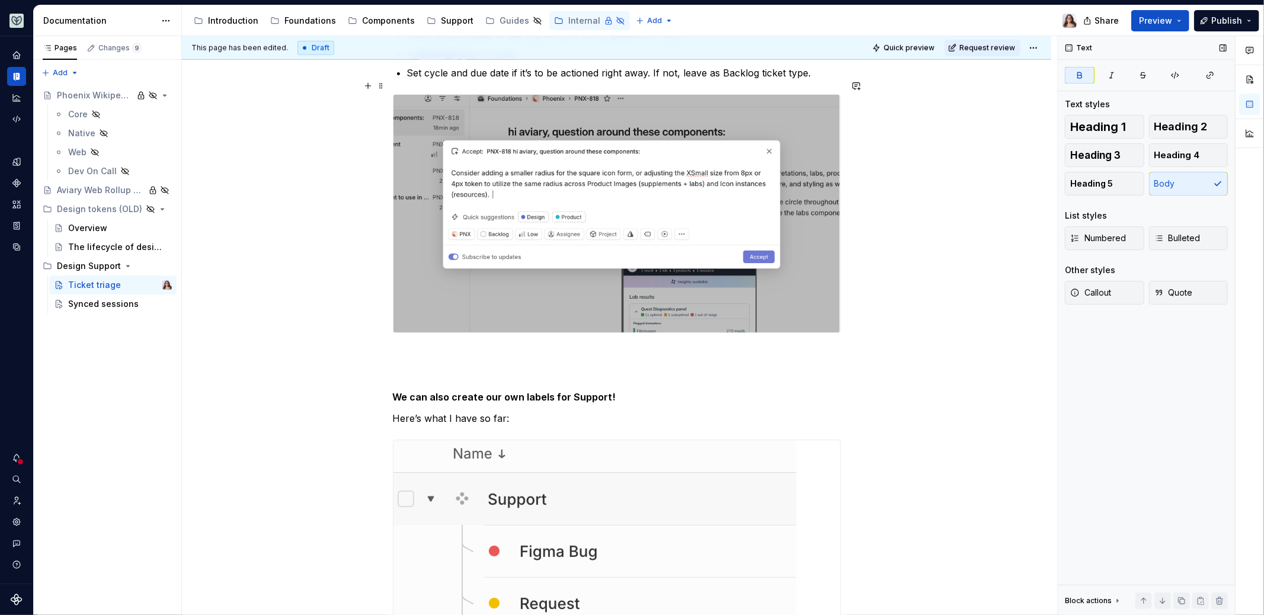
scroll to position [807, 0]
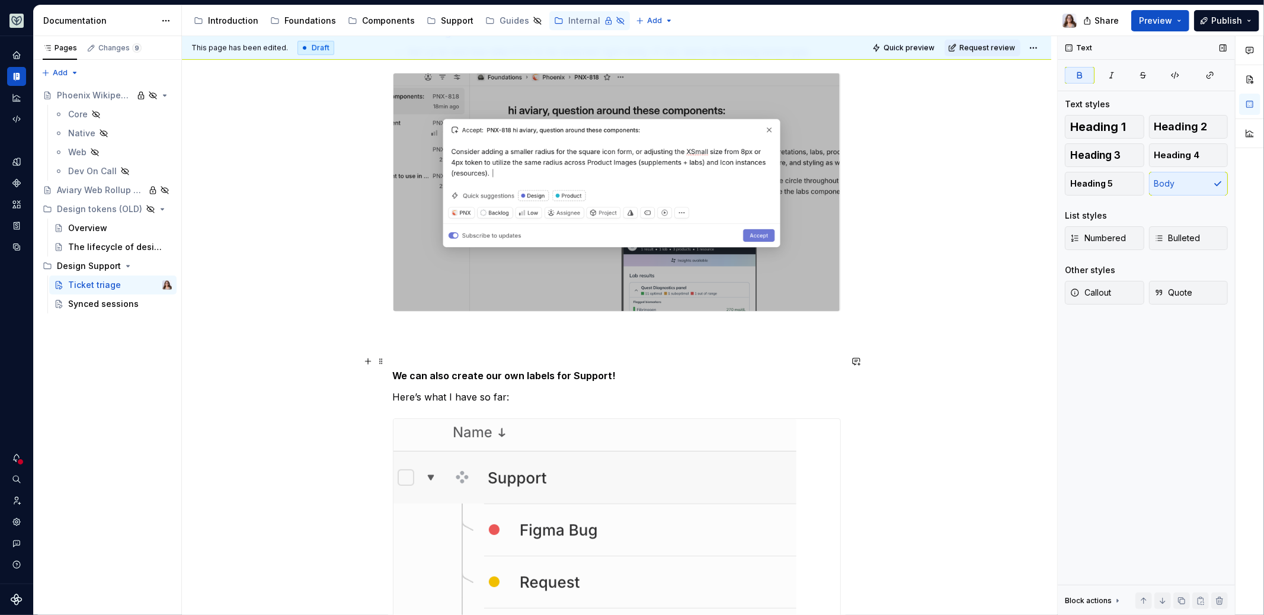
click at [606, 369] on p "We can also create our own labels for Support!" at bounding box center [617, 376] width 448 height 14
click at [512, 390] on p "Here’s what I have so far:" at bounding box center [617, 397] width 448 height 14
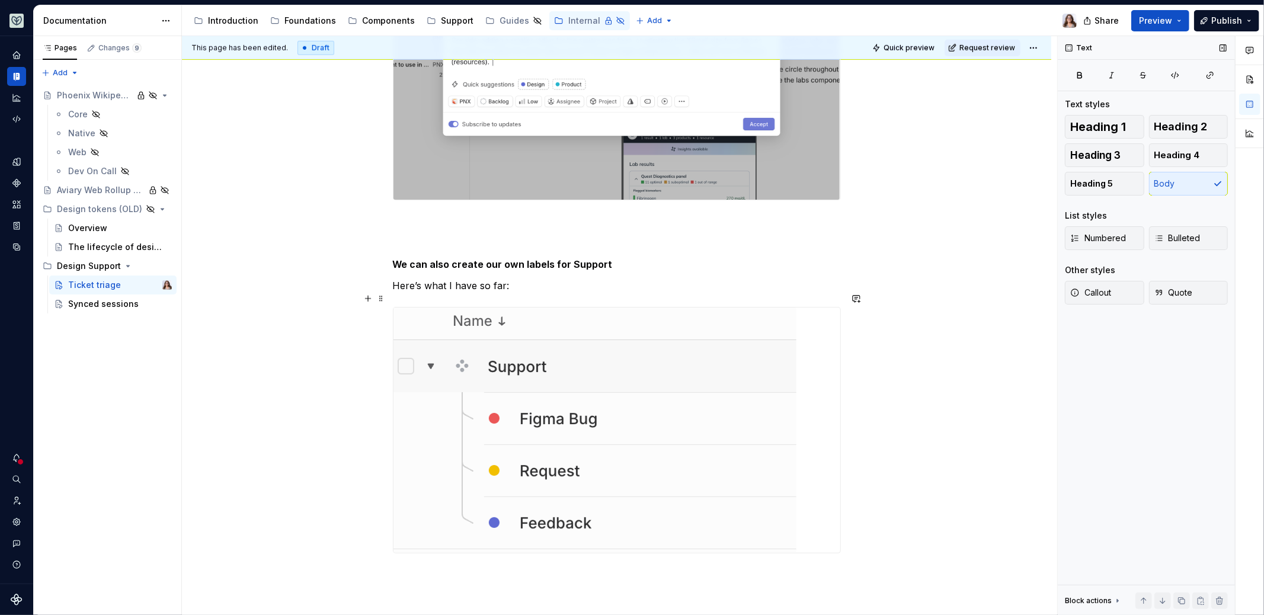
scroll to position [943, 0]
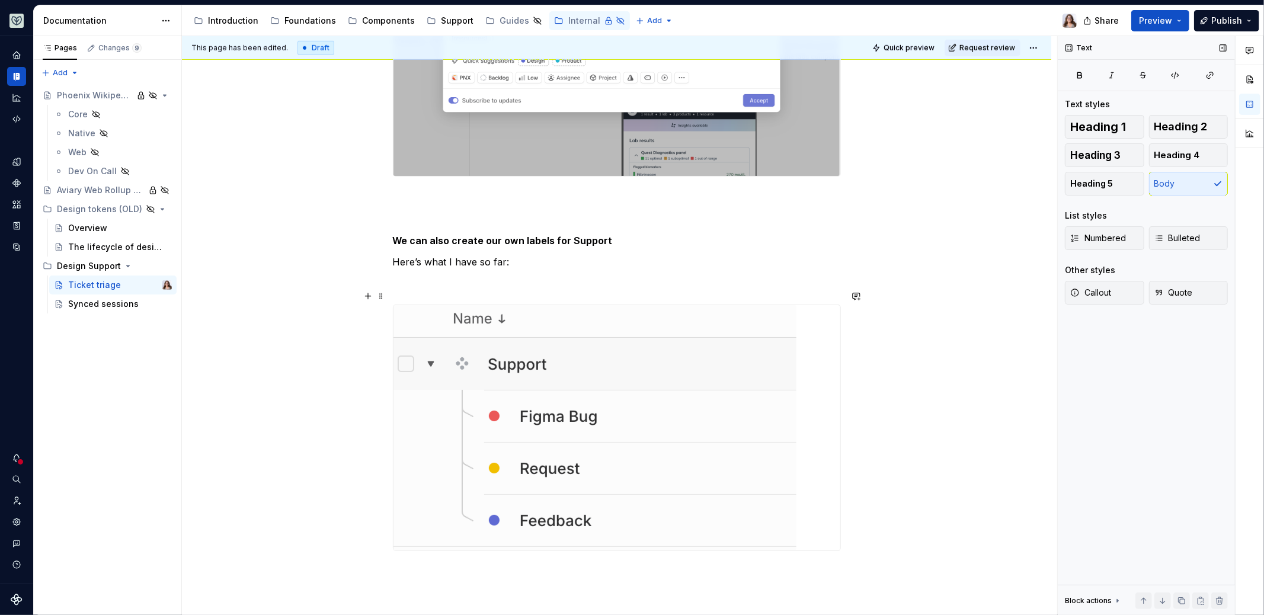
click at [564, 417] on img at bounding box center [595, 427] width 403 height 245
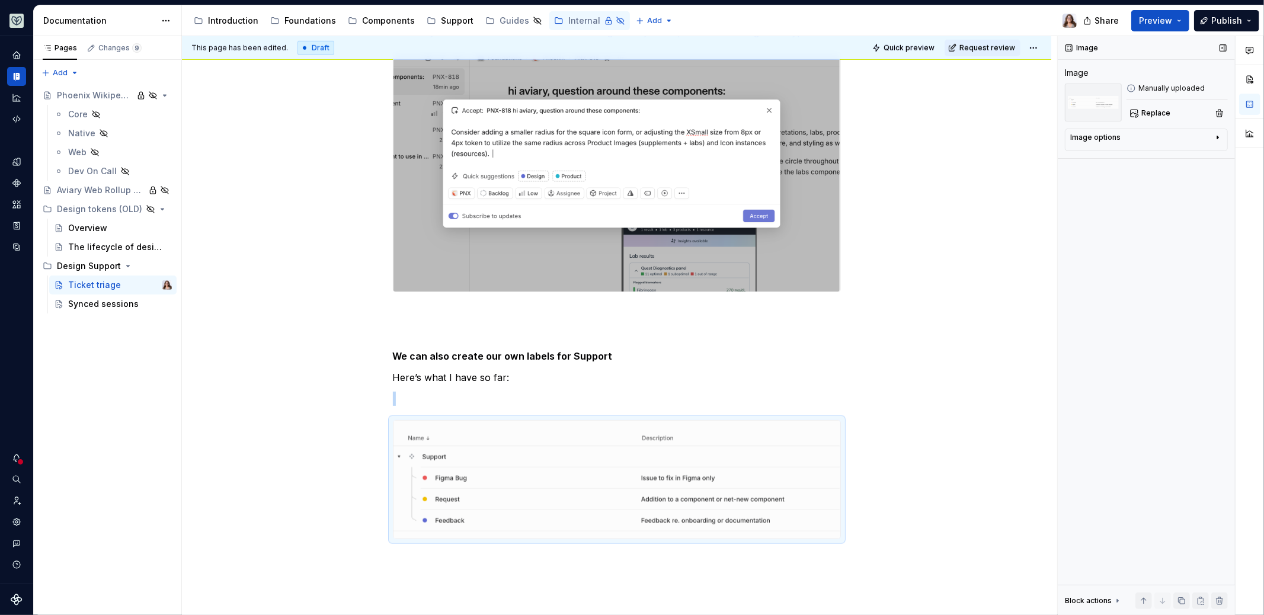
scroll to position [934, 0]
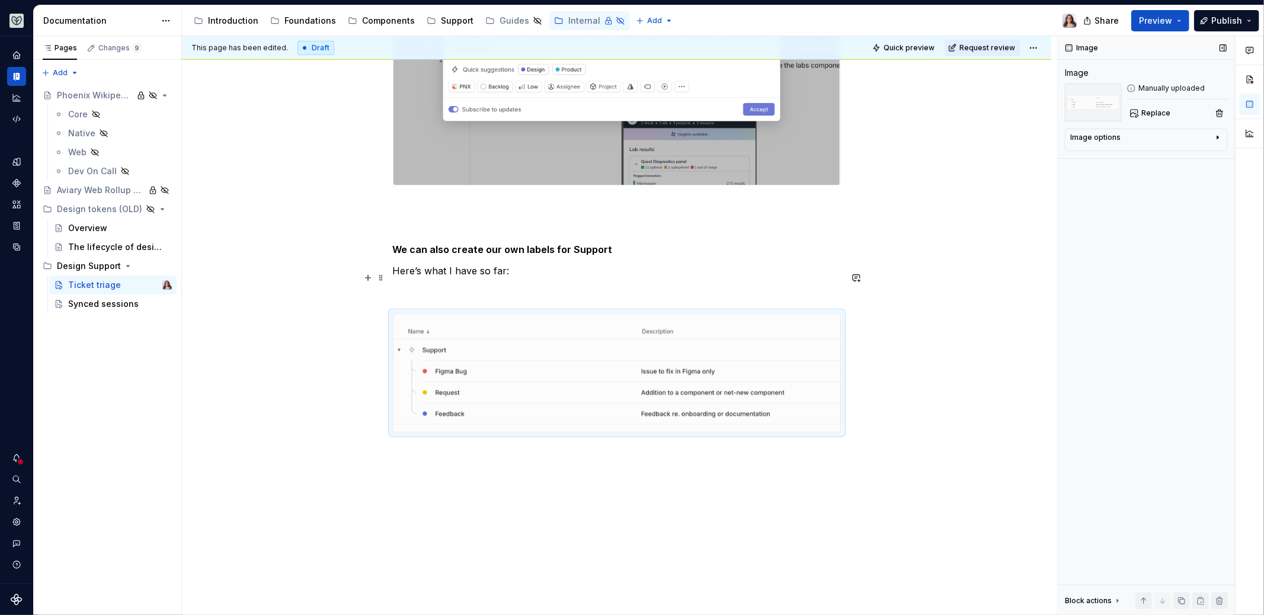
click at [497, 285] on p at bounding box center [617, 292] width 448 height 14
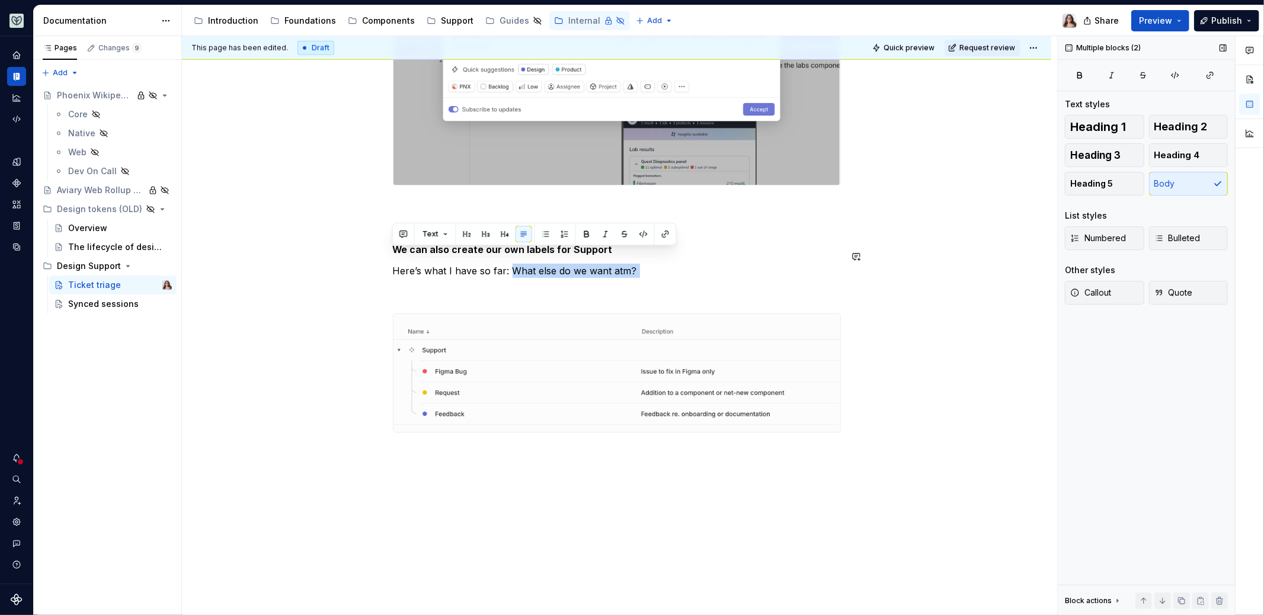
drag, startPoint x: 510, startPoint y: 257, endPoint x: 661, endPoint y: 264, distance: 151.3
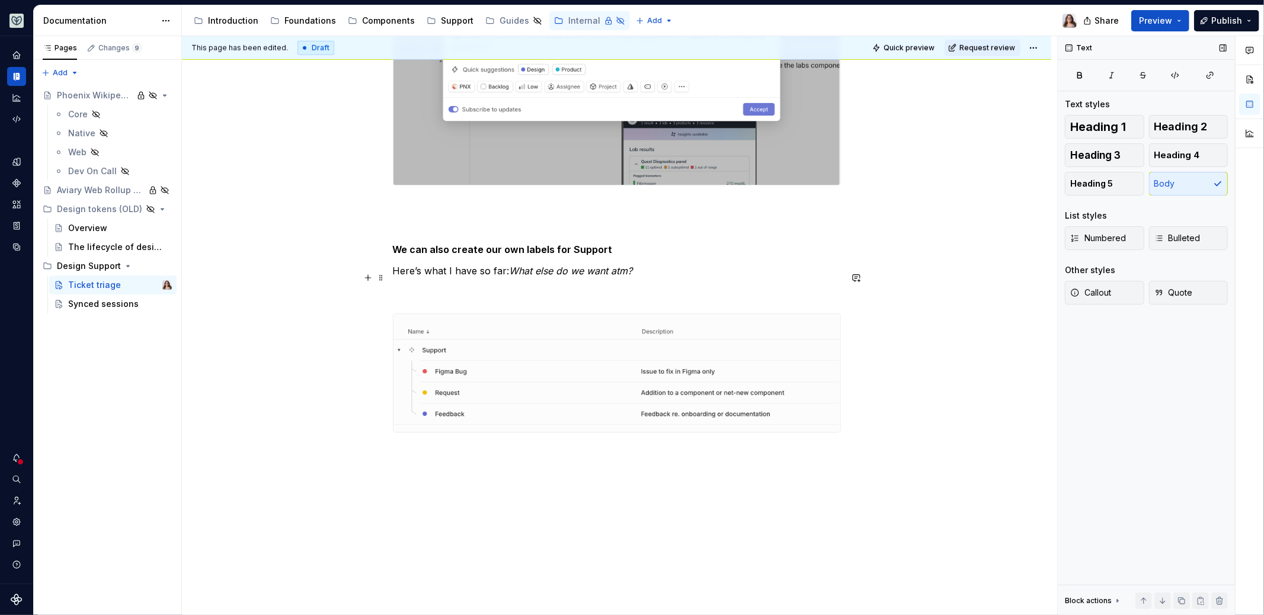
click at [481, 285] on p at bounding box center [617, 292] width 448 height 14
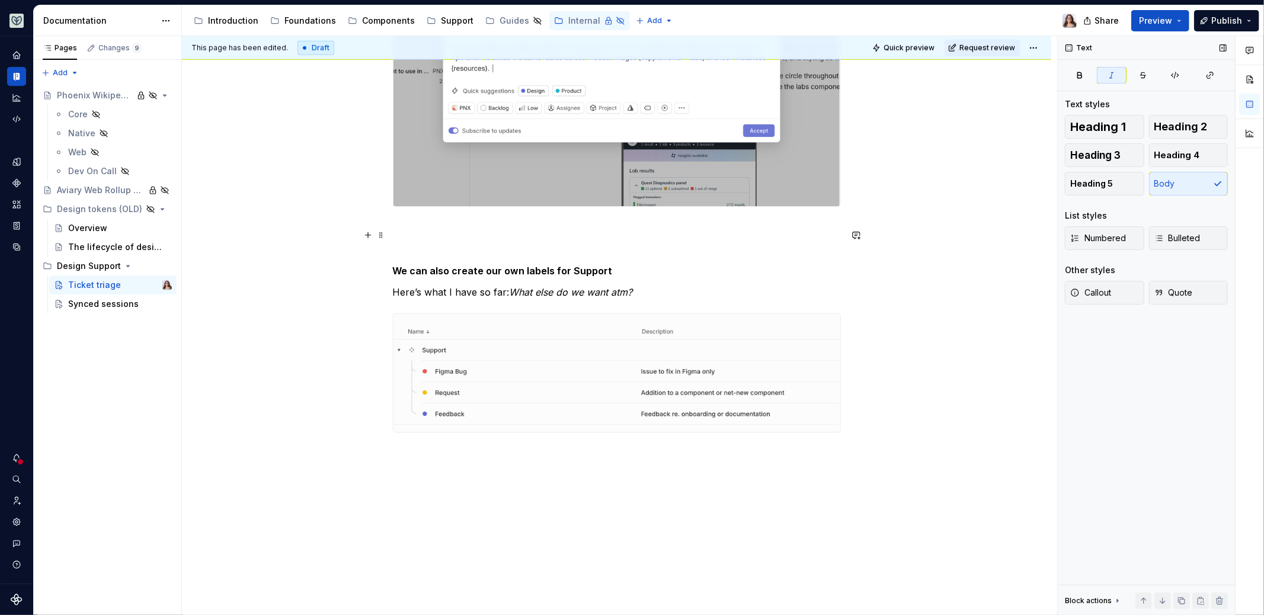
click at [478, 242] on p at bounding box center [617, 249] width 448 height 14
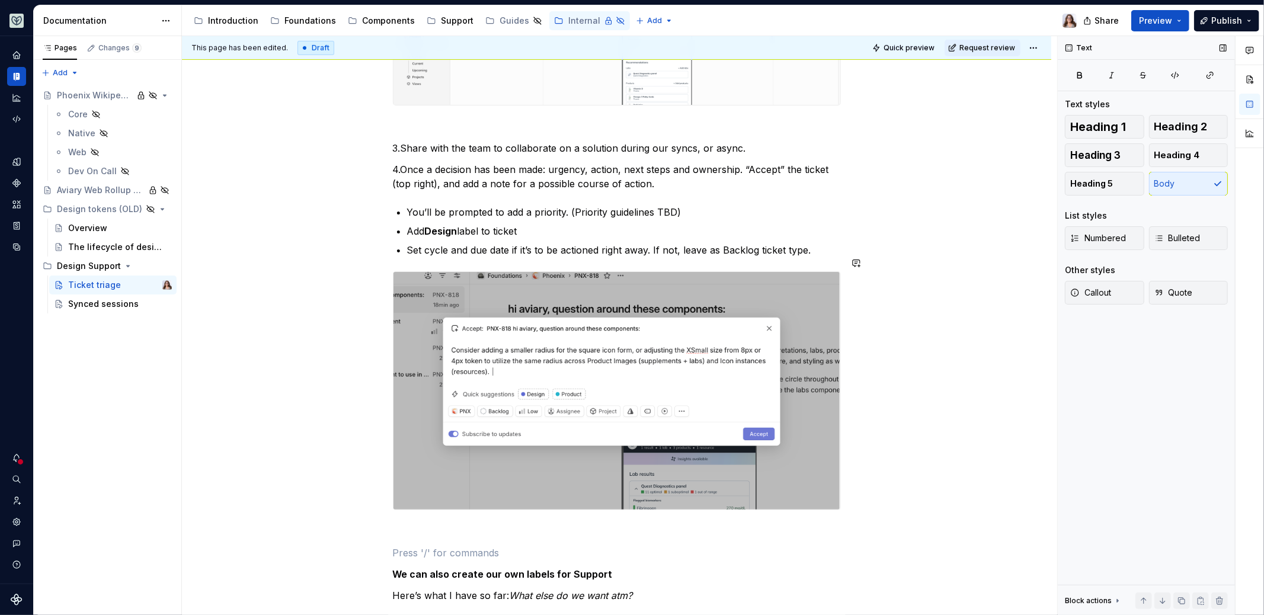
scroll to position [606, 0]
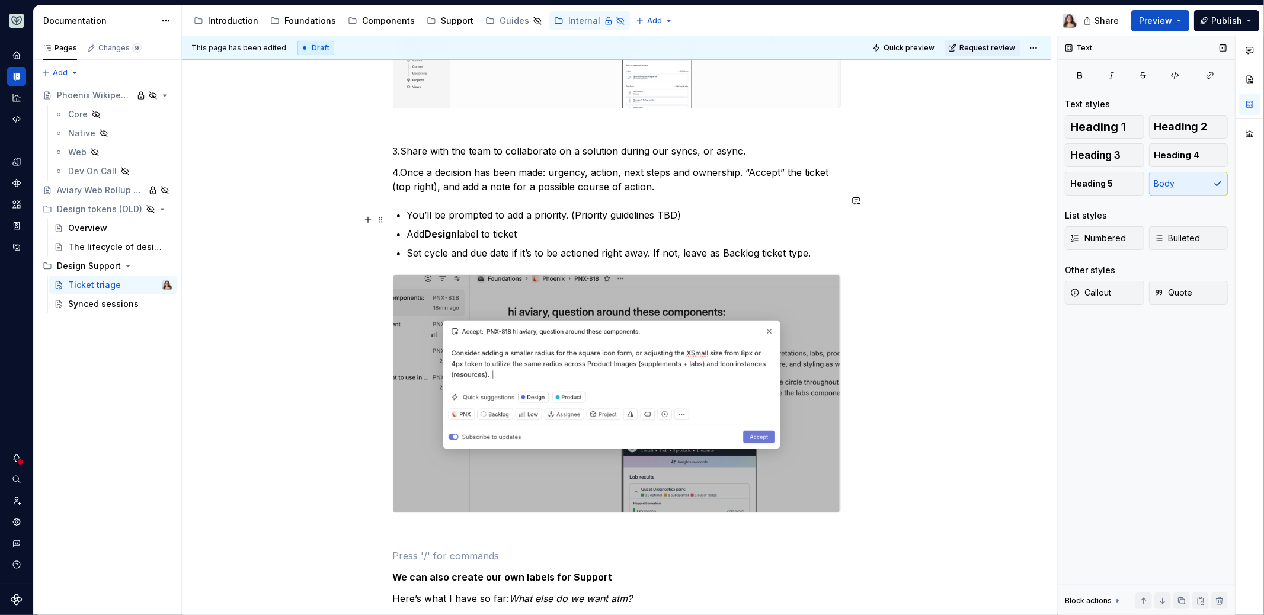
click at [526, 227] on p "Add Design label to ticket" at bounding box center [624, 234] width 434 height 14
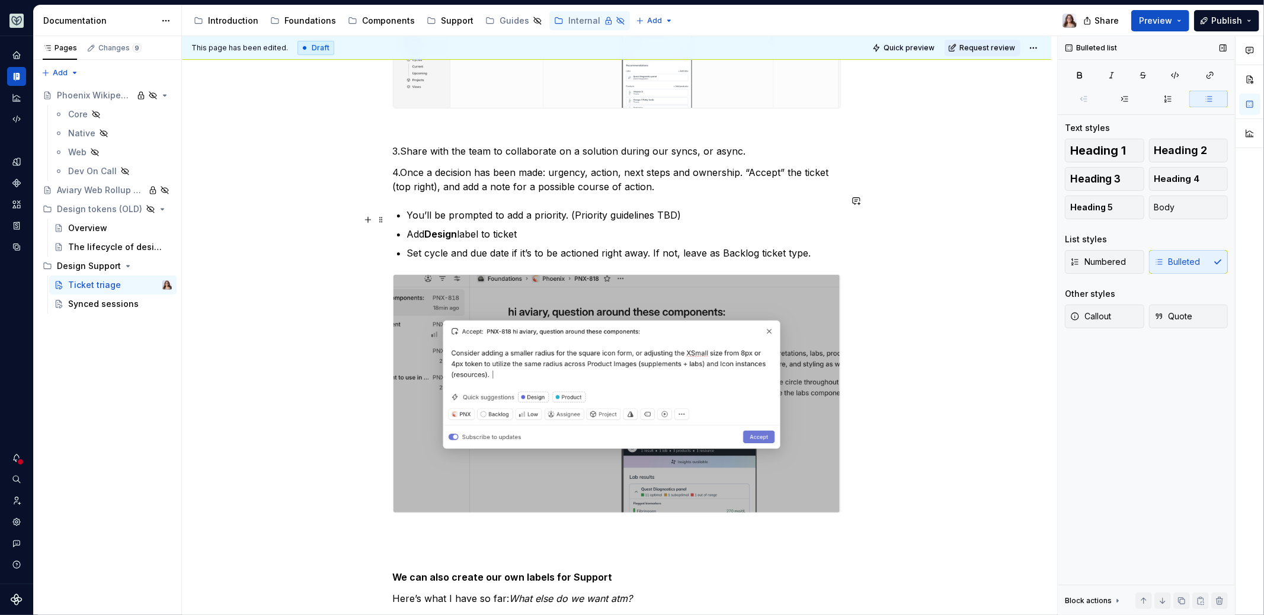
click at [409, 227] on p "Add Design label to ticket" at bounding box center [624, 234] width 434 height 14
click at [560, 227] on p "Labels: Add Design label to ticket" at bounding box center [624, 234] width 434 height 14
click at [441, 227] on p "Labels: Add Design label to ticket" at bounding box center [624, 234] width 434 height 14
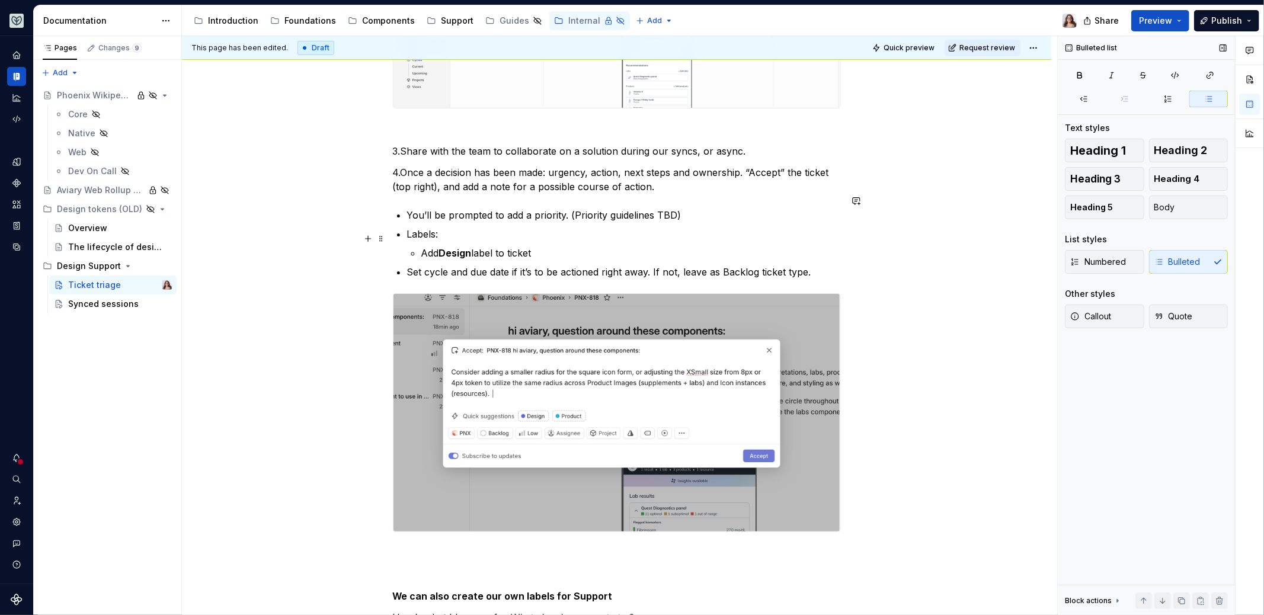
click at [540, 246] on p "Add Design label to ticket" at bounding box center [631, 253] width 420 height 14
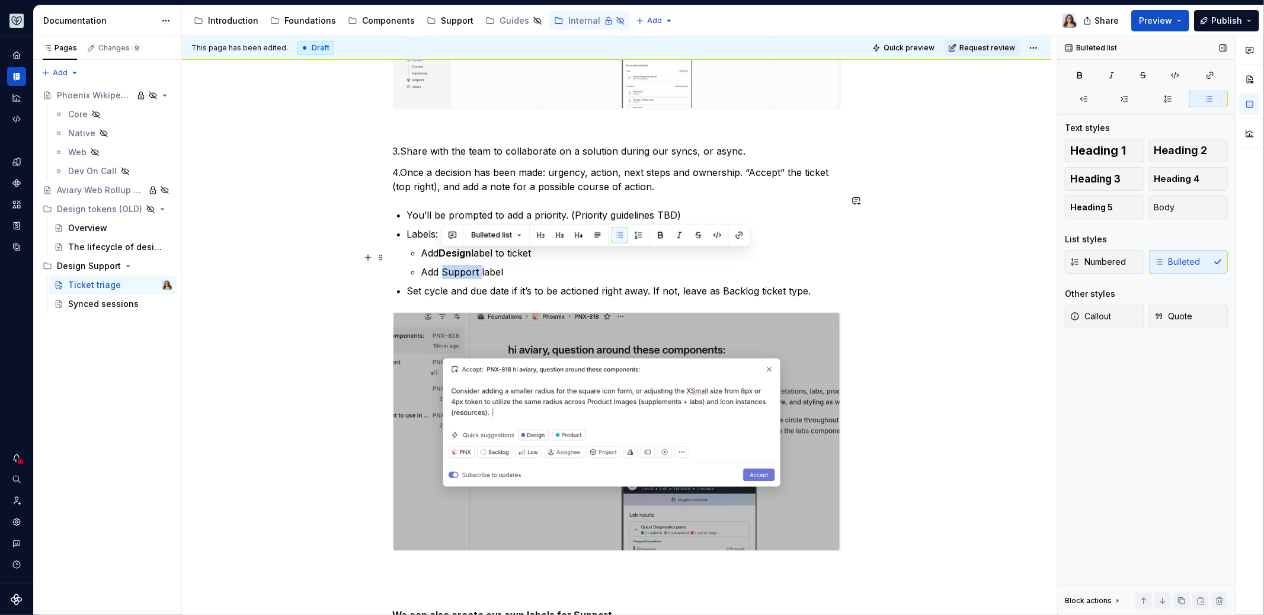
drag, startPoint x: 478, startPoint y: 254, endPoint x: 444, endPoint y: 254, distance: 34.4
click at [444, 265] on p "Add Support label" at bounding box center [631, 272] width 420 height 14
click at [477, 266] on strong "Support" at bounding box center [458, 272] width 39 height 12
drag, startPoint x: 517, startPoint y: 257, endPoint x: 480, endPoint y: 257, distance: 36.8
click at [480, 266] on strong "Support specific" at bounding box center [478, 272] width 79 height 12
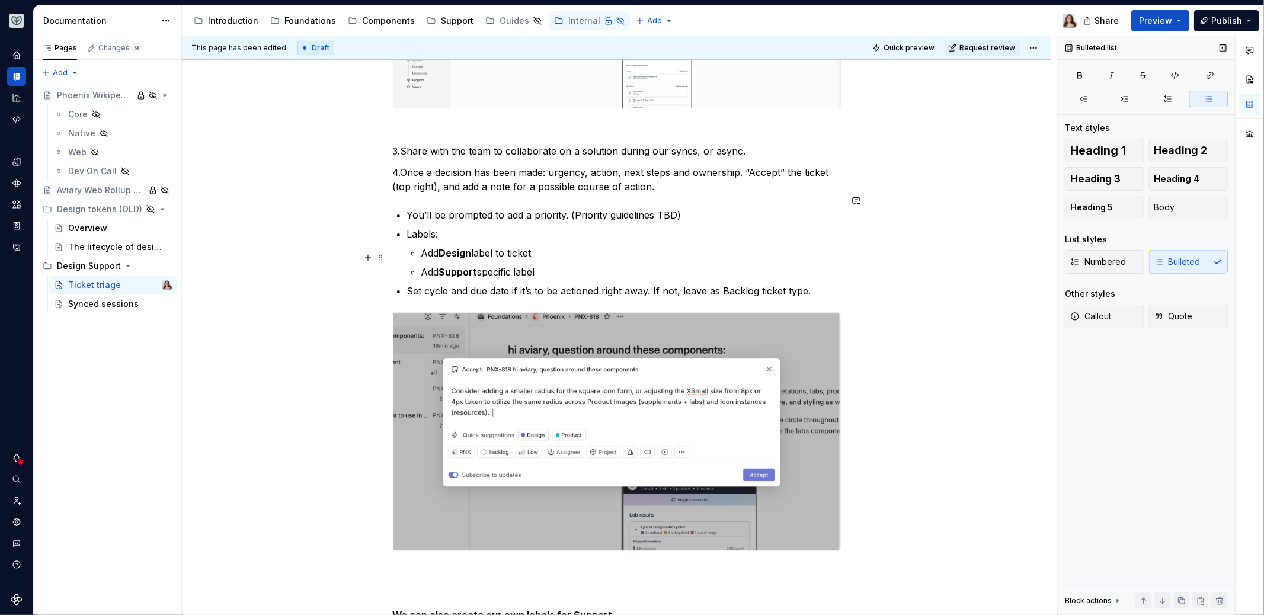
click at [552, 265] on p "Add Support specific label" at bounding box center [631, 272] width 420 height 14
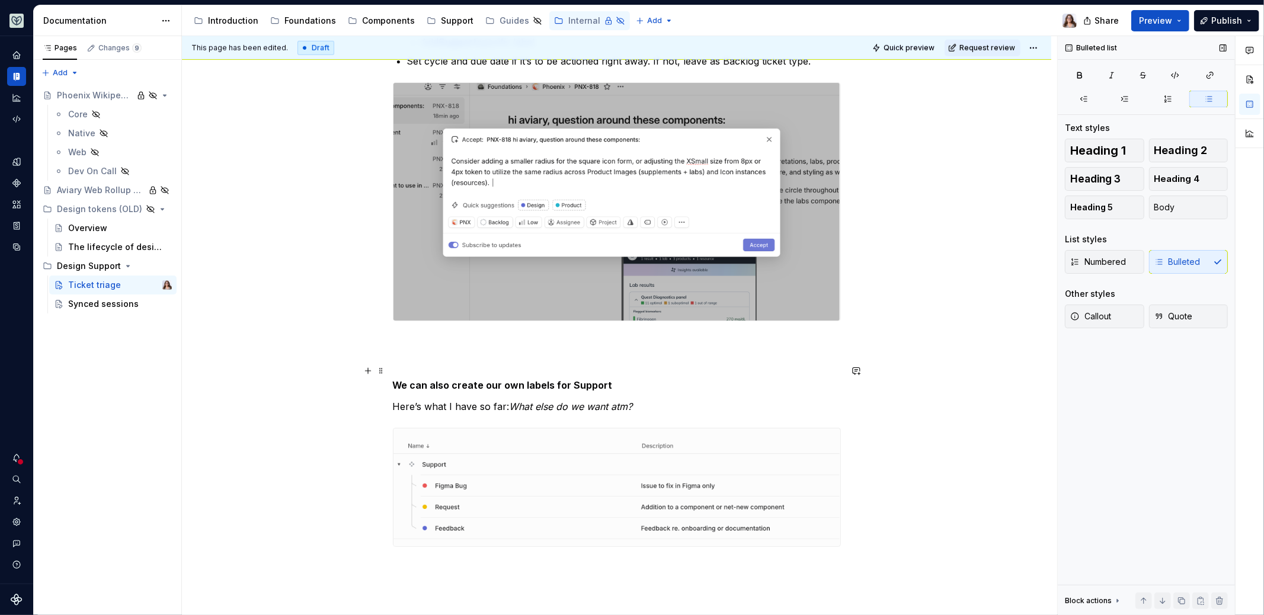
scroll to position [950, 0]
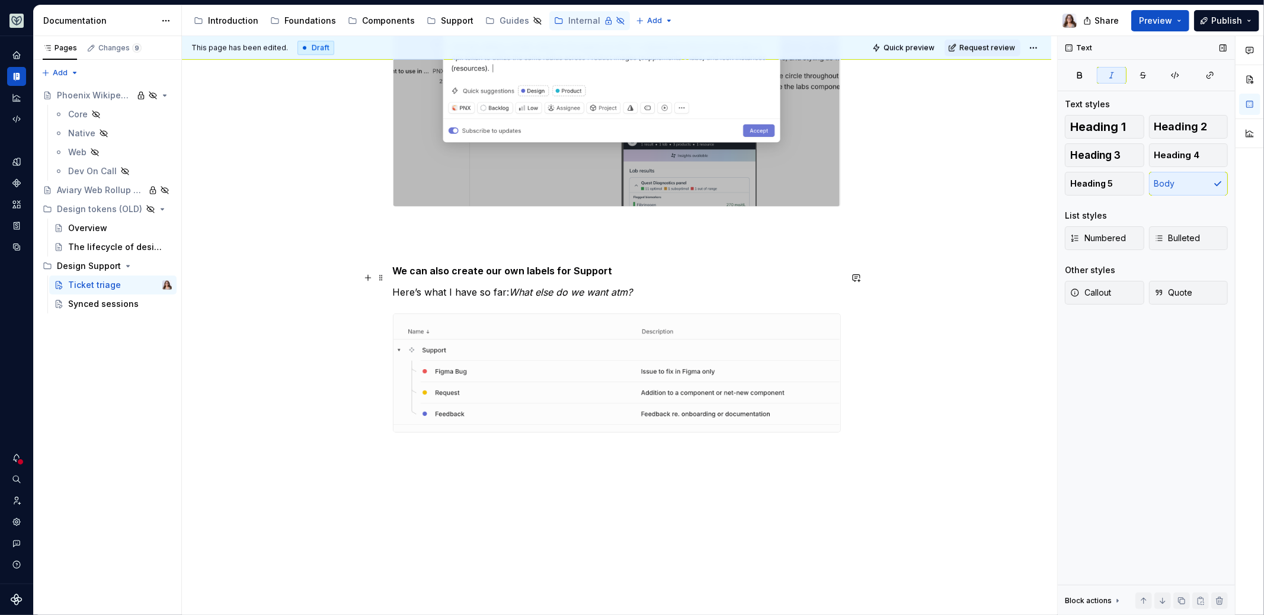
click at [635, 285] on p "Here’s what I have so far: What else do we want atm?" at bounding box center [617, 292] width 448 height 14
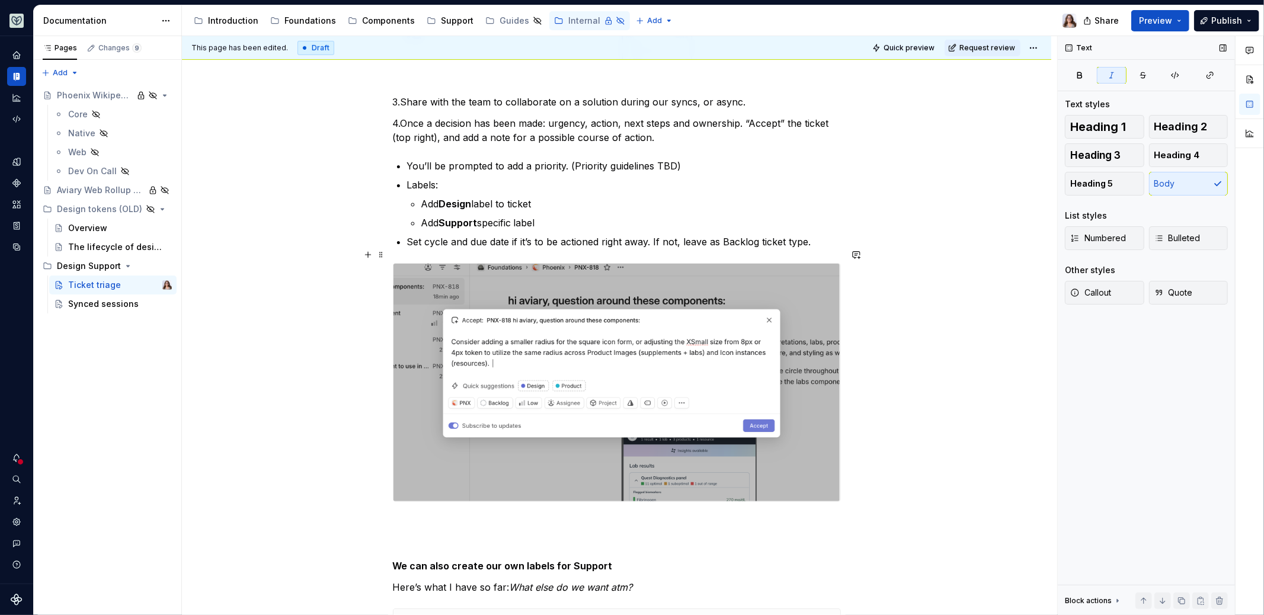
scroll to position [653, 0]
click at [547, 218] on p "Add Support specific label" at bounding box center [631, 225] width 420 height 14
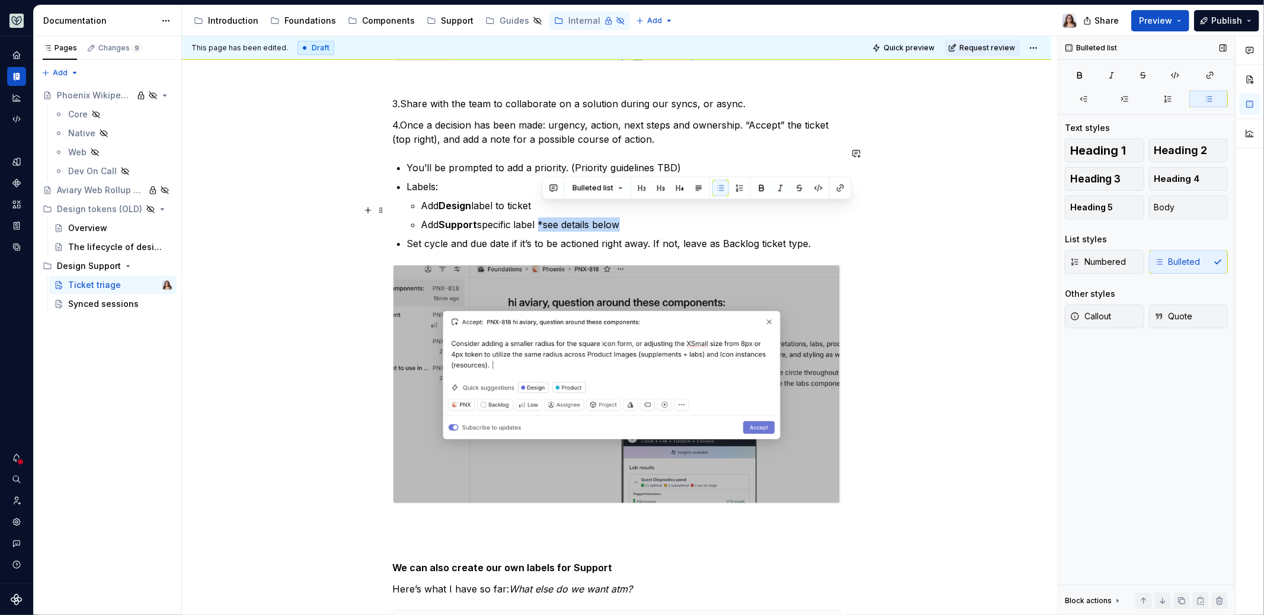
drag, startPoint x: 630, startPoint y: 210, endPoint x: 543, endPoint y: 209, distance: 86.6
click at [543, 218] on p "Add Support specific label *see details below" at bounding box center [631, 225] width 420 height 14
click at [634, 218] on p "Add Support specific label *see details below" at bounding box center [631, 225] width 420 height 14
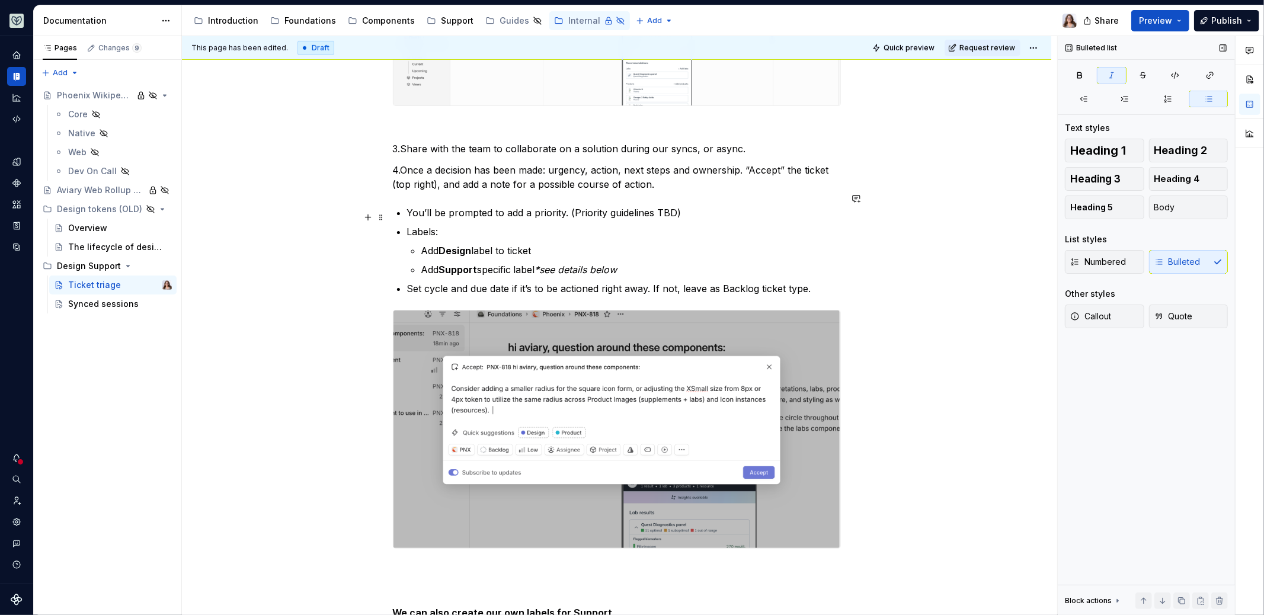
scroll to position [608, 0]
click at [566, 206] on p "You’ll be prompted to add a priority. (Priority guidelines TBD)" at bounding box center [624, 213] width 434 height 14
click at [408, 206] on p "You’ll be prompted to add a priority (Priority guidelines TBD)" at bounding box center [624, 213] width 434 height 14
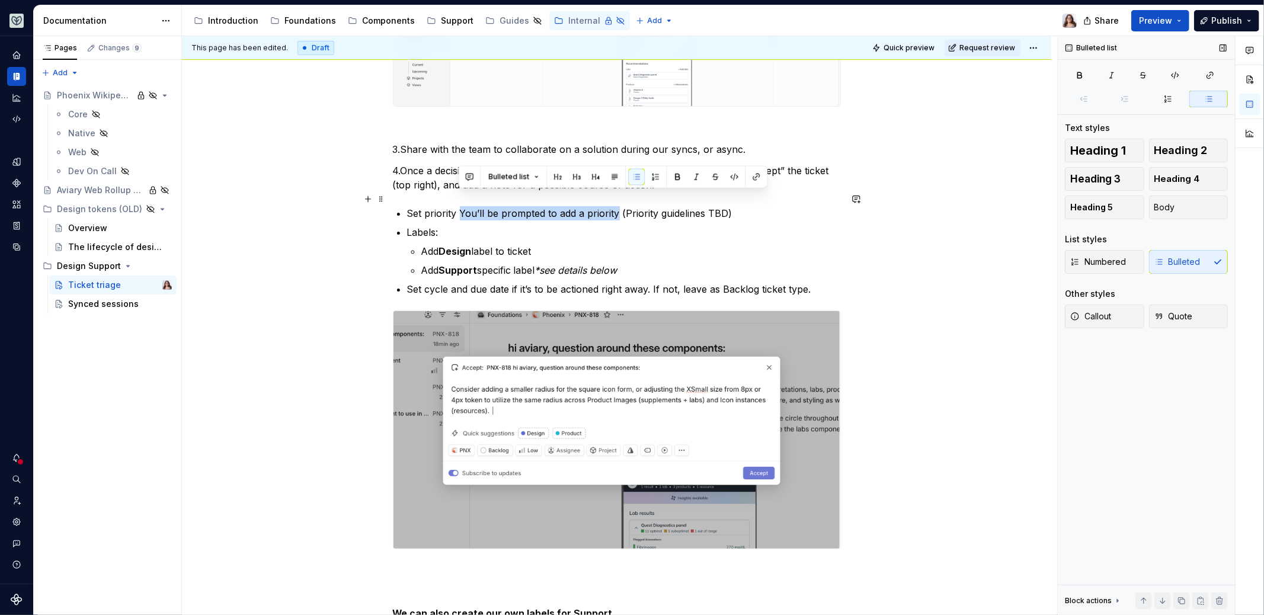
drag, startPoint x: 459, startPoint y: 197, endPoint x: 618, endPoint y: 195, distance: 158.9
click at [618, 206] on p "Set priority You’ll be prompted to add a priority (Priority guidelines TBD)" at bounding box center [624, 213] width 434 height 14
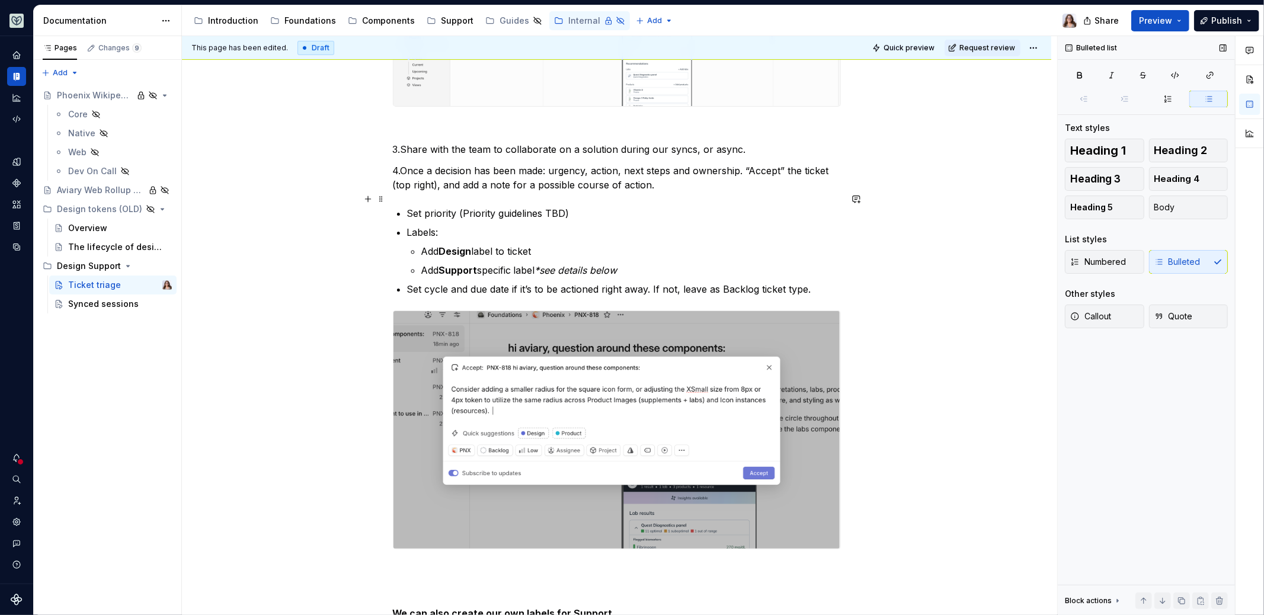
click at [570, 206] on p "Set priority (Priority guidelines TBD)" at bounding box center [624, 213] width 434 height 14
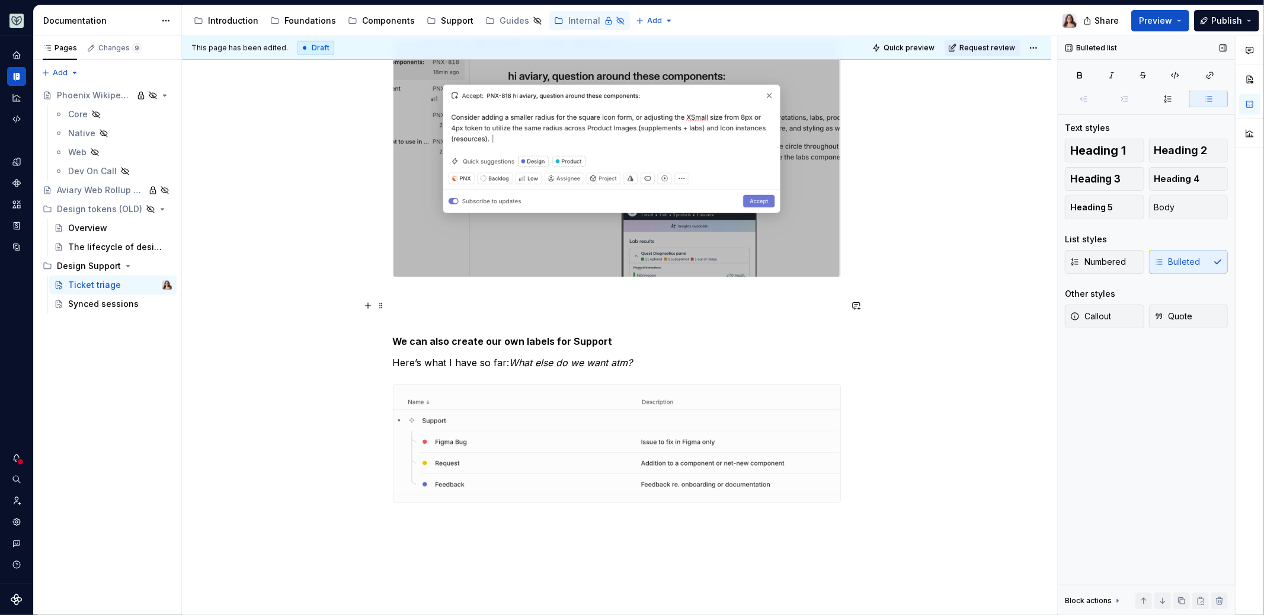
scroll to position [979, 0]
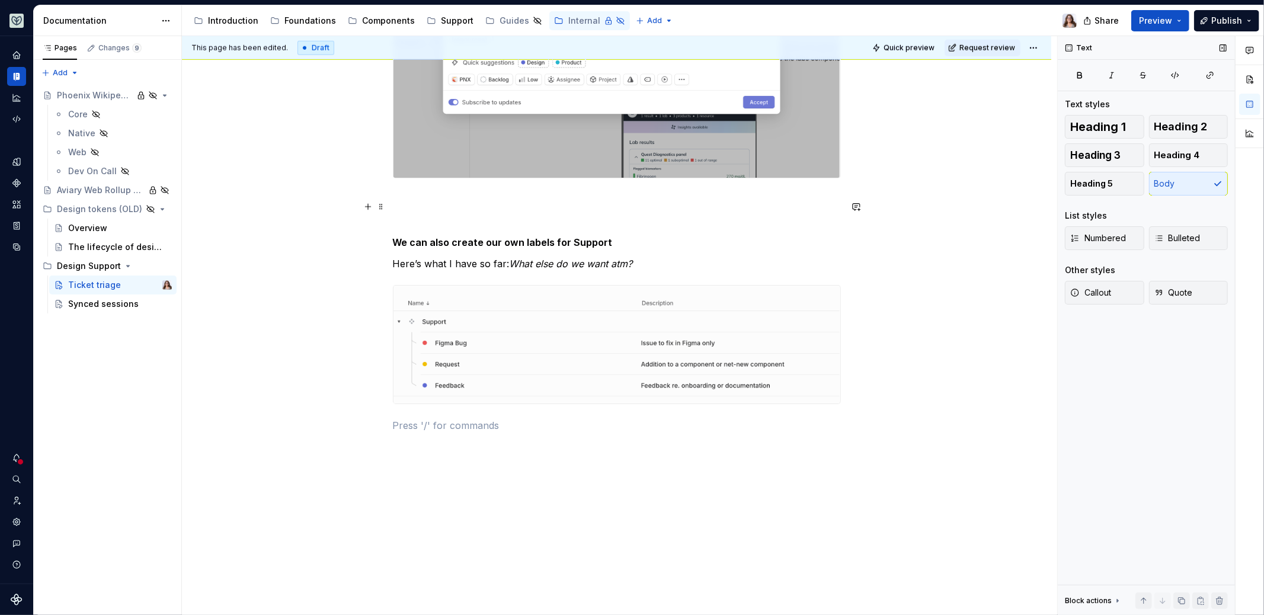
click at [416, 214] on p at bounding box center [617, 221] width 448 height 14
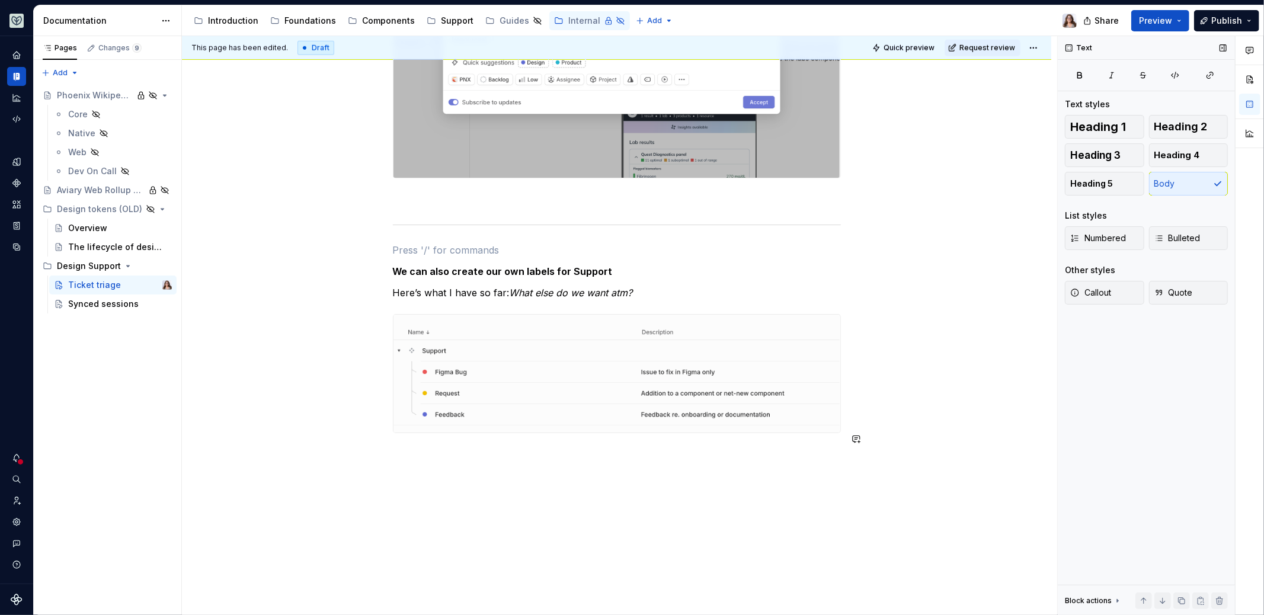
click at [114, 303] on div "Synced sessions" at bounding box center [102, 304] width 68 height 12
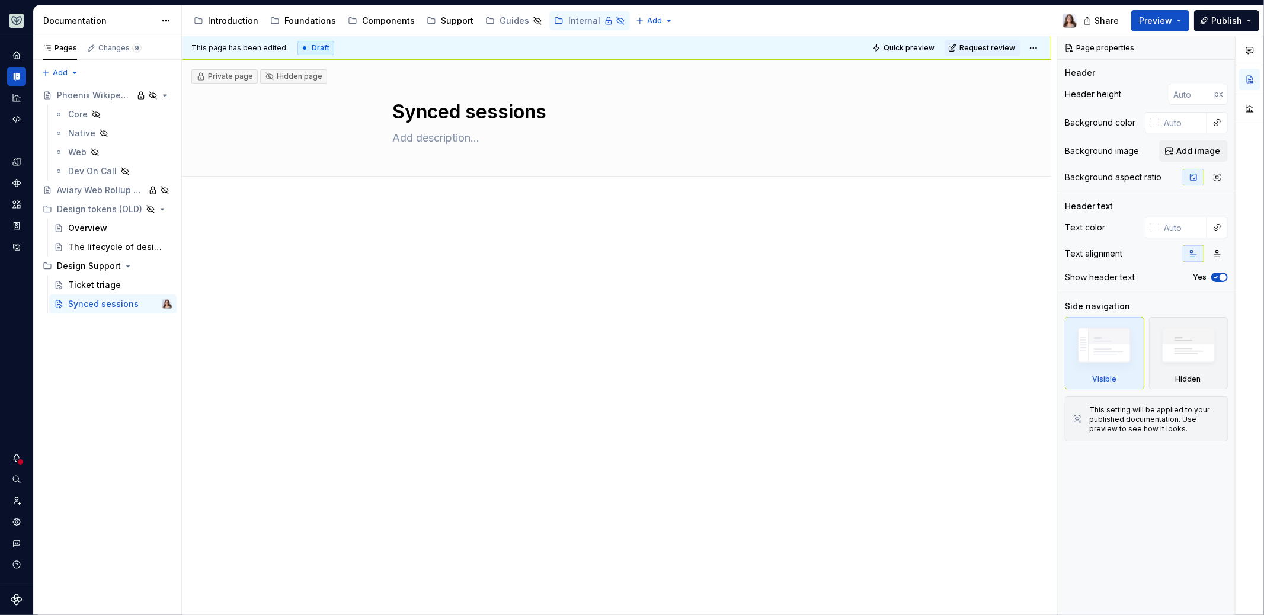
type textarea "*"
click at [275, 251] on div at bounding box center [617, 339] width 870 height 272
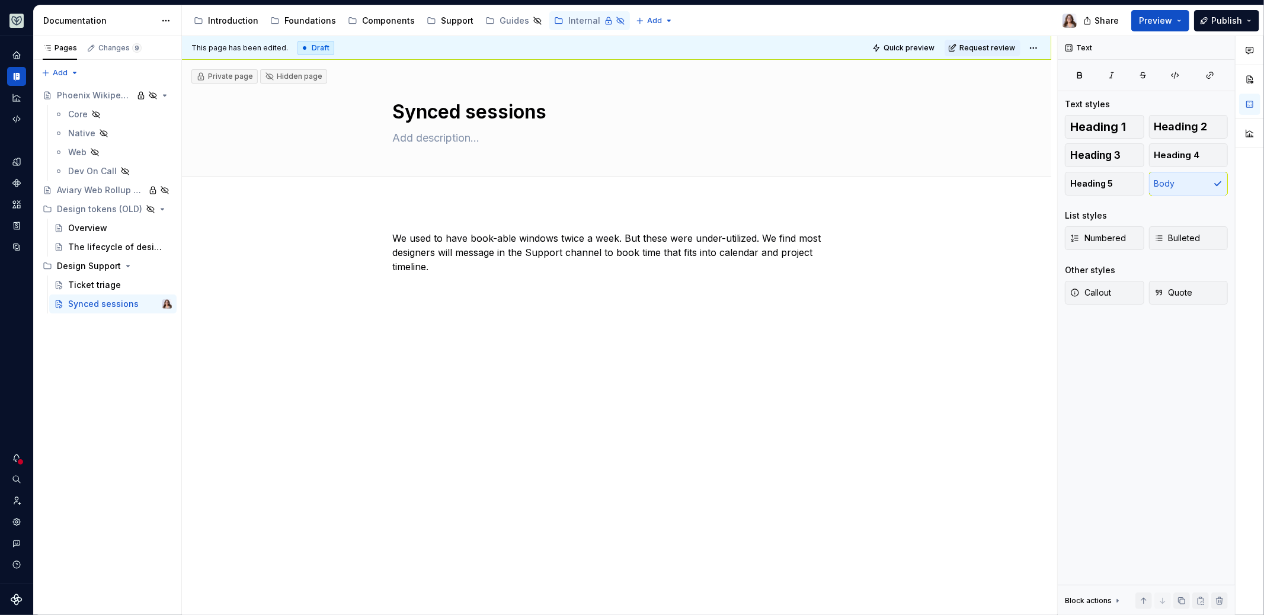
type textarea "*"
